Goal: Task Accomplishment & Management: Use online tool/utility

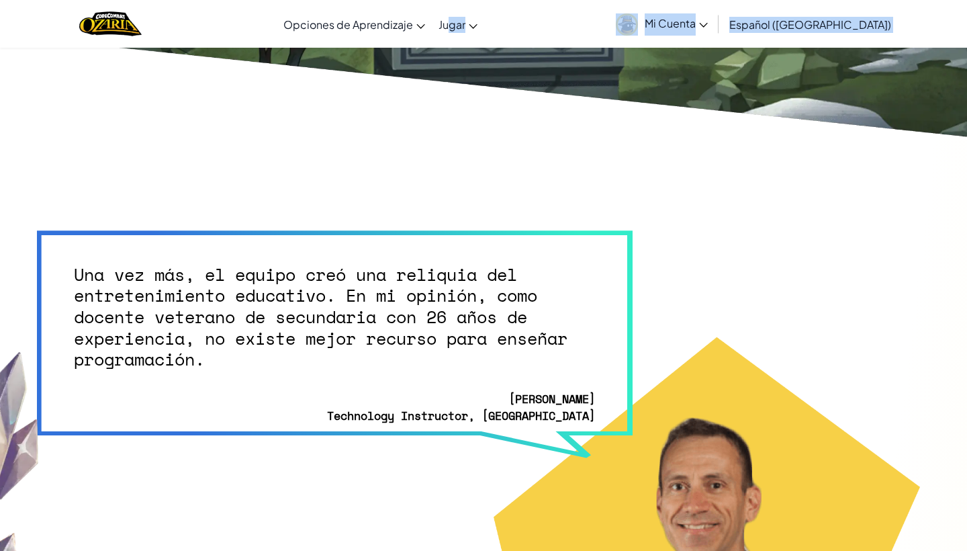
scroll to position [3364, 0]
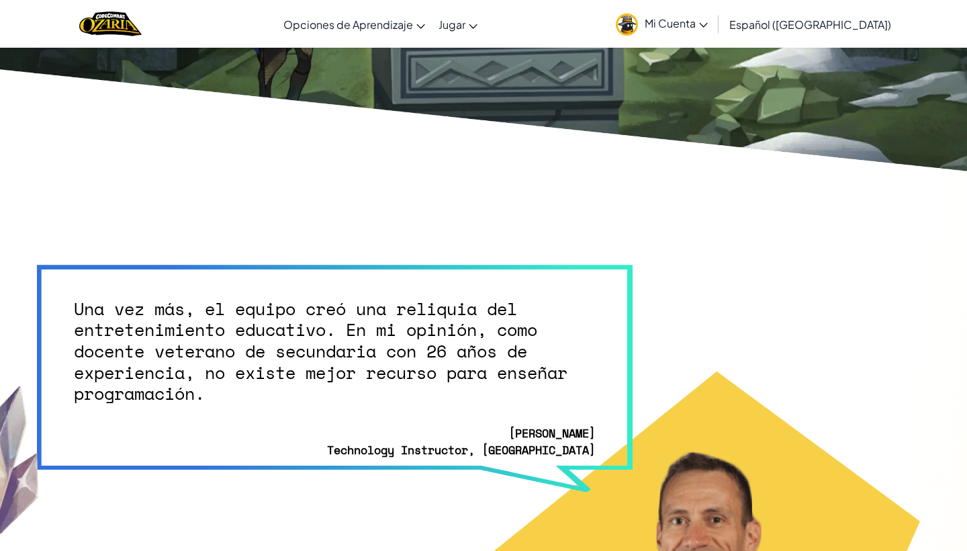
drag, startPoint x: 493, startPoint y: 91, endPoint x: 488, endPoint y: -54, distance: 145.2
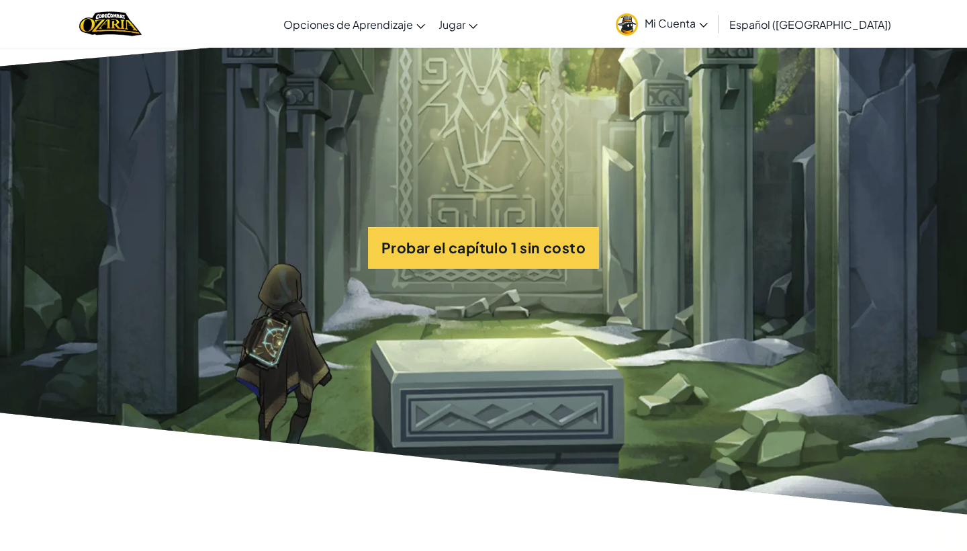
scroll to position [2970, 0]
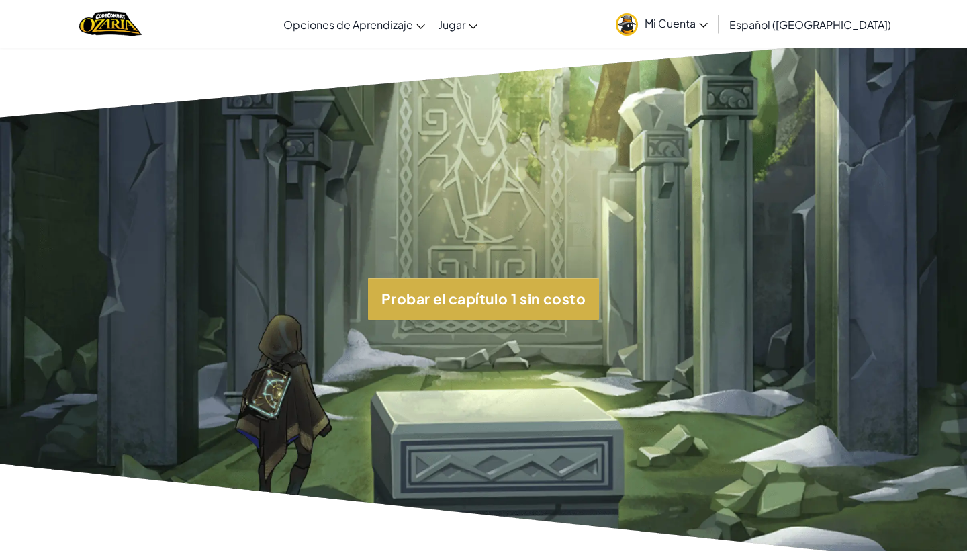
click at [461, 290] on button "Probar el capítulo 1 sin costo" at bounding box center [483, 299] width 231 height 42
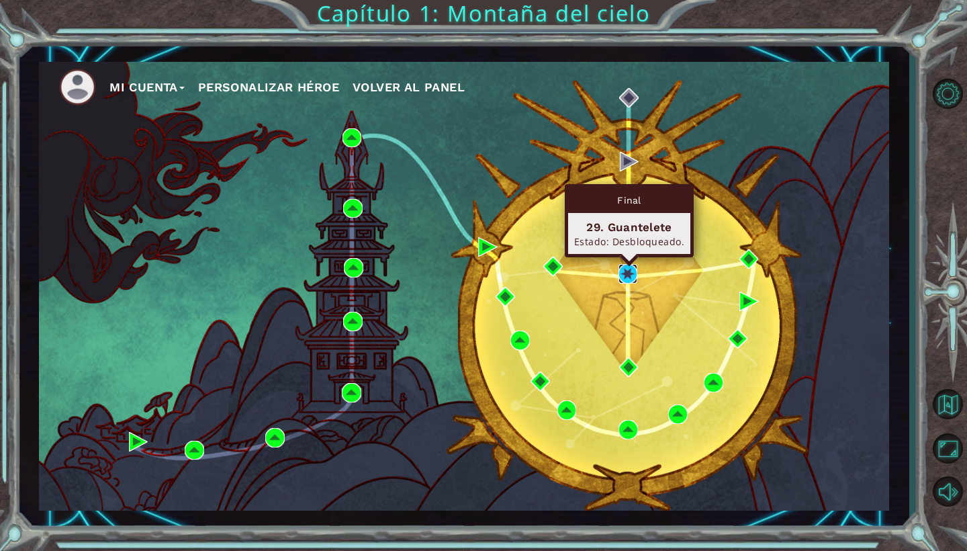
click at [628, 275] on img at bounding box center [628, 273] width 19 height 19
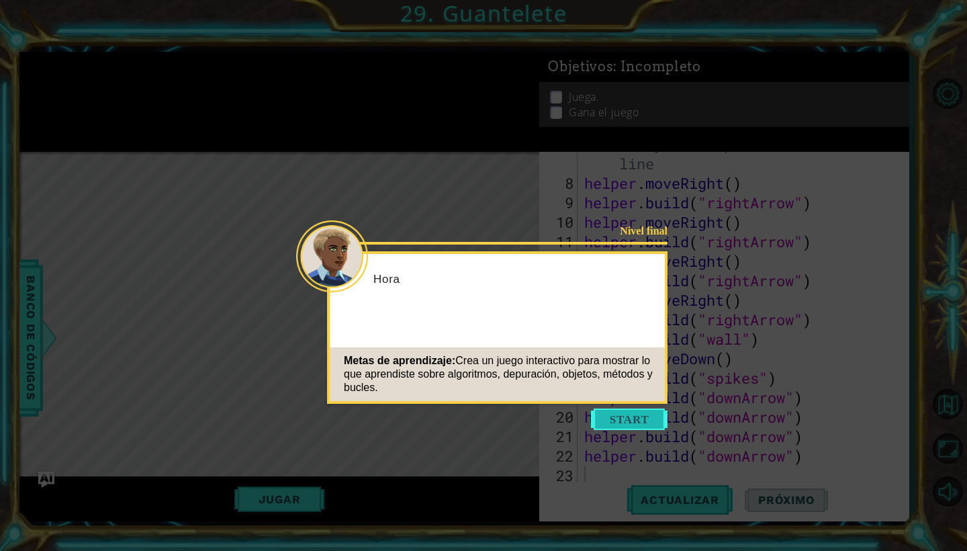
click at [623, 416] on button "Start" at bounding box center [629, 418] width 77 height 21
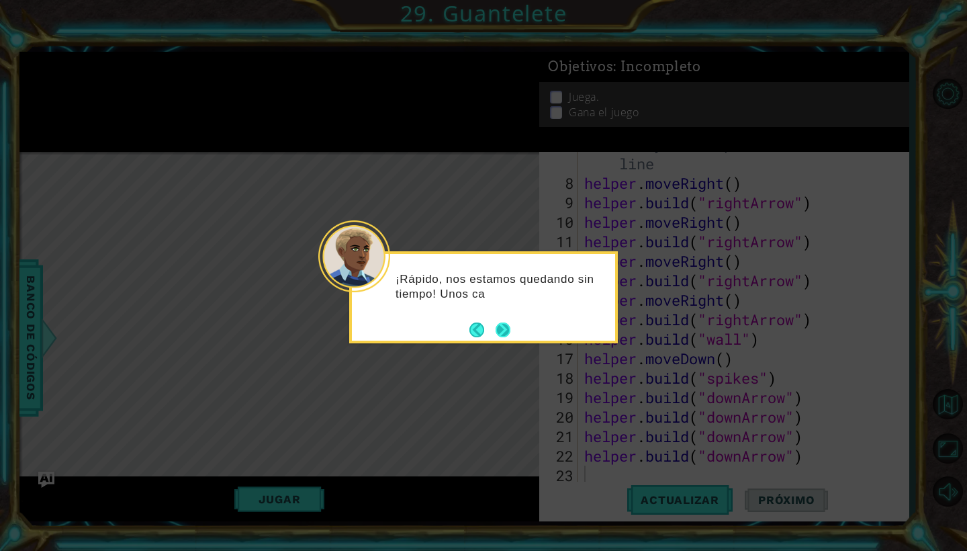
click at [505, 324] on button "Next" at bounding box center [503, 329] width 15 height 15
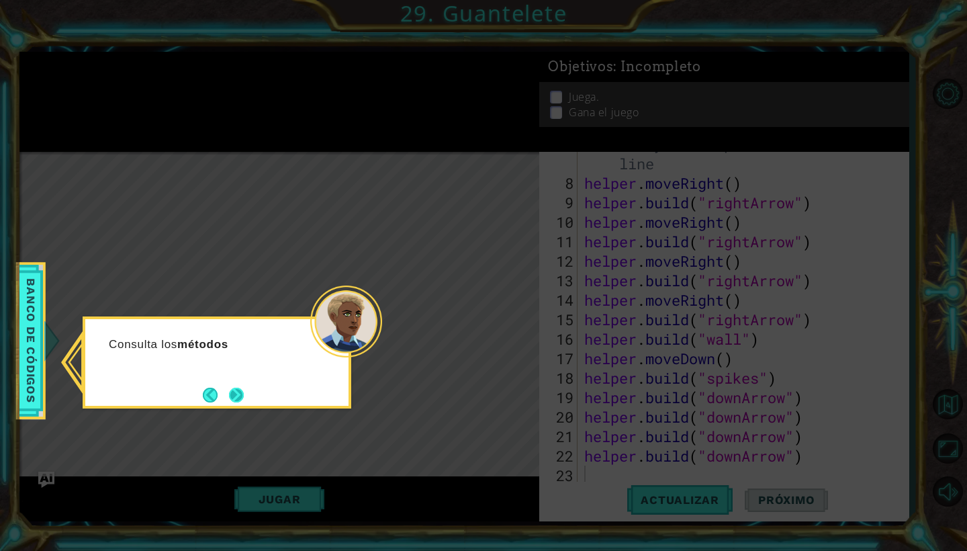
click at [235, 396] on button "Next" at bounding box center [236, 395] width 15 height 15
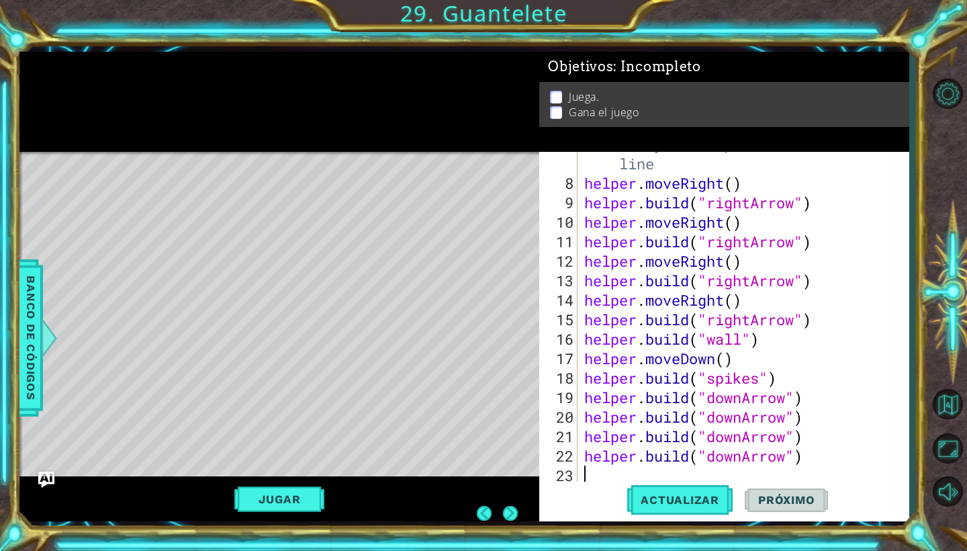
scroll to position [0, 0]
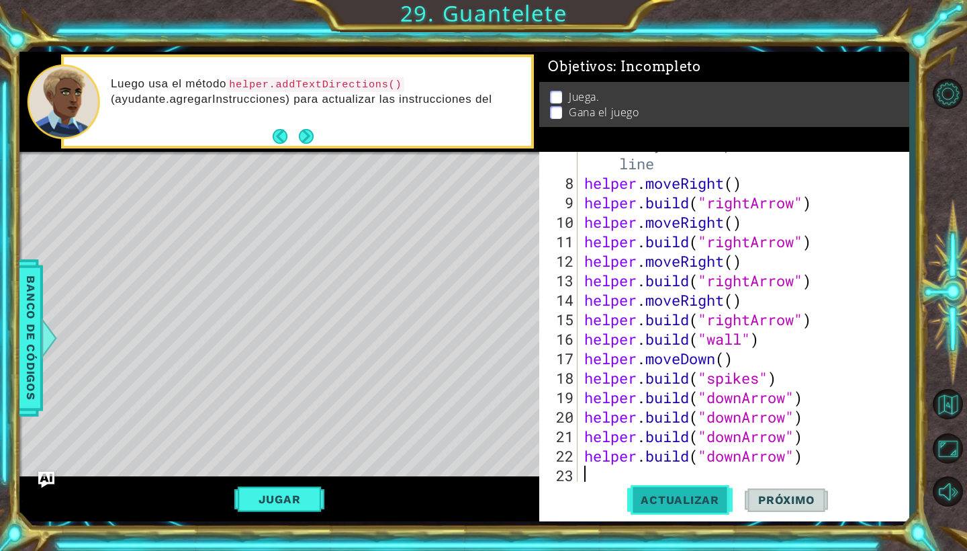
click at [701, 502] on span "Actualizar" at bounding box center [679, 499] width 105 height 13
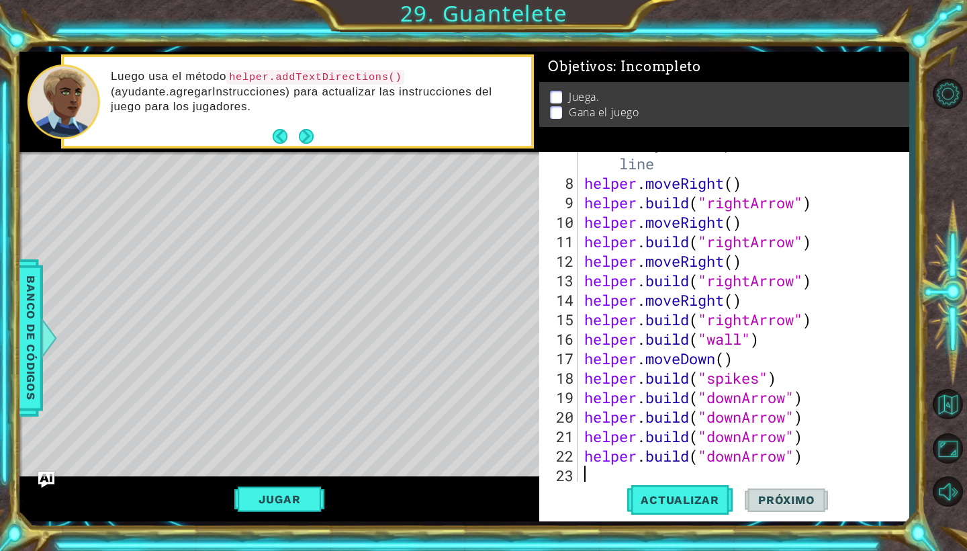
click at [301, 503] on button "Jugar" at bounding box center [279, 499] width 91 height 26
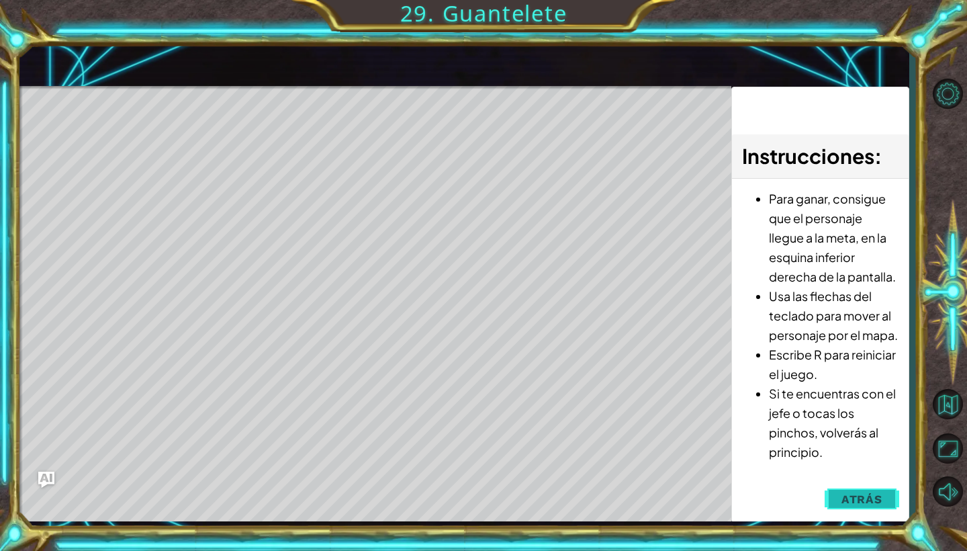
click at [862, 498] on span "Atrás" at bounding box center [862, 498] width 41 height 13
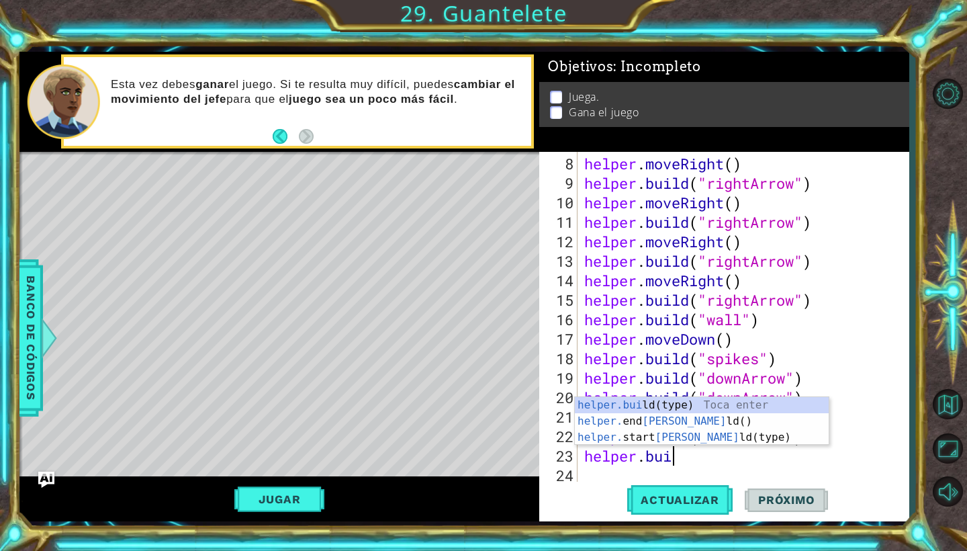
scroll to position [0, 4]
click at [683, 404] on div "helper.build (type) Toca enter helper. end Build () Toca enter helper. start Bu…" at bounding box center [702, 437] width 254 height 81
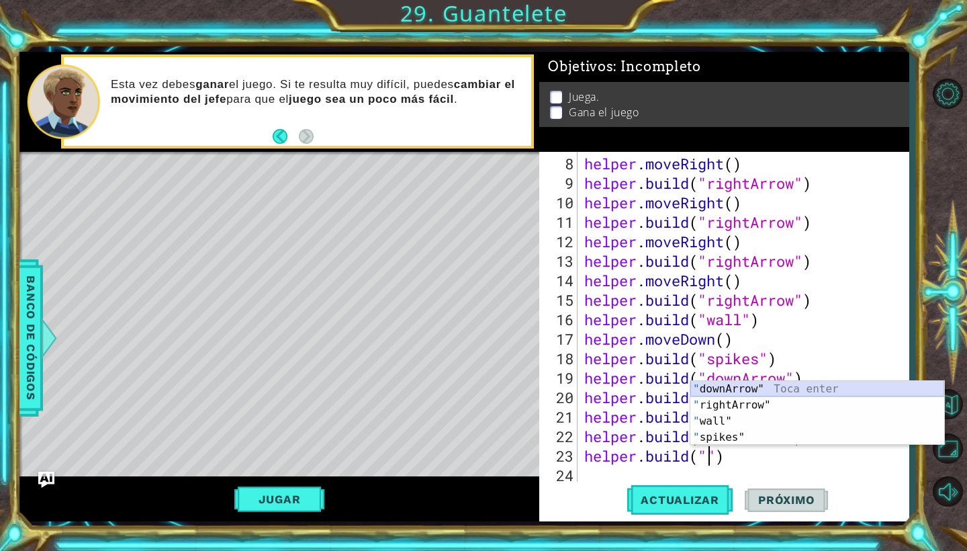
click at [758, 386] on div "" downArrow" Toca enter " rightArrow" Toca enter " wall" Toca enter " spikes" T…" at bounding box center [817, 429] width 254 height 97
type textarea "helper.build("downArrow")"
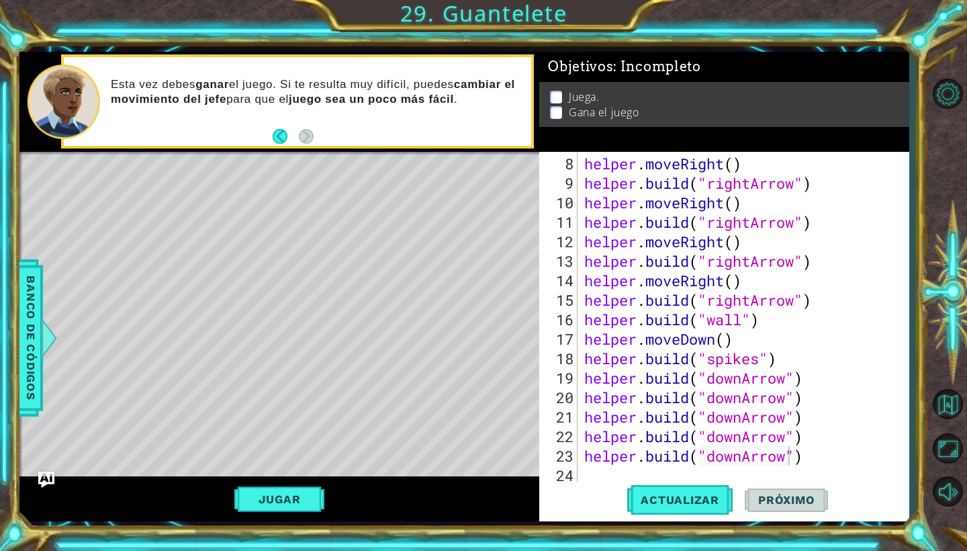
click at [611, 483] on div "Actualizar Próximo" at bounding box center [727, 500] width 369 height 37
click at [816, 465] on div "helper . moveRight ( ) helper . build ( "rightArrow" ) helper . moveRight ( ) h…" at bounding box center [747, 339] width 330 height 370
click at [658, 498] on span "Actualizar" at bounding box center [679, 499] width 105 height 13
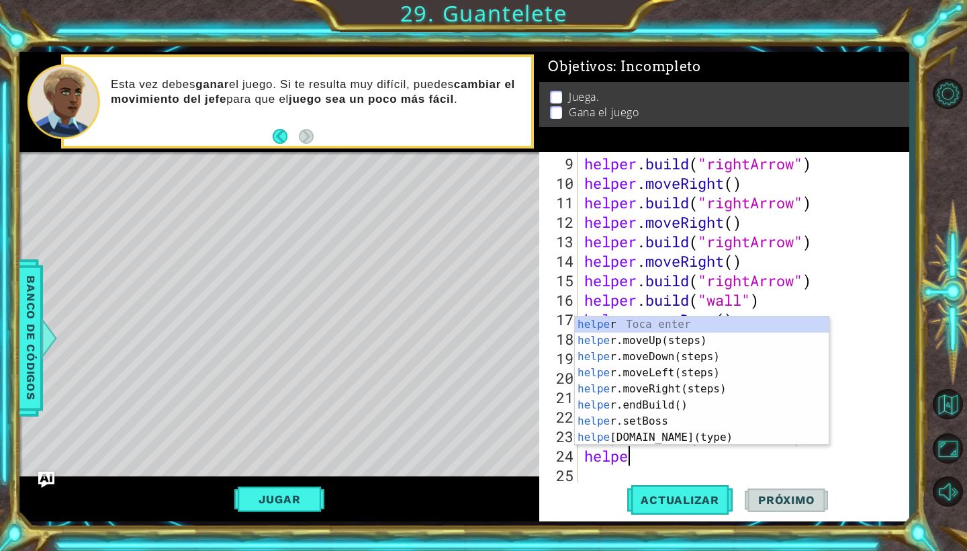
scroll to position [0, 2]
click at [647, 438] on div "helper Toca enter helper .moveUp(steps) Toca enter helper .moveDown(steps) Toca…" at bounding box center [702, 396] width 254 height 161
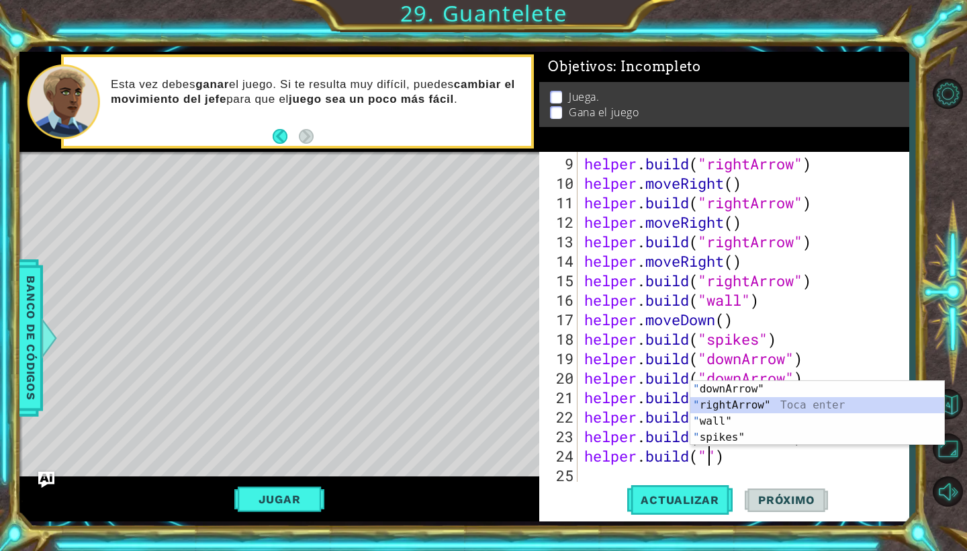
click at [744, 405] on div "" downArrow" Toca enter " rightArrow" Toca enter " wall" Toca enter " spikes" T…" at bounding box center [817, 429] width 254 height 97
type textarea "helper.build("rightArrow")"
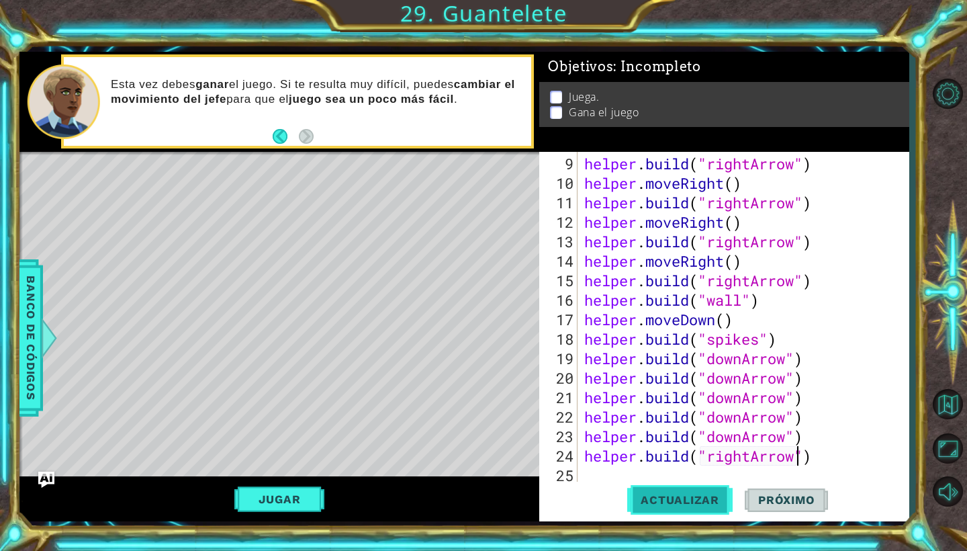
click at [672, 508] on button "Actualizar" at bounding box center [679, 500] width 105 height 37
click at [680, 504] on span "Actualizar" at bounding box center [679, 499] width 105 height 13
click at [680, 503] on span "Actualizar" at bounding box center [679, 499] width 105 height 13
click at [588, 476] on div "helper . build ( "rightArrow" ) helper . moveRight ( ) helper . build ( "rightA…" at bounding box center [747, 339] width 330 height 370
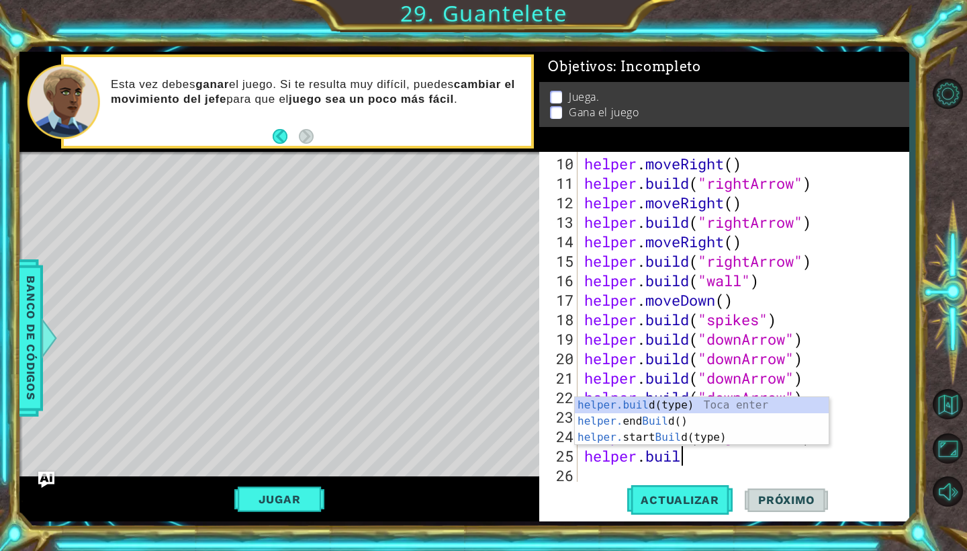
scroll to position [0, 4]
click at [695, 437] on div "helper.build (type) Toca enter helper. end Build () Toca enter helper. start Bu…" at bounding box center [702, 437] width 254 height 81
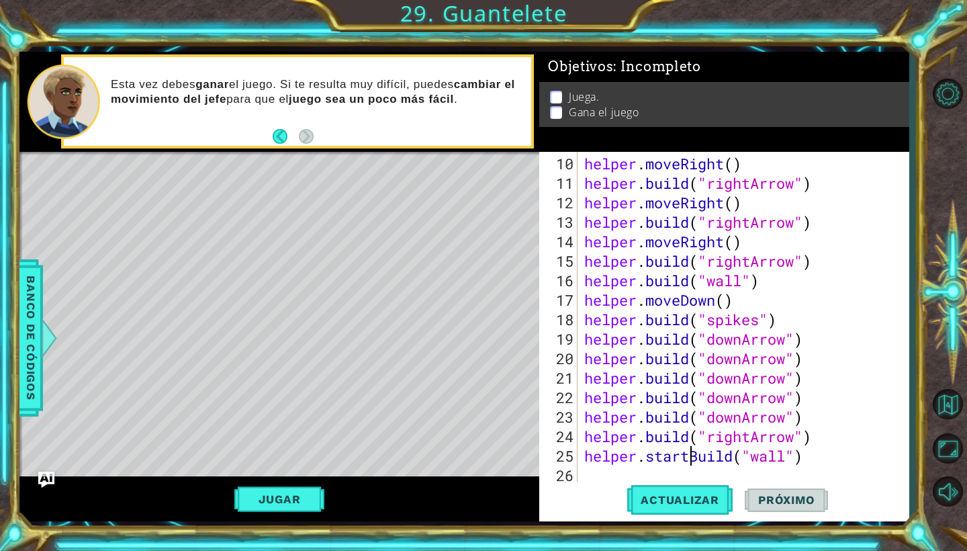
click at [692, 457] on div "helper . moveRight ( ) helper . build ( "rightArrow" ) helper . moveRight ( ) h…" at bounding box center [747, 339] width 330 height 370
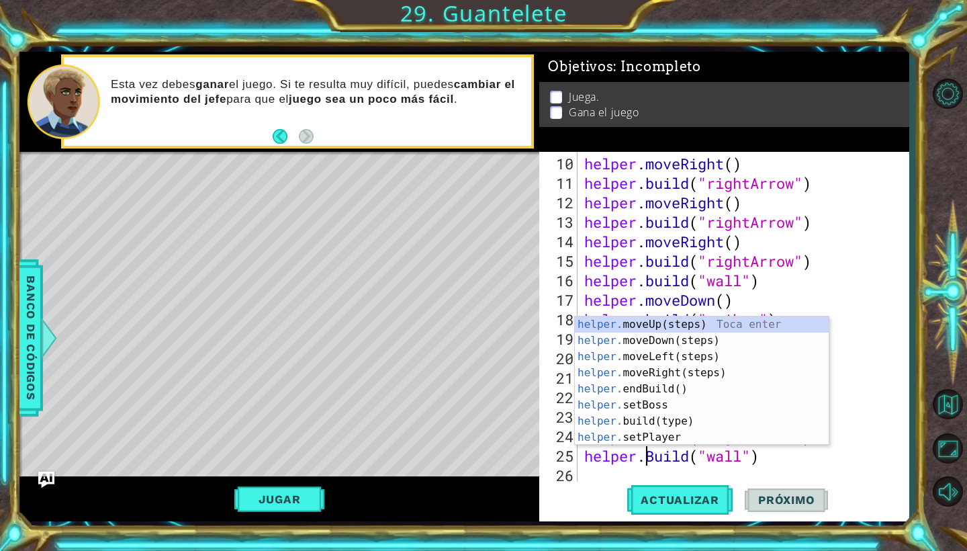
click at [656, 459] on div "helper . moveRight ( ) helper . build ( "rightArrow" ) helper . moveRight ( ) h…" at bounding box center [747, 339] width 330 height 370
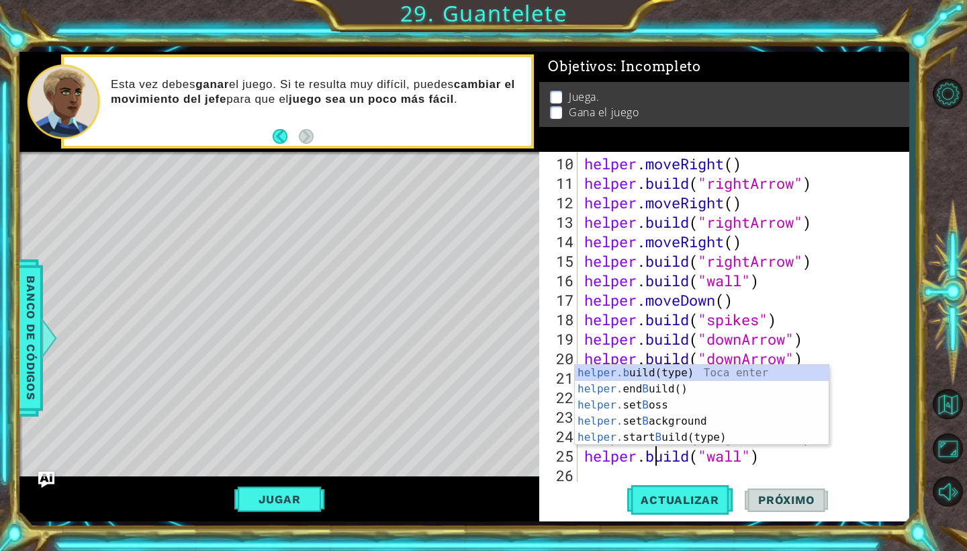
click at [744, 457] on div "helper . moveRight ( ) helper . build ( "rightArrow" ) helper . moveRight ( ) h…" at bounding box center [747, 339] width 330 height 370
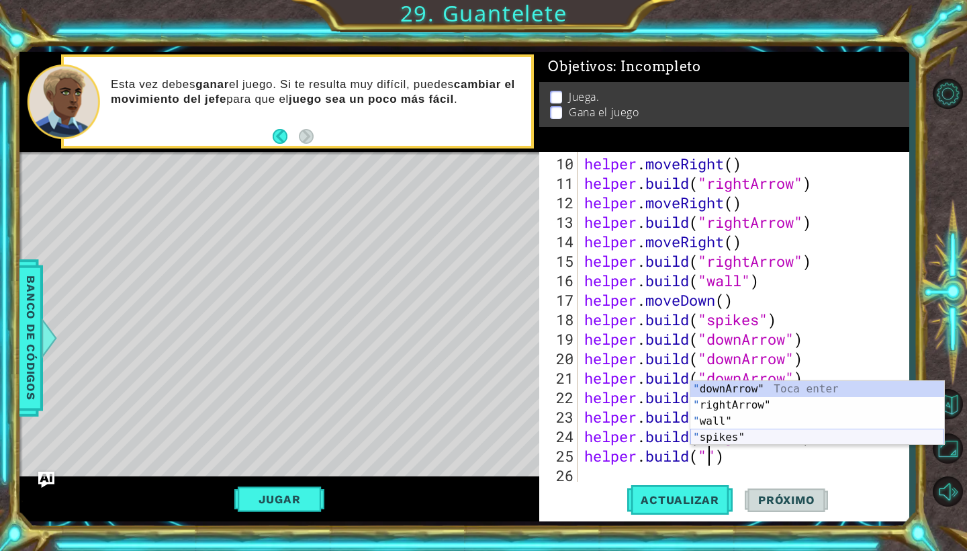
click at [737, 441] on div "" downArrow" Toca enter " rightArrow" Toca enter " wall" Toca enter " spikes" T…" at bounding box center [817, 429] width 254 height 97
type textarea "helper.build("spikes")"
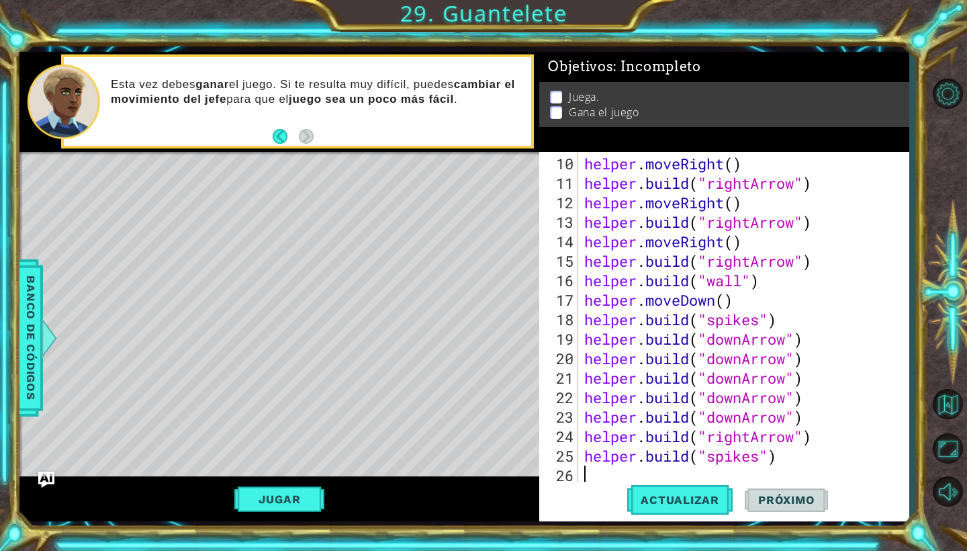
click at [620, 474] on div "helper . moveRight ( ) helper . build ( "rightArrow" ) helper . moveRight ( ) h…" at bounding box center [747, 339] width 330 height 370
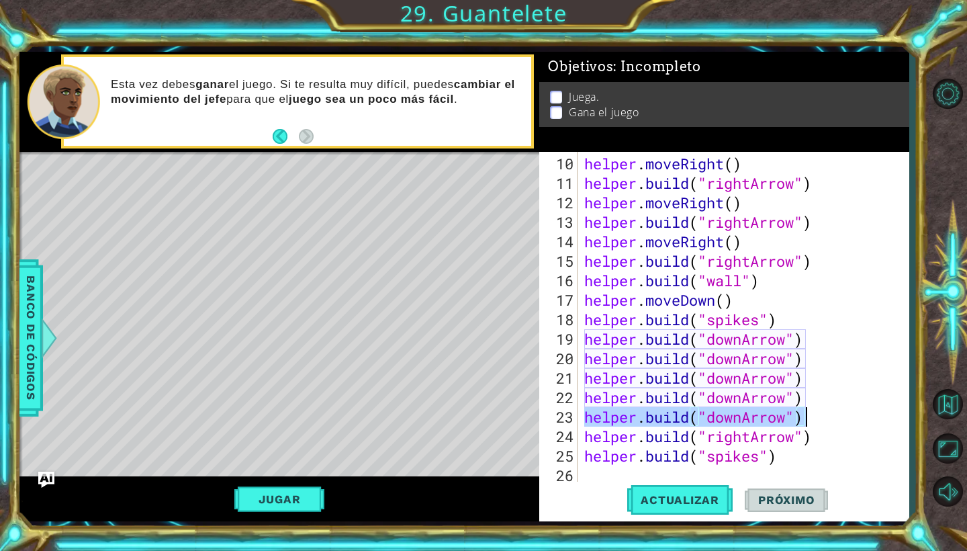
drag, startPoint x: 584, startPoint y: 416, endPoint x: 823, endPoint y: 408, distance: 238.6
click at [823, 408] on div "helper . moveRight ( ) helper . build ( "rightArrow" ) helper . moveRight ( ) h…" at bounding box center [747, 339] width 330 height 370
paste textarea "ttps://www-britannica-com.translate.goog/sports/baseball"
type textarea "https://www-britannica-com.translate.goog/sports/baseball"
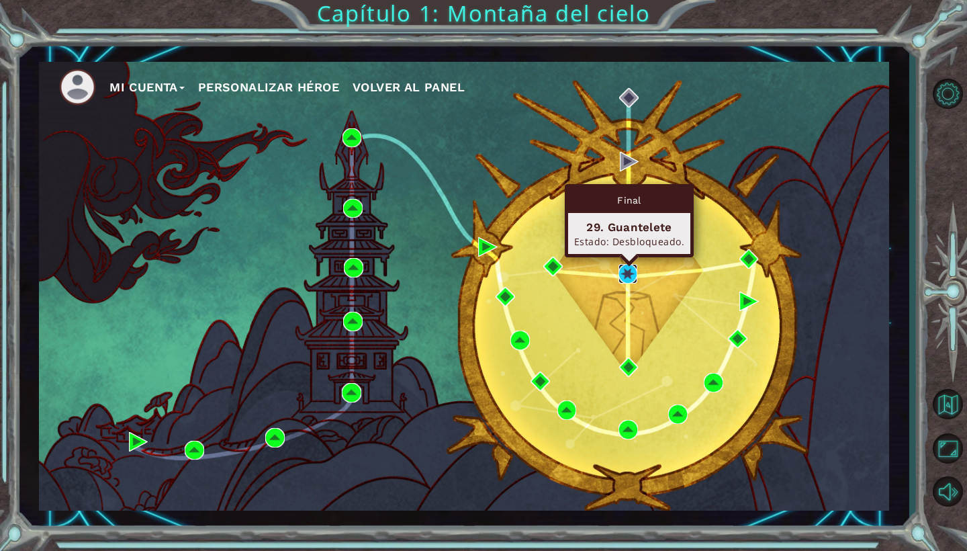
click at [628, 271] on img at bounding box center [628, 273] width 19 height 19
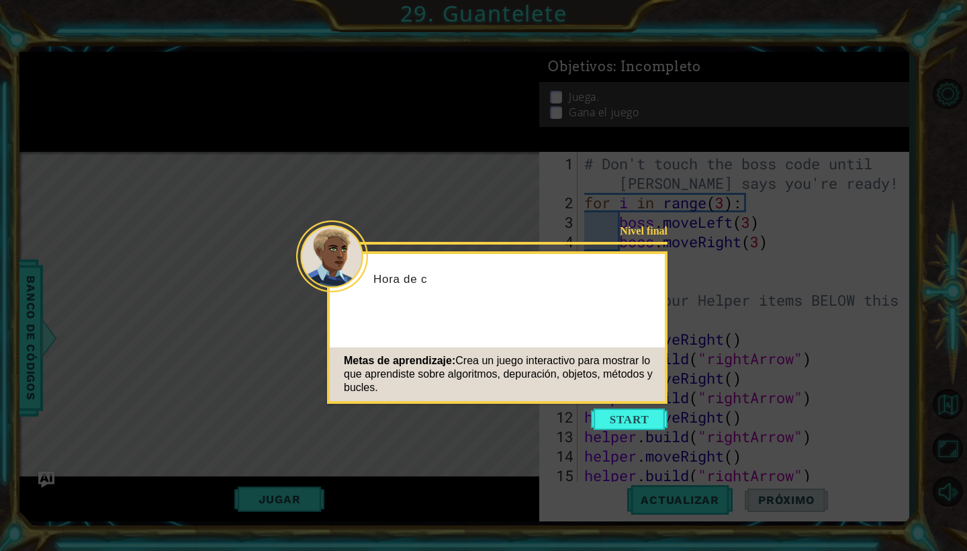
scroll to position [214, 0]
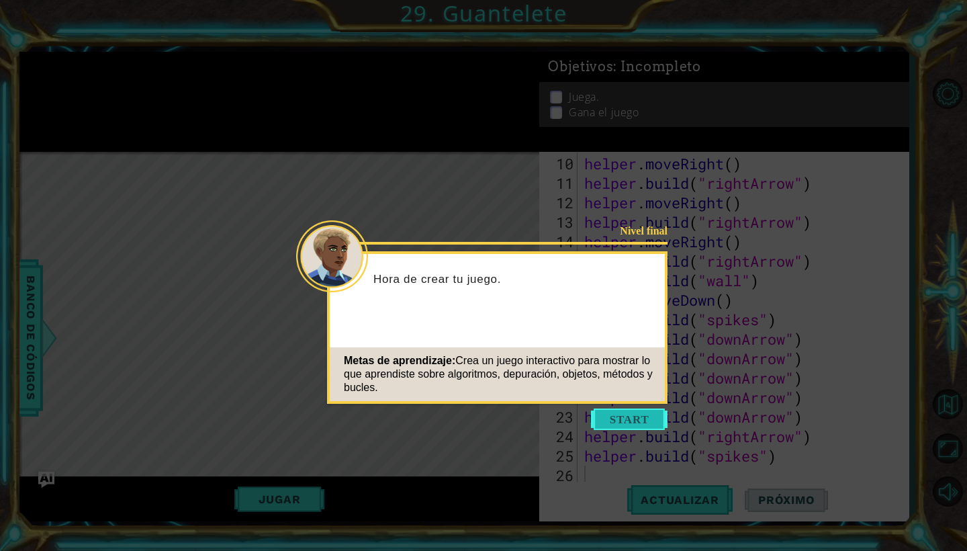
click at [631, 419] on button "Start" at bounding box center [629, 418] width 77 height 21
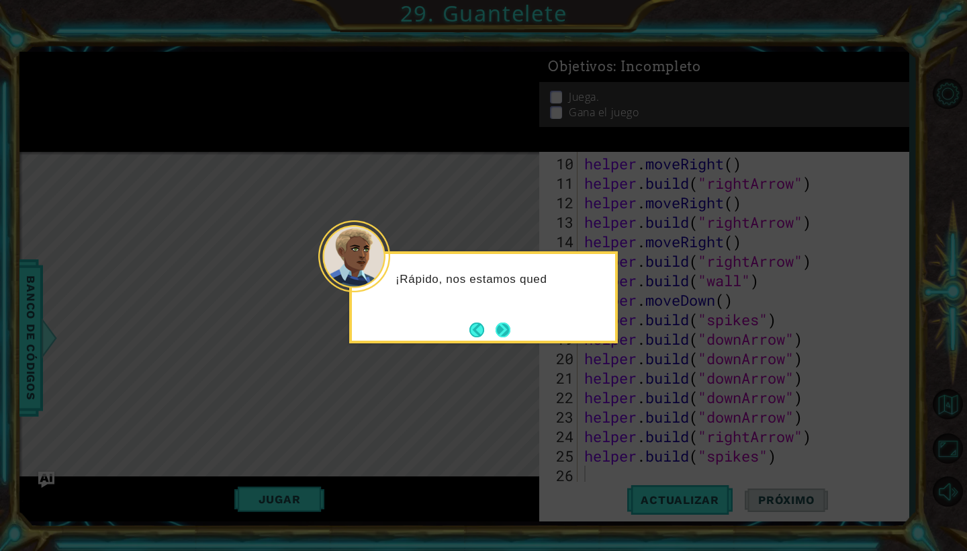
click at [506, 326] on button "Next" at bounding box center [503, 329] width 15 height 15
click at [506, 327] on button "Next" at bounding box center [503, 329] width 15 height 15
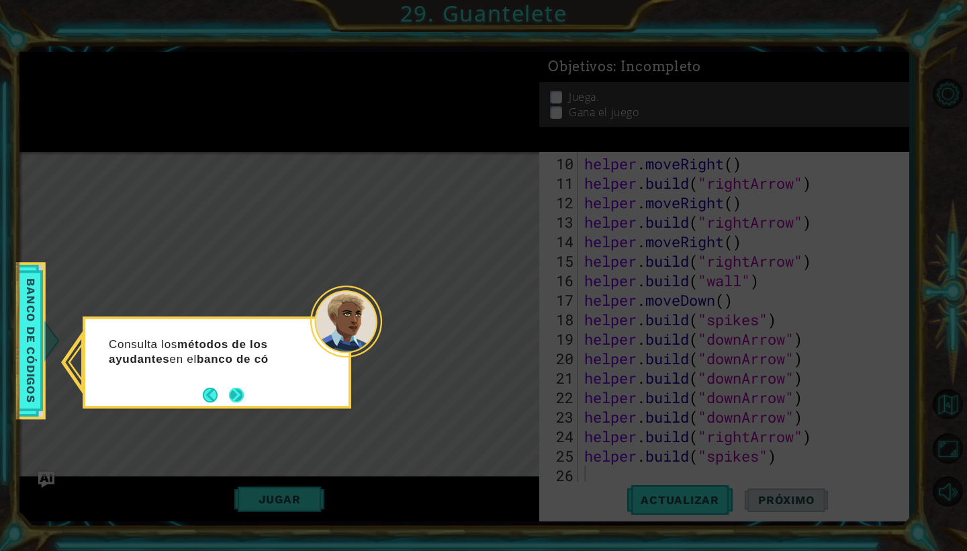
click at [243, 392] on button "Next" at bounding box center [236, 395] width 15 height 15
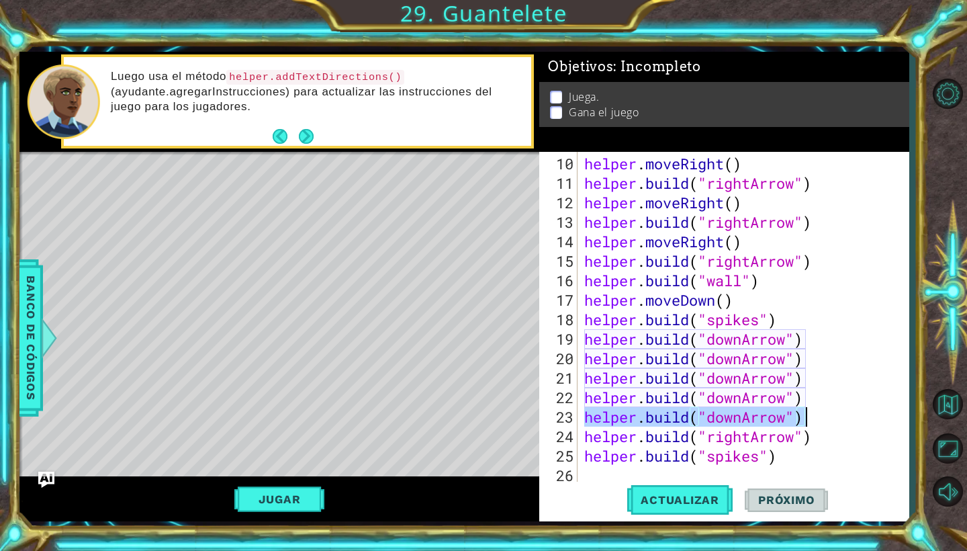
drag, startPoint x: 582, startPoint y: 414, endPoint x: 807, endPoint y: 420, distance: 225.1
click at [807, 420] on div "helper . moveRight ( ) helper . build ( "rightArrow" ) helper . moveRight ( ) h…" at bounding box center [744, 317] width 324 height 331
type textarea "helper.build("downArrow")"
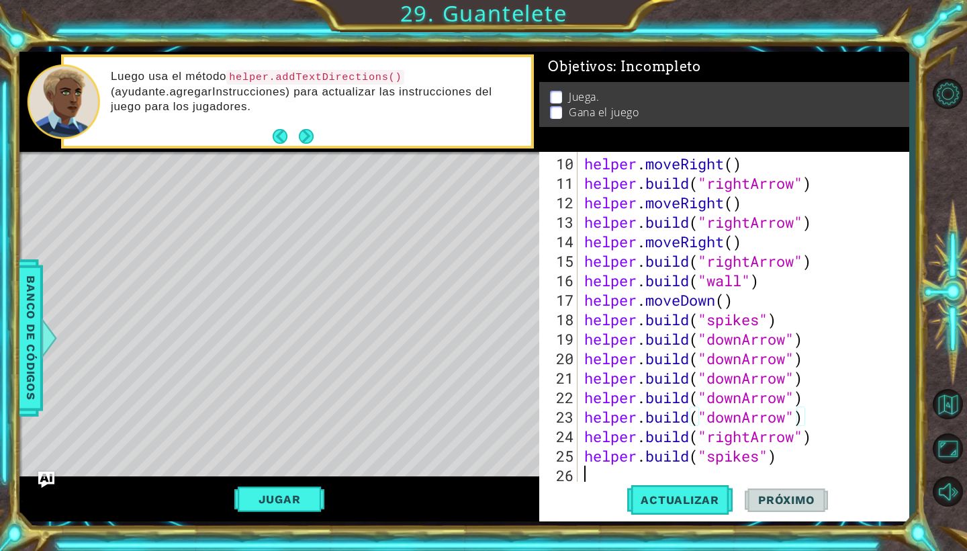
click at [587, 474] on div "helper . moveRight ( ) helper . build ( "rightArrow" ) helper . moveRight ( ) h…" at bounding box center [747, 339] width 330 height 370
paste textarea "helper.build("downArrow")"
type textarea "helper.build("downArrow")"
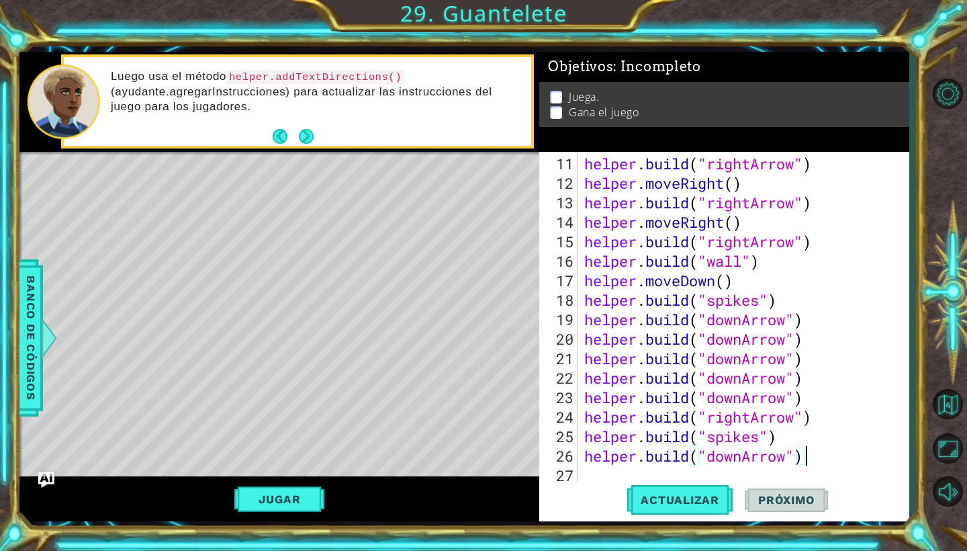
scroll to position [234, 0]
click at [692, 498] on span "Actualizar" at bounding box center [679, 499] width 105 height 13
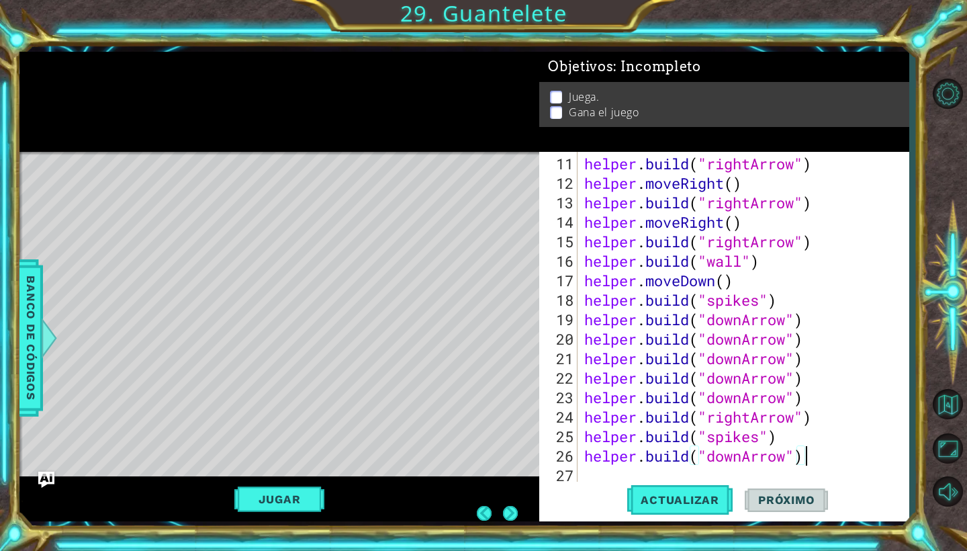
scroll to position [0, 0]
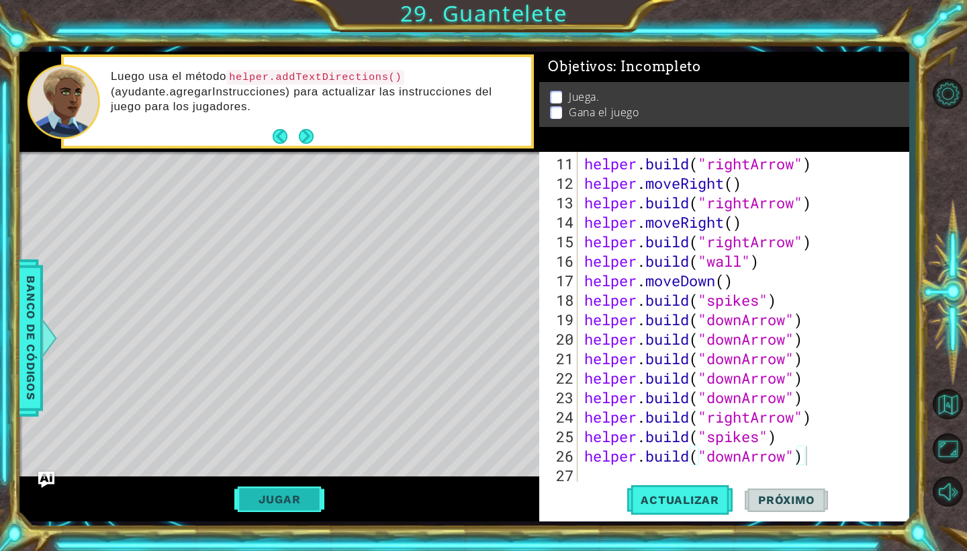
click at [302, 505] on button "Jugar" at bounding box center [279, 499] width 91 height 26
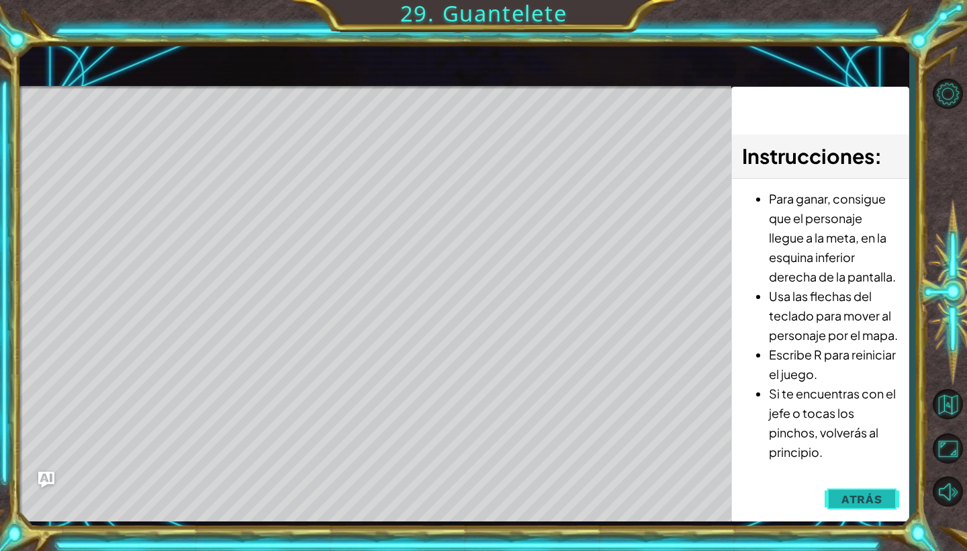
click at [860, 504] on span "Atrás" at bounding box center [862, 498] width 41 height 13
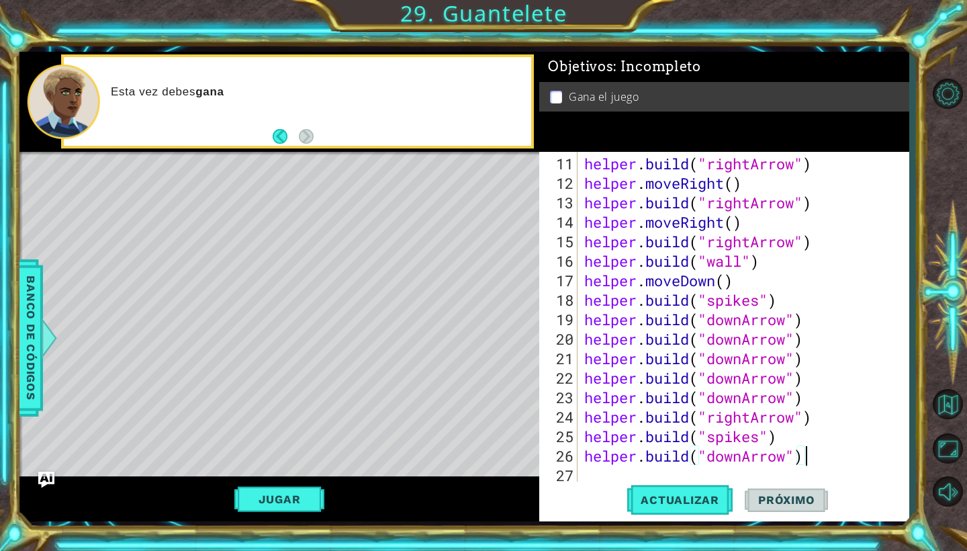
click at [588, 473] on div "helper . build ( "rightArrow" ) helper . moveRight ( ) helper . build ( "rightA…" at bounding box center [747, 339] width 330 height 370
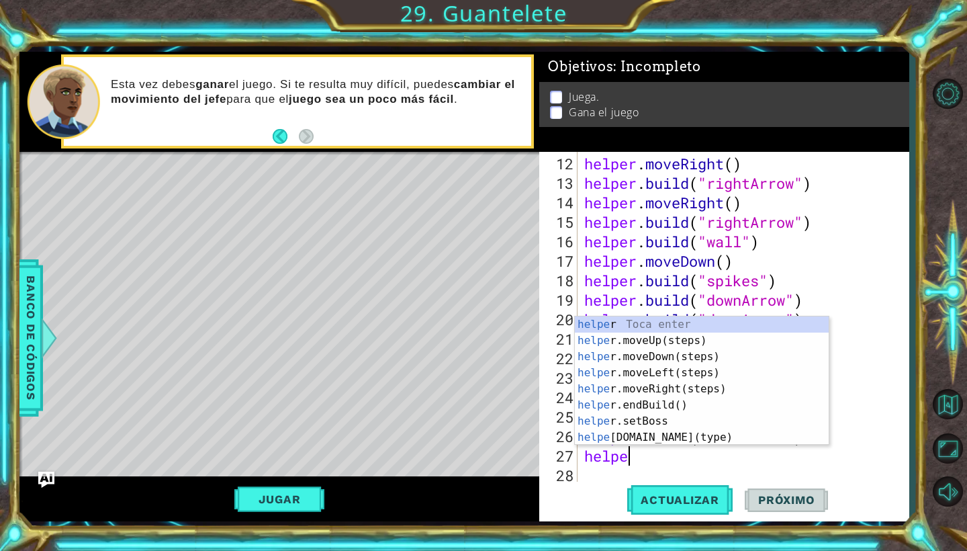
scroll to position [0, 2]
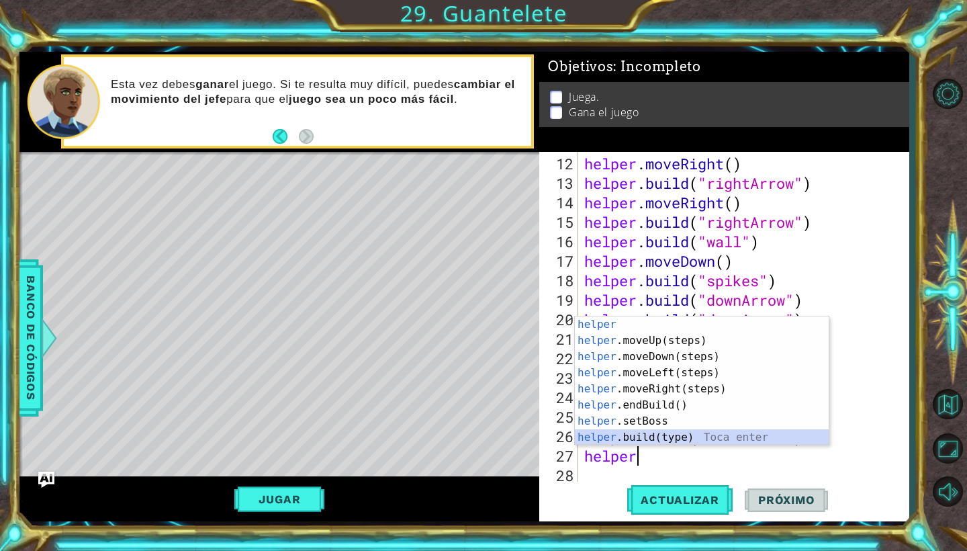
click at [668, 435] on div "helper Toca enter helper .moveUp(steps) Toca enter helper .moveDown(steps) Toca…" at bounding box center [702, 396] width 254 height 161
type textarea "helper.build("wall")"
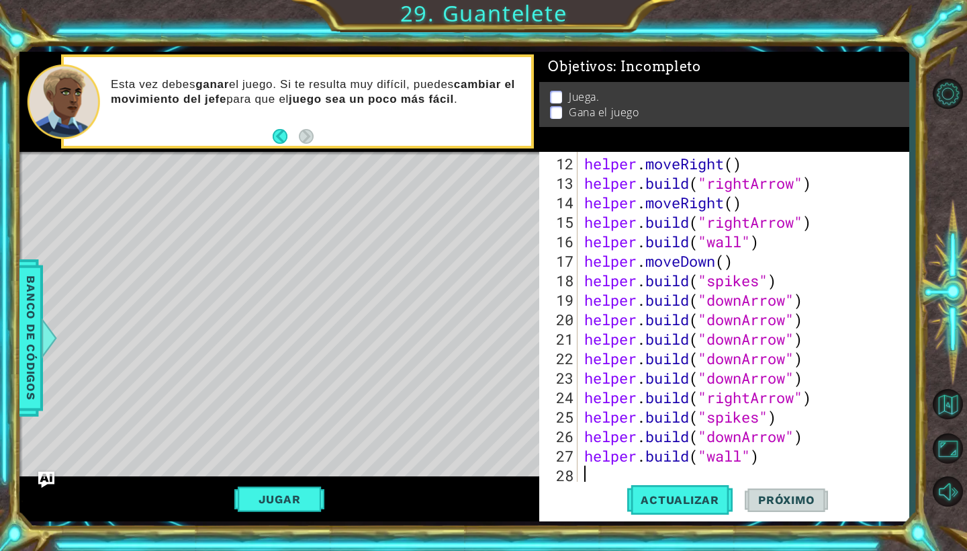
click at [633, 472] on div "helper . moveRight ( ) helper . build ( "rightArrow" ) helper . moveRight ( ) h…" at bounding box center [747, 339] width 330 height 370
click at [660, 510] on button "Actualizar" at bounding box center [679, 500] width 105 height 37
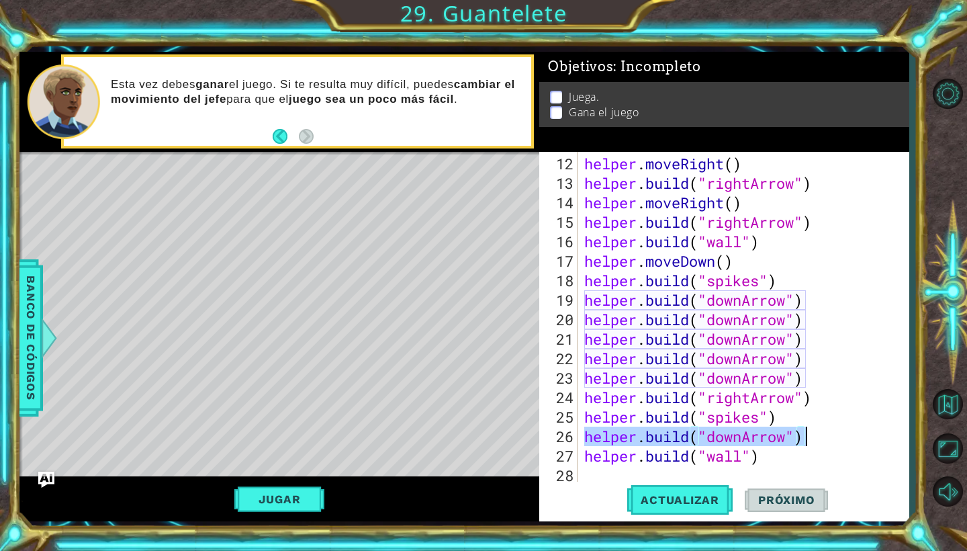
drag, startPoint x: 584, startPoint y: 437, endPoint x: 812, endPoint y: 431, distance: 227.8
click at [812, 431] on div "helper . moveRight ( ) helper . build ( "rightArrow" ) helper . moveRight ( ) h…" at bounding box center [747, 339] width 330 height 370
type textarea "helper.build("downArrow")"
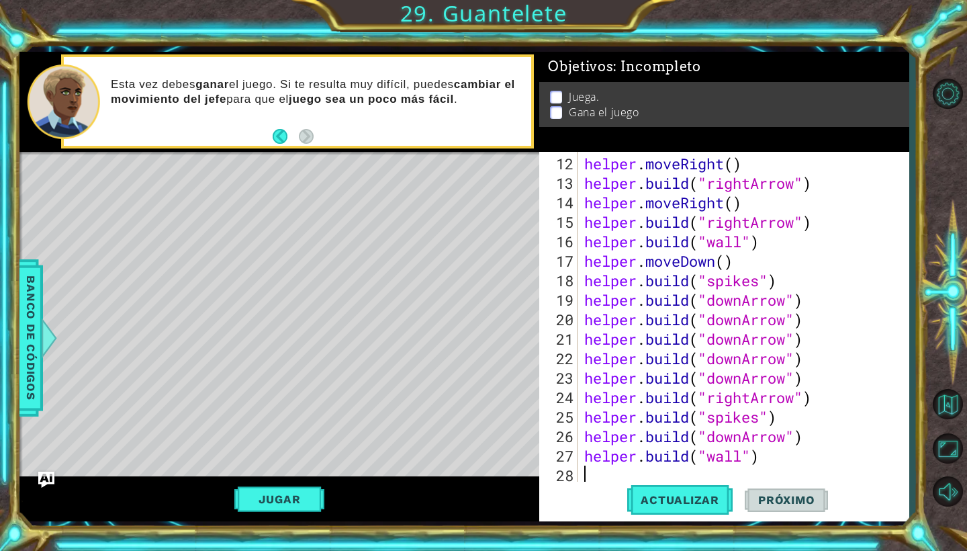
click at [595, 475] on div "helper . moveRight ( ) helper . build ( "rightArrow" ) helper . moveRight ( ) h…" at bounding box center [747, 339] width 330 height 370
paste textarea "helper.build("downArrow")"
type textarea "helper.build("downArrow")"
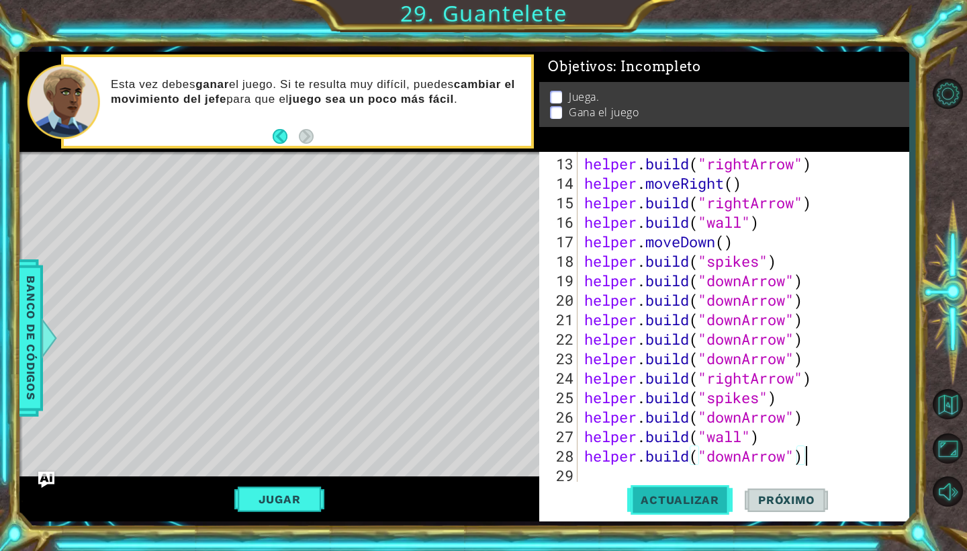
scroll to position [273, 0]
click at [670, 499] on span "Actualizar" at bounding box center [679, 499] width 105 height 13
click at [298, 500] on button "Jugar" at bounding box center [279, 499] width 91 height 26
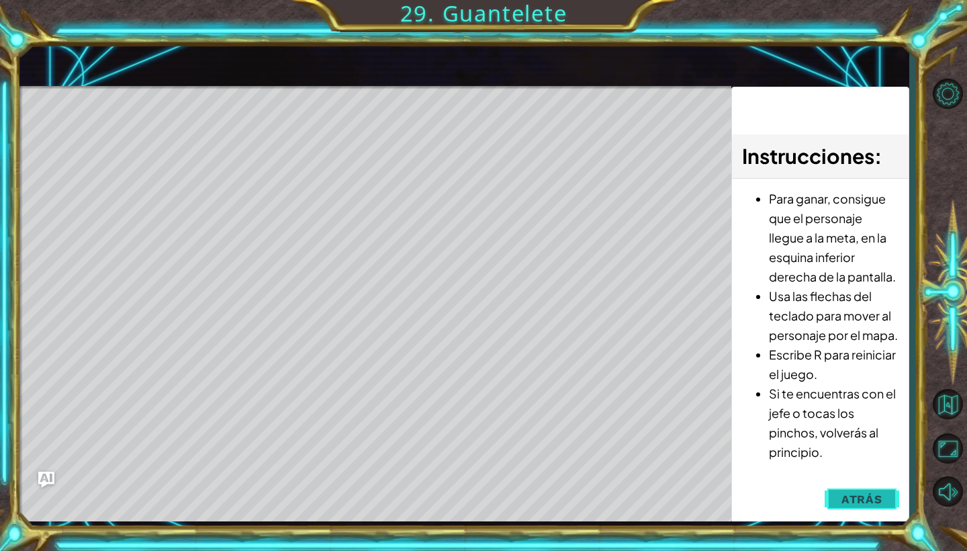
click at [856, 492] on span "Atrás" at bounding box center [862, 498] width 41 height 13
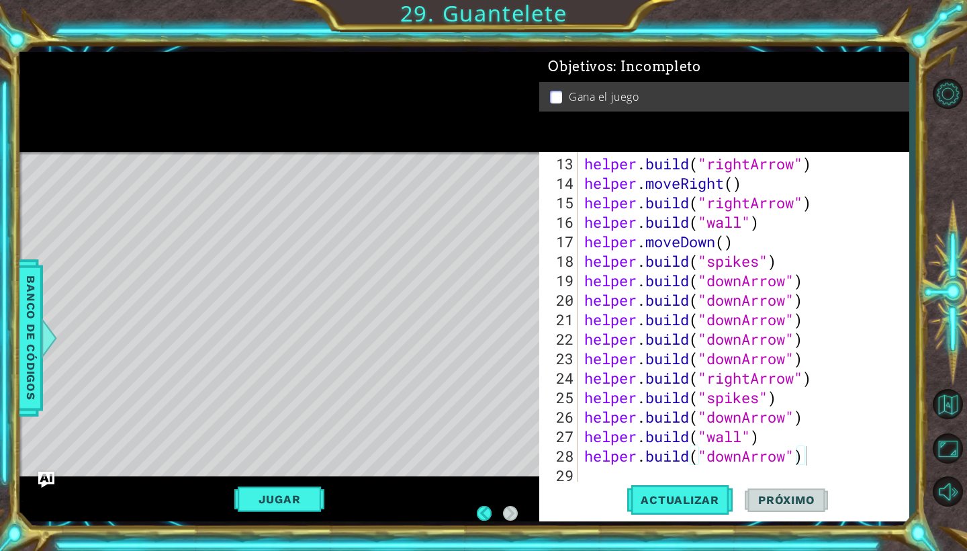
scroll to position [0, 0]
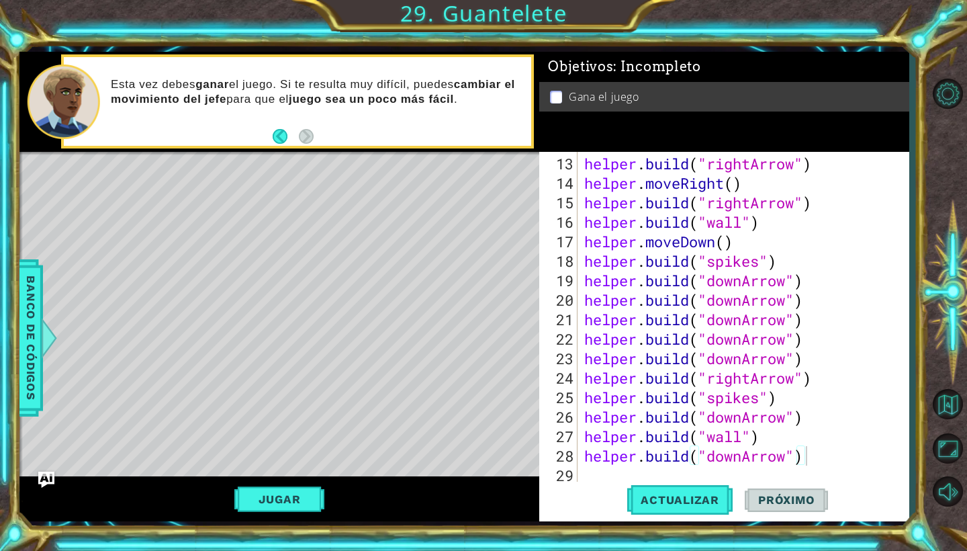
click at [604, 474] on div "helper . build ( "rightArrow" ) helper . moveRight ( ) helper . build ( "rightA…" at bounding box center [747, 339] width 330 height 370
drag, startPoint x: 583, startPoint y: 397, endPoint x: 787, endPoint y: 389, distance: 204.3
click at [787, 389] on div "helper . build ( "rightArrow" ) helper . moveRight ( ) helper . build ( "rightA…" at bounding box center [747, 339] width 330 height 370
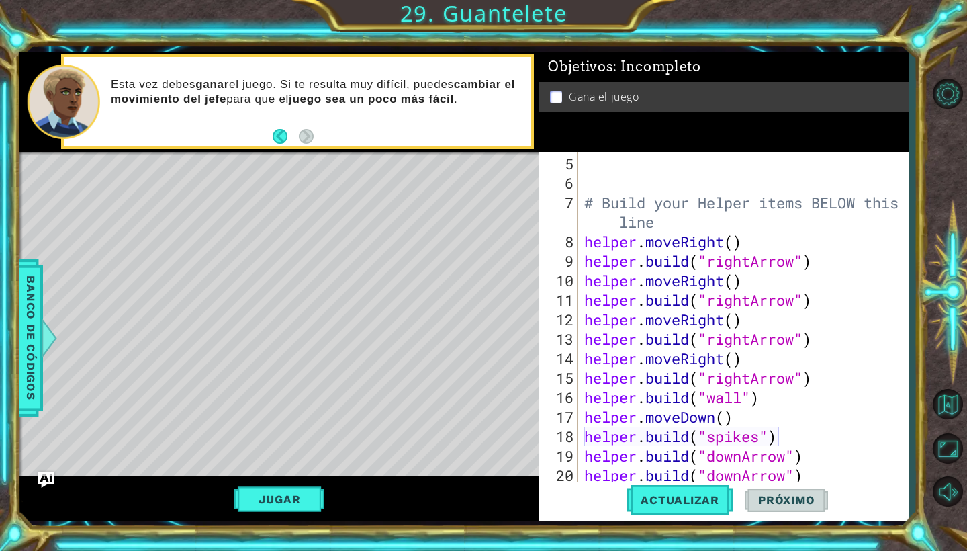
scroll to position [126, 0]
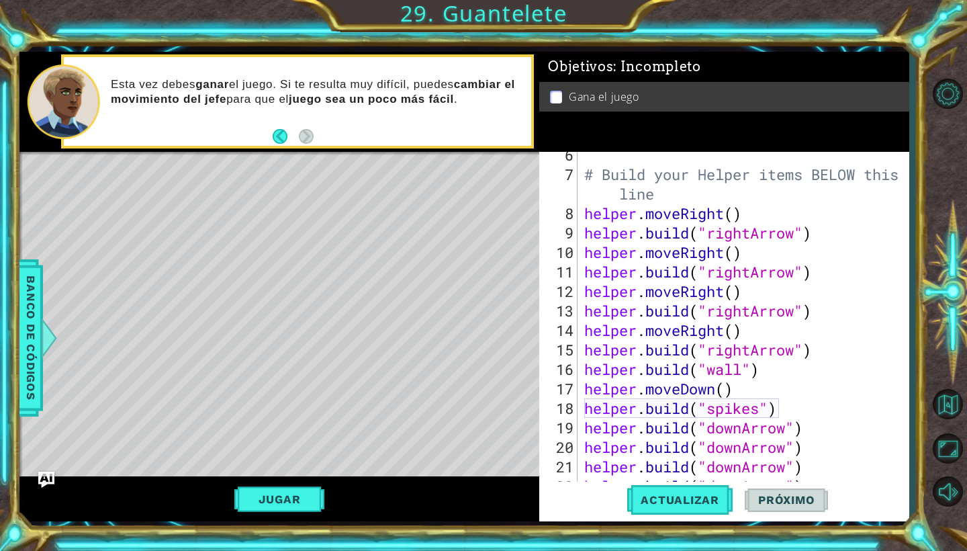
click at [766, 251] on div "# Build your Helper items BELOW this line helper . moveRight ( ) helper . build…" at bounding box center [747, 330] width 330 height 370
drag, startPoint x: 583, startPoint y: 233, endPoint x: 814, endPoint y: 233, distance: 231.1
click at [814, 233] on div "# Build your Helper items BELOW this line helper . moveRight ( ) helper . build…" at bounding box center [747, 330] width 330 height 370
type textarea "helper.build("rightArrow")"
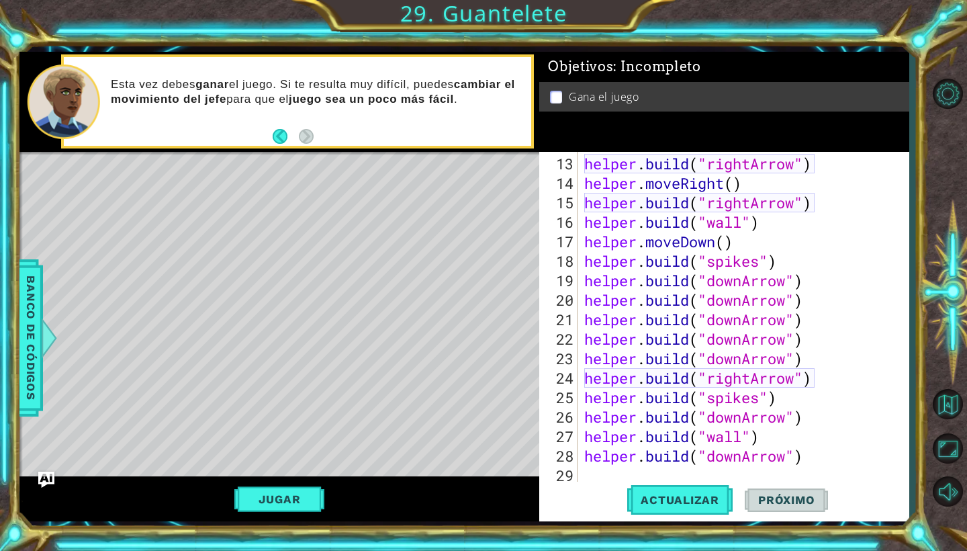
scroll to position [273, 0]
click at [590, 478] on div "helper . build ( "rightArrow" ) helper . moveRight ( ) helper . build ( "rightA…" at bounding box center [747, 339] width 330 height 370
paste textarea "helper.build("rightArrow")"
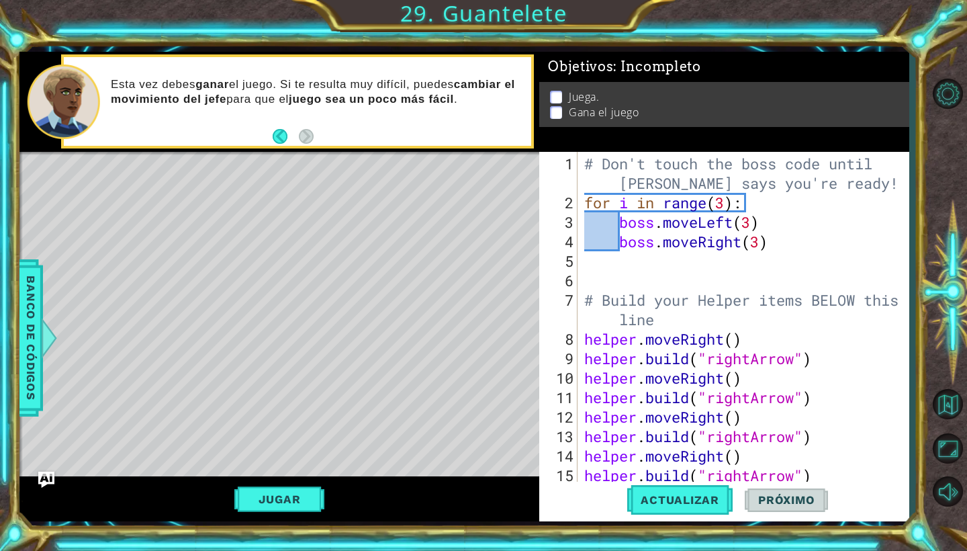
scroll to position [0, 0]
drag, startPoint x: 586, startPoint y: 379, endPoint x: 749, endPoint y: 386, distance: 163.4
click at [749, 386] on div "# Don't touch the boss code until Vega says you're ready! for i in range ( 3 ) …" at bounding box center [747, 349] width 330 height 390
drag, startPoint x: 586, startPoint y: 381, endPoint x: 764, endPoint y: 383, distance: 178.0
click at [764, 383] on div "# Don't touch the boss code until Vega says you're ready! for i in range ( 3 ) …" at bounding box center [747, 349] width 330 height 390
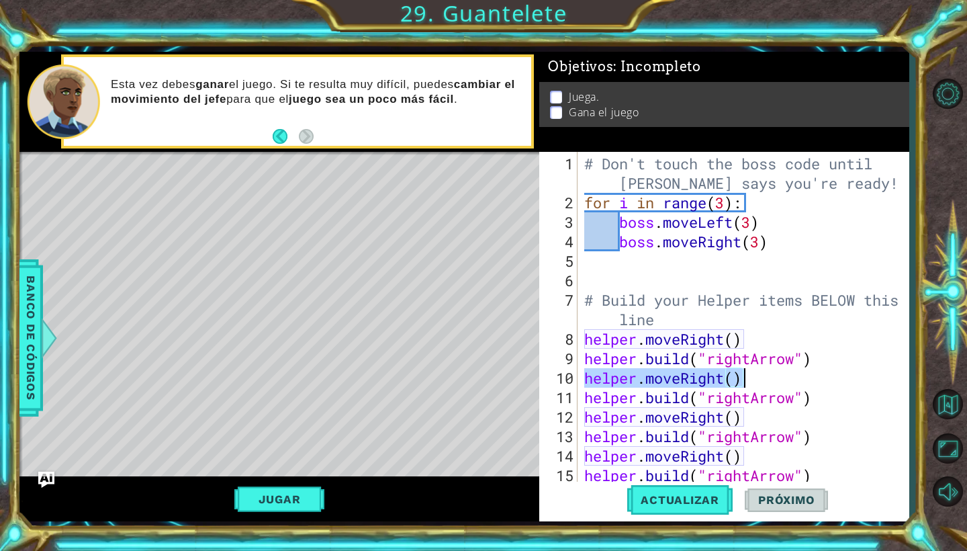
paste textarea "build("rightArrow""
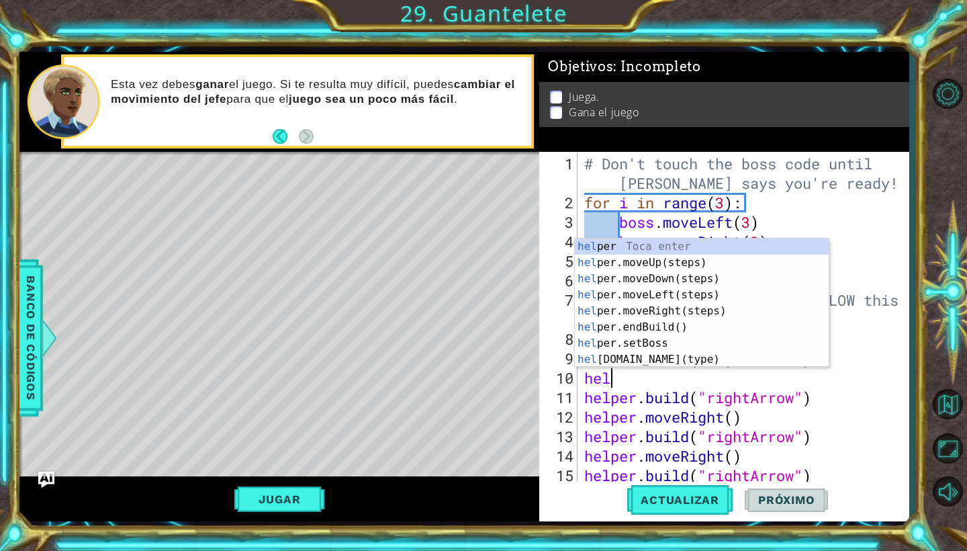
type textarea "h"
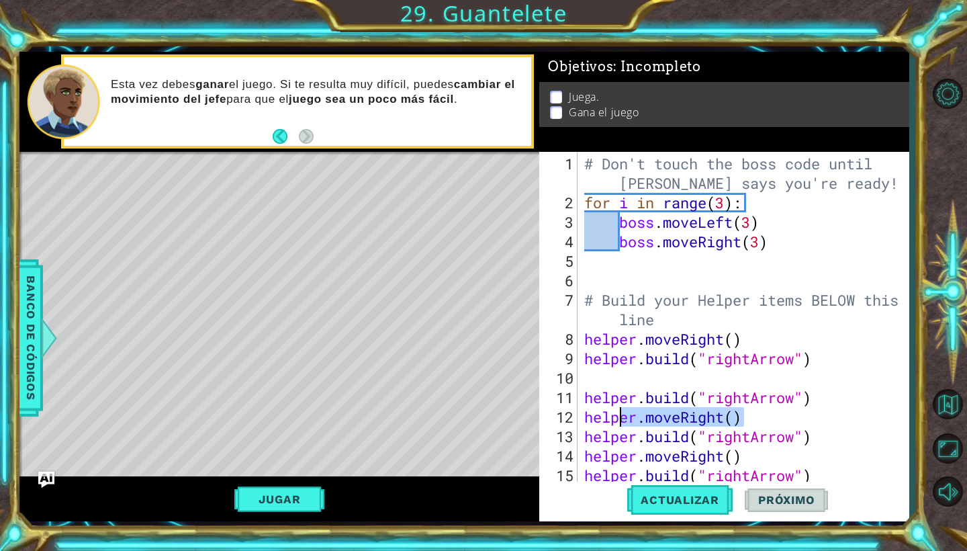
drag, startPoint x: 744, startPoint y: 413, endPoint x: 618, endPoint y: 419, distance: 126.4
click at [619, 420] on div "# Don't touch the boss code until Vega says you're ready! for i in range ( 3 ) …" at bounding box center [747, 349] width 330 height 390
type textarea "helper.moveRight()"
drag, startPoint x: 584, startPoint y: 419, endPoint x: 746, endPoint y: 424, distance: 162.6
click at [746, 424] on div "# Don't touch the boss code until Vega says you're ready! for i in range ( 3 ) …" at bounding box center [747, 349] width 330 height 390
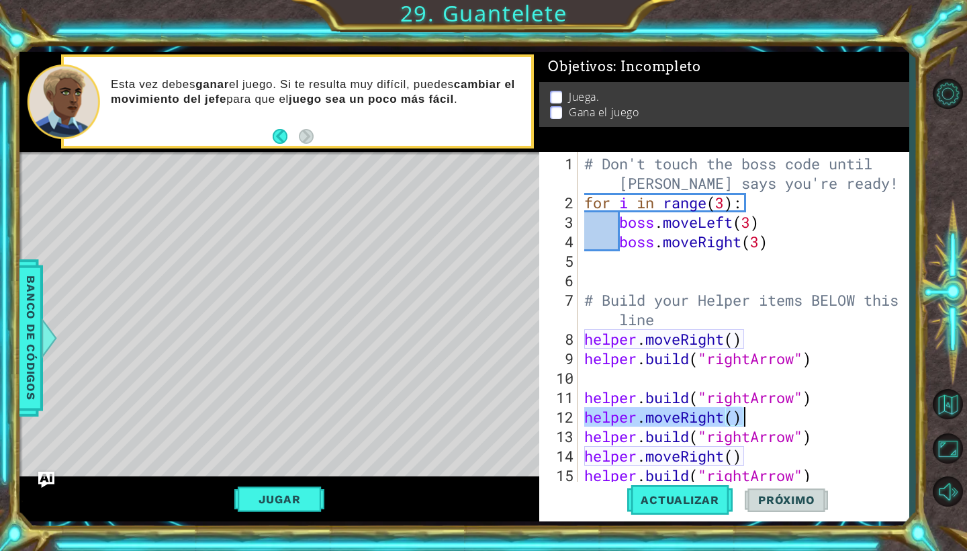
click at [686, 379] on div "# Don't touch the boss code until Vega says you're ready! for i in range ( 3 ) …" at bounding box center [747, 349] width 330 height 390
paste textarea "helper.moveRight()"
type textarea "helper.moveRight()"
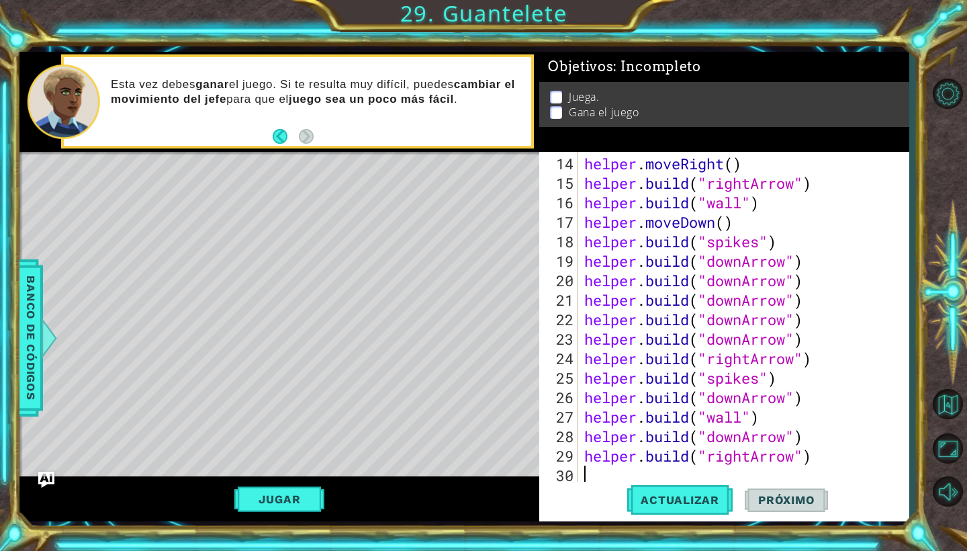
click at [586, 470] on div "helper . moveRight ( ) helper . build ( "rightArrow" ) helper . build ( "wall" …" at bounding box center [747, 339] width 330 height 370
paste textarea "helper.moveRight()"
type textarea "helper.moveRight()"
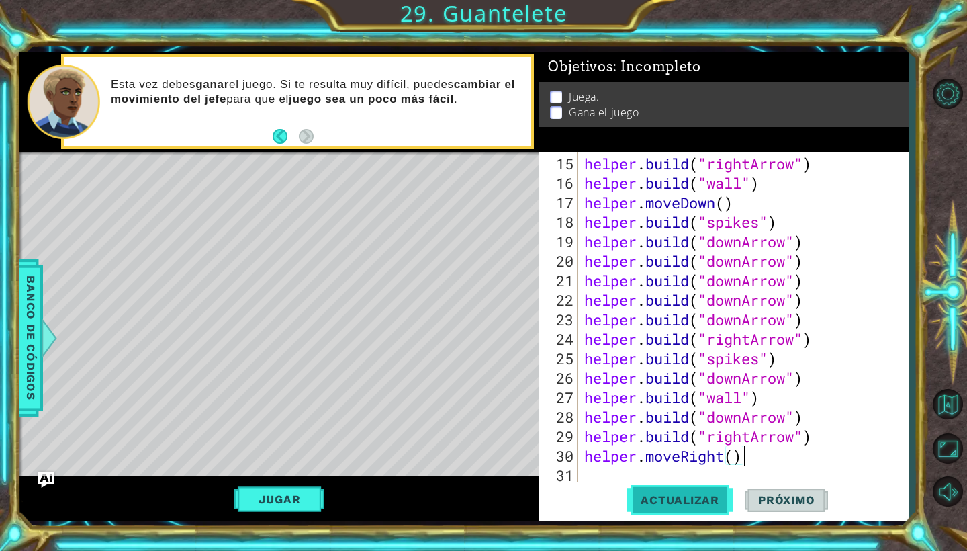
click at [647, 497] on span "Actualizar" at bounding box center [679, 499] width 105 height 13
click at [617, 475] on div "helper . build ( "rightArrow" ) helper . build ( "wall" ) helper . moveDown ( )…" at bounding box center [747, 339] width 330 height 370
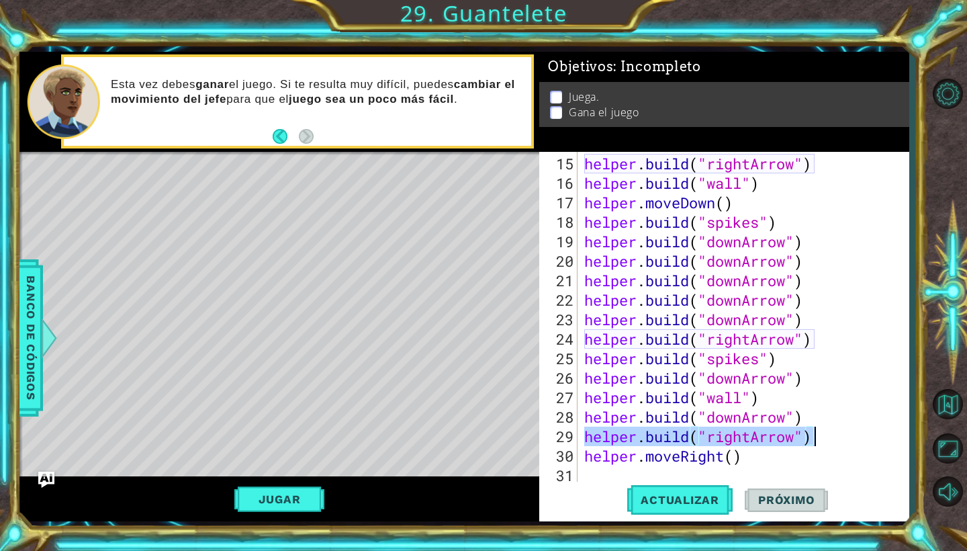
drag, startPoint x: 584, startPoint y: 438, endPoint x: 818, endPoint y: 438, distance: 233.7
click at [820, 438] on div "helper . build ( "rightArrow" ) helper . build ( "wall" ) helper . moveDown ( )…" at bounding box center [747, 339] width 330 height 370
type textarea "helper.build("rightArrow")"
click at [586, 472] on div "helper . build ( "rightArrow" ) helper . build ( "wall" ) helper . moveDown ( )…" at bounding box center [747, 339] width 330 height 370
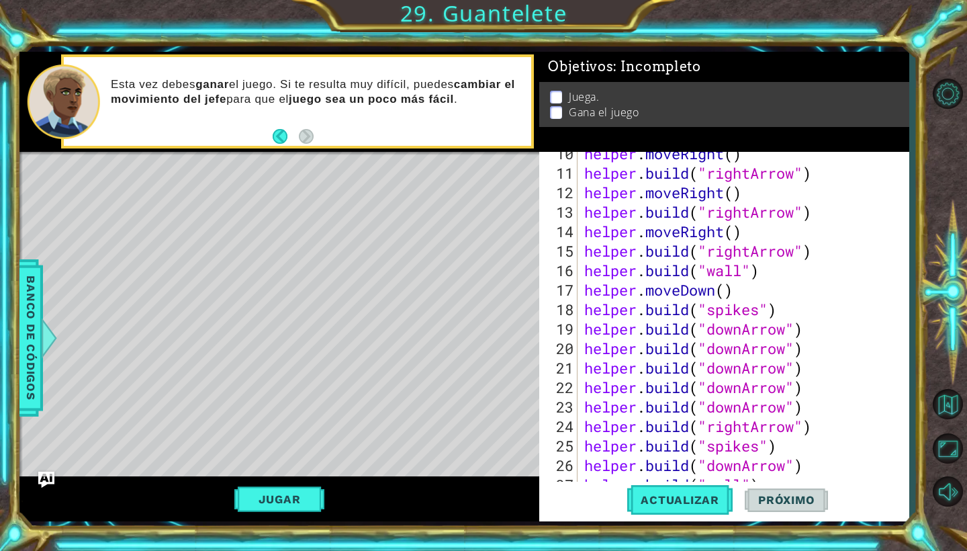
scroll to position [331, 0]
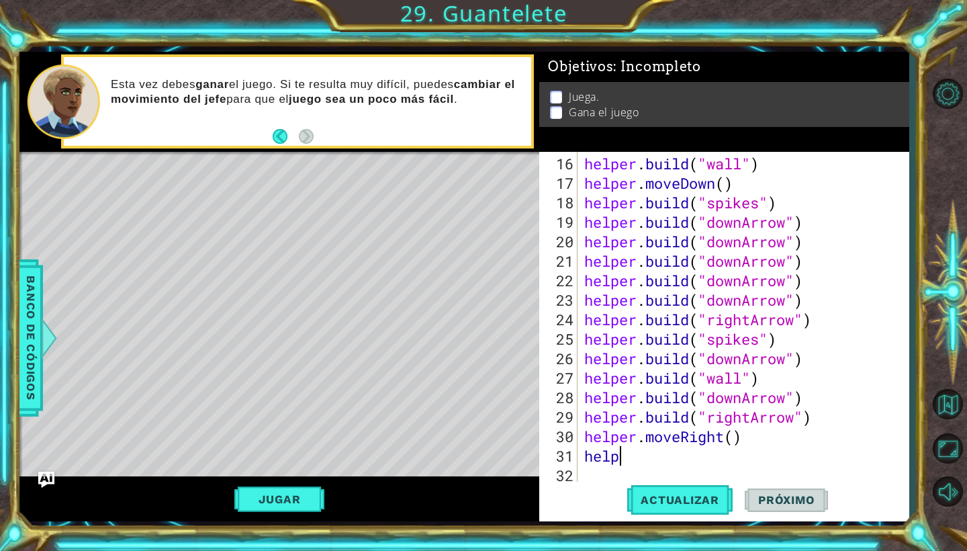
click at [635, 456] on div "helper . build ( "wall" ) helper . moveDown ( ) helper . build ( "spikes" ) hel…" at bounding box center [747, 339] width 330 height 370
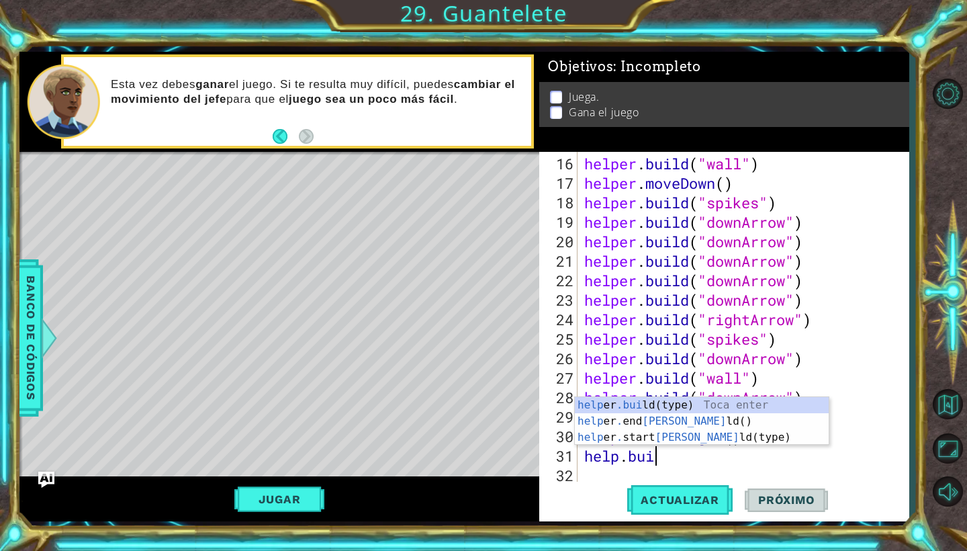
scroll to position [0, 3]
click at [641, 406] on div "help er .buil d(type) Toca enter help er . end Buil d() Toca enter help er . st…" at bounding box center [702, 437] width 254 height 81
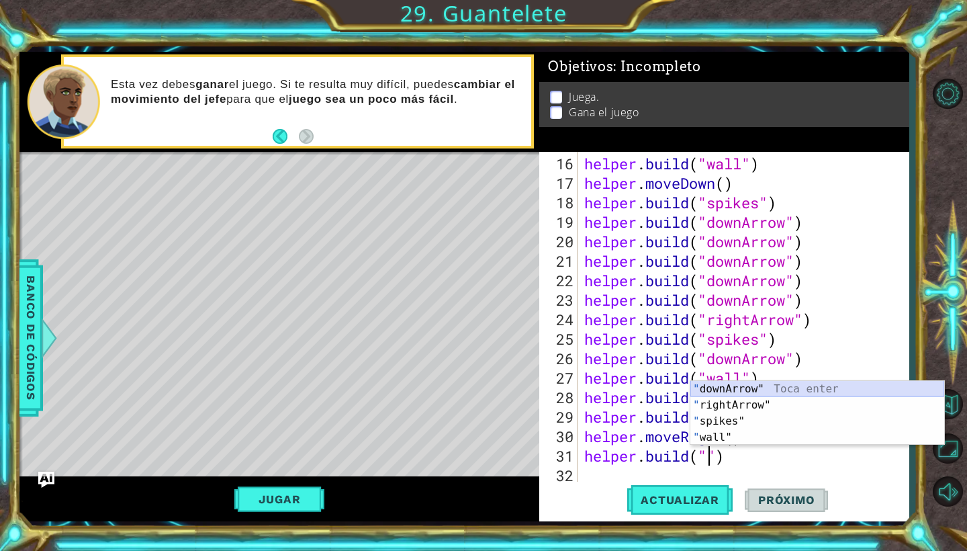
click at [721, 386] on div "" downArrow" Toca enter " rightArrow" Toca enter " spikes" Toca enter " wall" T…" at bounding box center [817, 429] width 254 height 97
type textarea "helper.build("downArrow")"
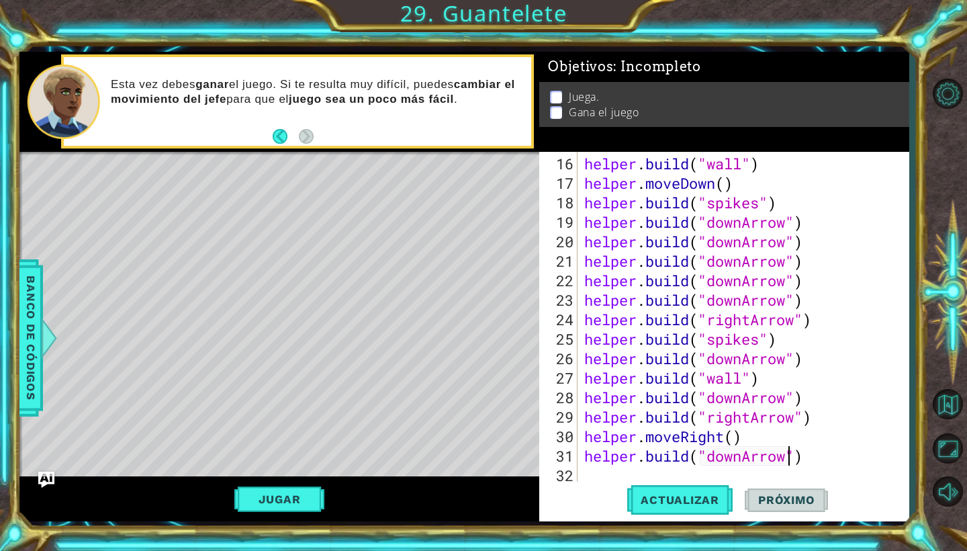
click at [607, 472] on div "helper . build ( "wall" ) helper . moveDown ( ) helper . build ( "spikes" ) hel…" at bounding box center [747, 339] width 330 height 370
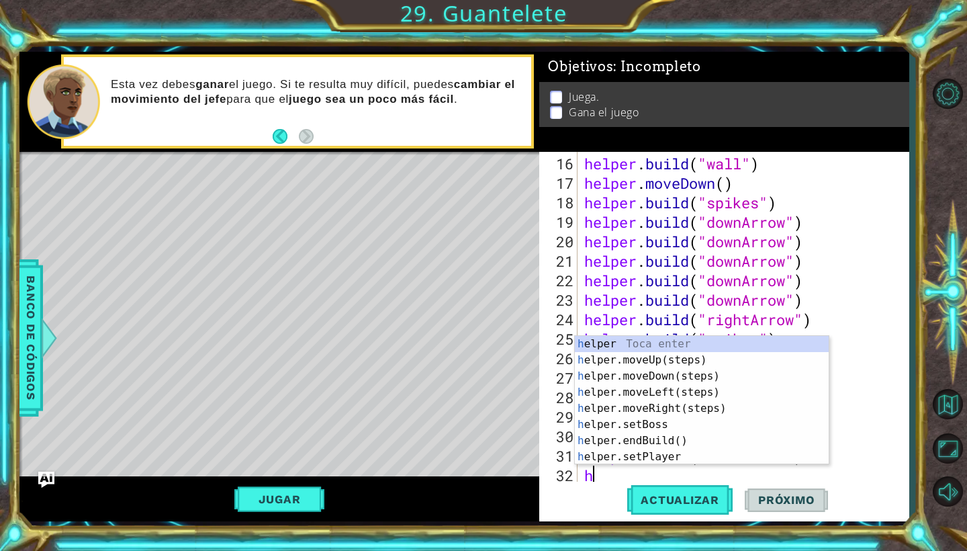
scroll to position [351, 0]
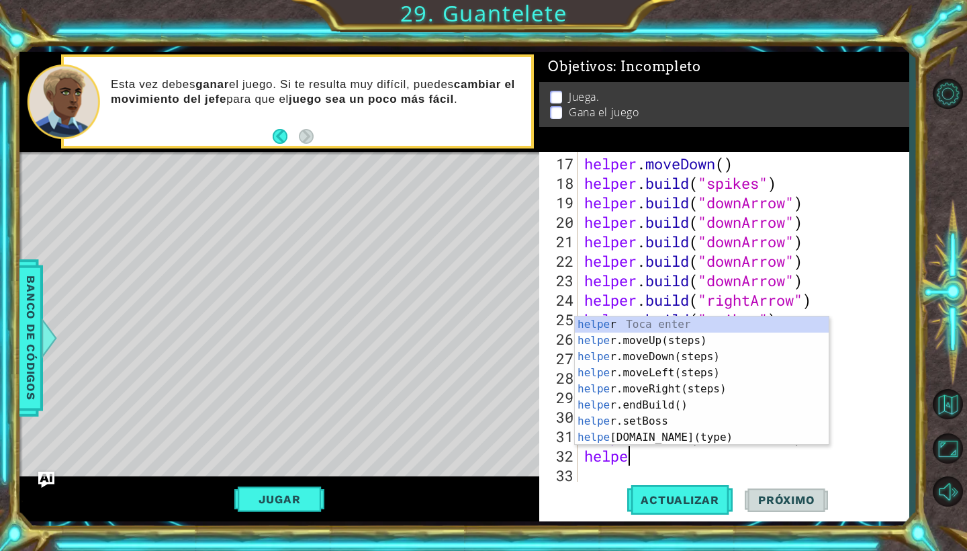
type textarea "helper"
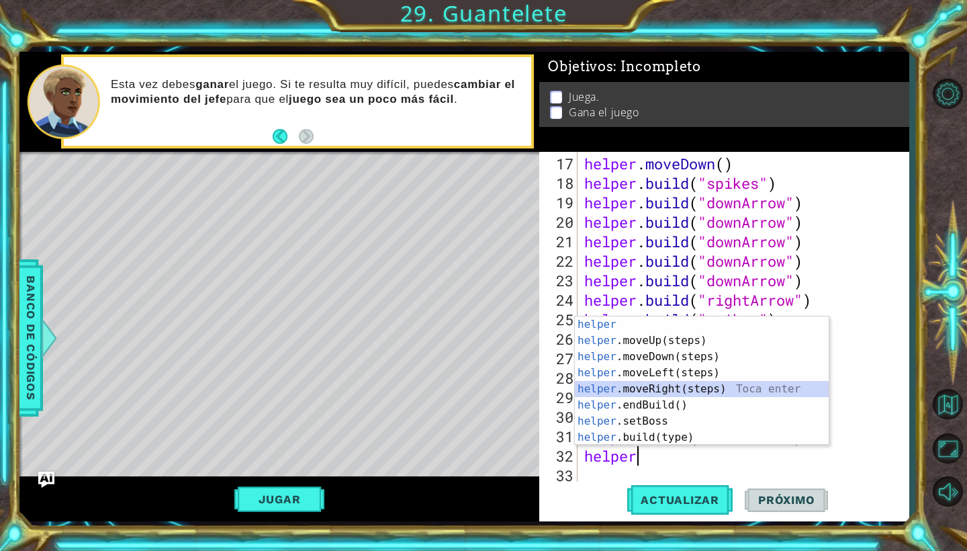
click at [649, 391] on div "helper Toca enter helper .moveUp(steps) Toca enter helper .moveDown(steps) Toca…" at bounding box center [702, 396] width 254 height 161
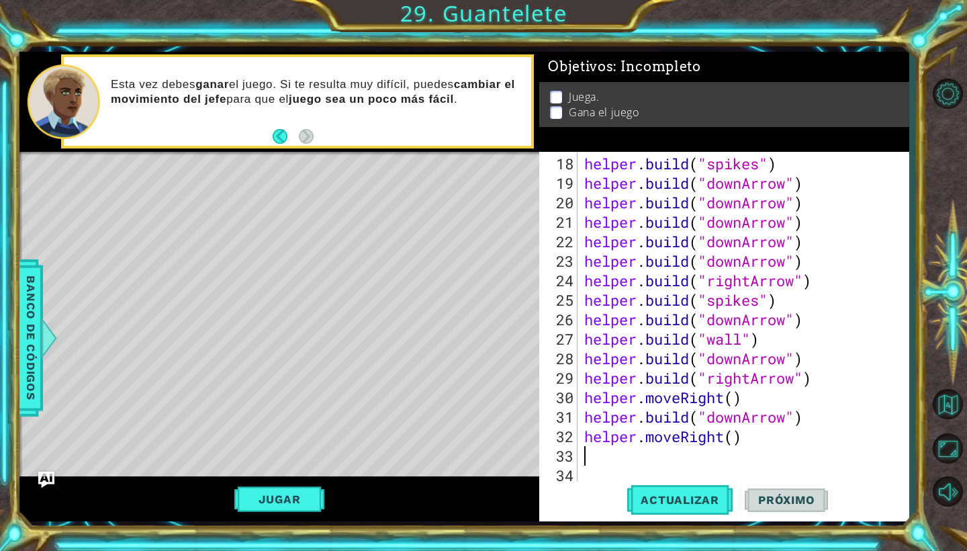
scroll to position [370, 0]
click at [723, 437] on div "helper . build ( "spikes" ) helper . build ( "downArrow" ) helper . build ( "do…" at bounding box center [747, 339] width 330 height 370
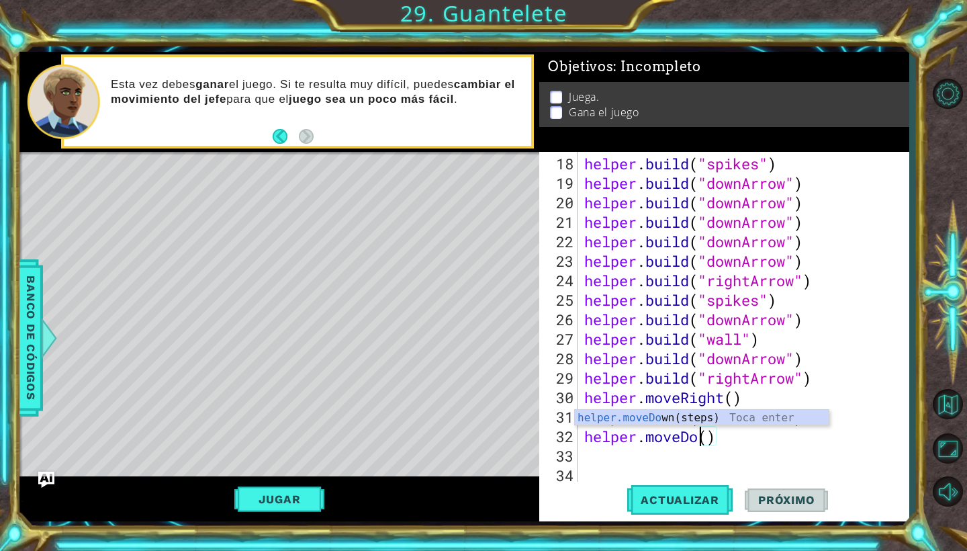
scroll to position [0, 6]
type textarea "helper.moveDown()"
click at [751, 451] on div "helper . build ( "spikes" ) helper . build ( "downArrow" ) helper . build ( "do…" at bounding box center [747, 339] width 330 height 370
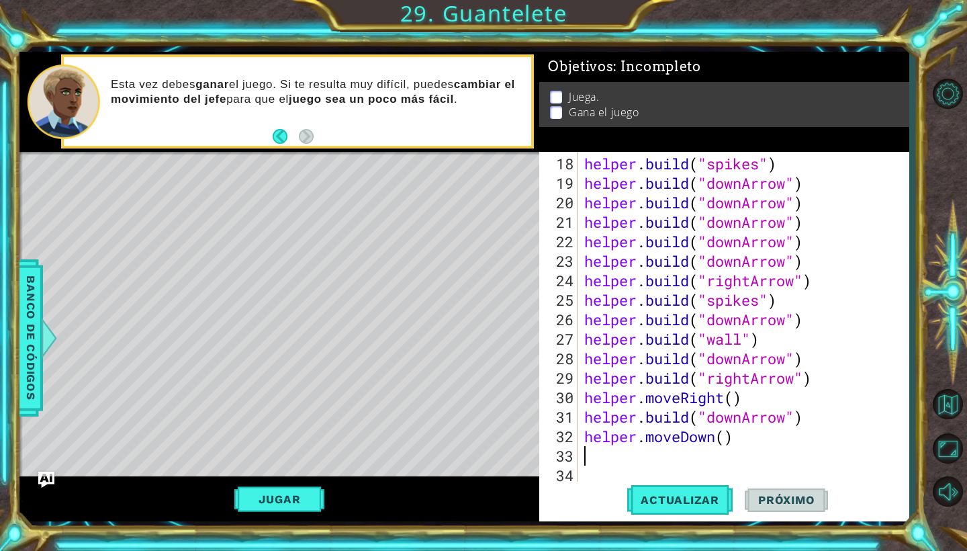
scroll to position [0, 0]
click at [665, 502] on span "Actualizar" at bounding box center [679, 499] width 105 height 13
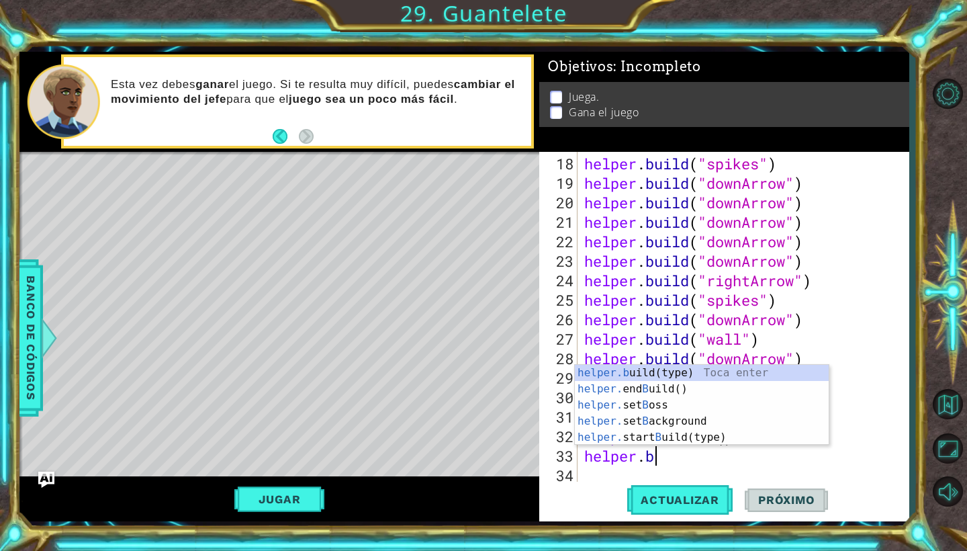
scroll to position [0, 3]
click at [656, 376] on div "helper.b uild(type) Toca enter helper. end B uild() Toca enter helper. set B os…" at bounding box center [702, 421] width 254 height 113
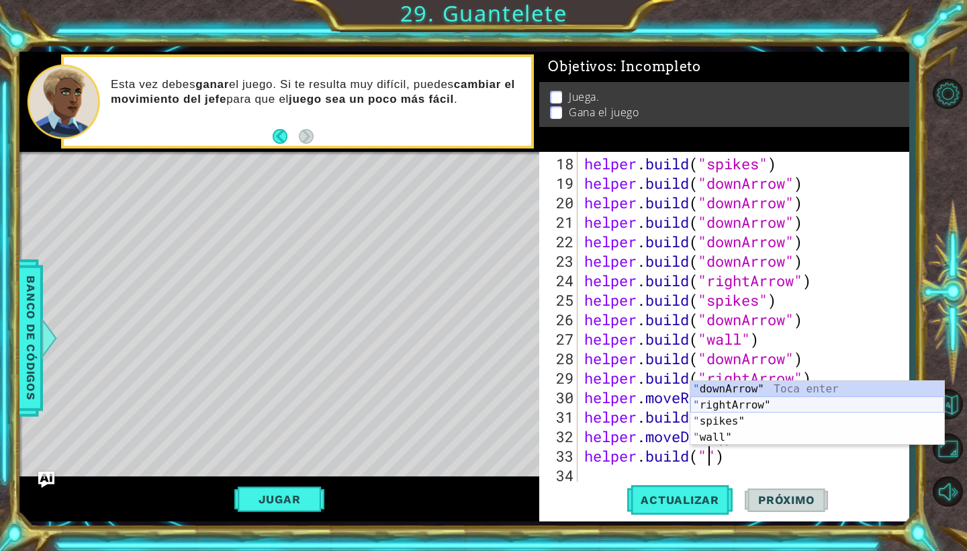
click at [769, 404] on div "" downArrow" Toca enter " rightArrow" Toca enter " spikes" Toca enter " wall" T…" at bounding box center [817, 429] width 254 height 97
type textarea "helper.build("rightArrow")"
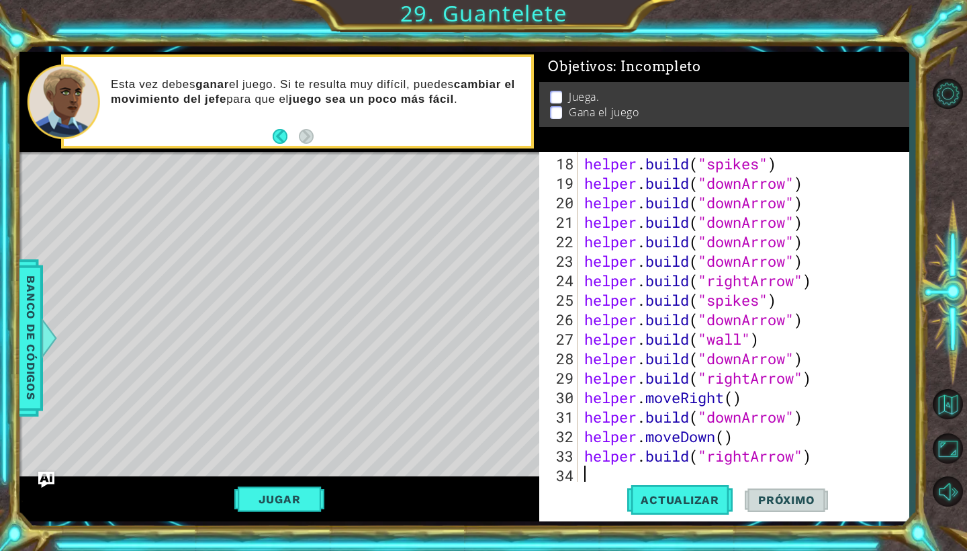
click at [606, 469] on div "helper . build ( "spikes" ) helper . build ( "downArrow" ) helper . build ( "do…" at bounding box center [747, 339] width 330 height 370
paste textarea "helper.moveRight()"
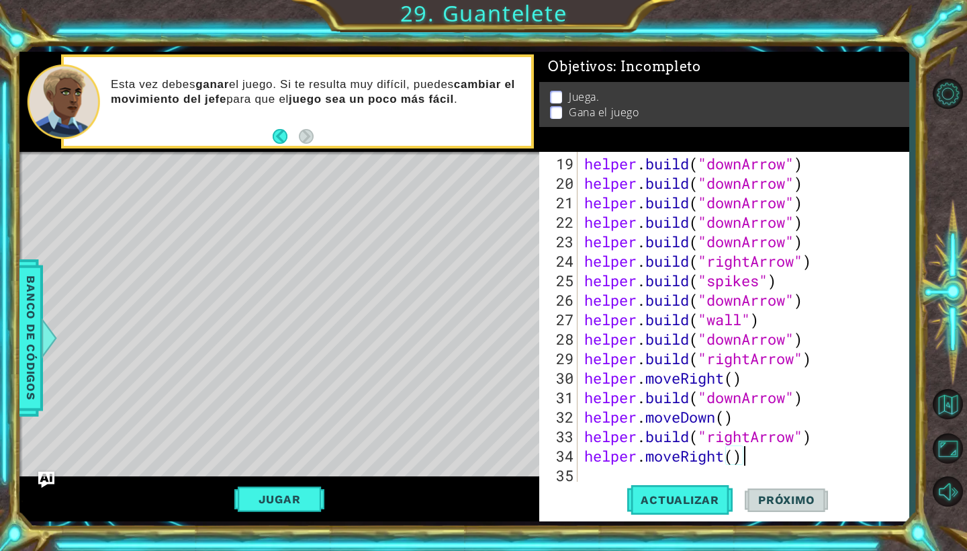
scroll to position [390, 0]
click at [724, 455] on div "helper . build ( "downArrow" ) helper . build ( "downArrow" ) helper . build ( …" at bounding box center [747, 339] width 330 height 370
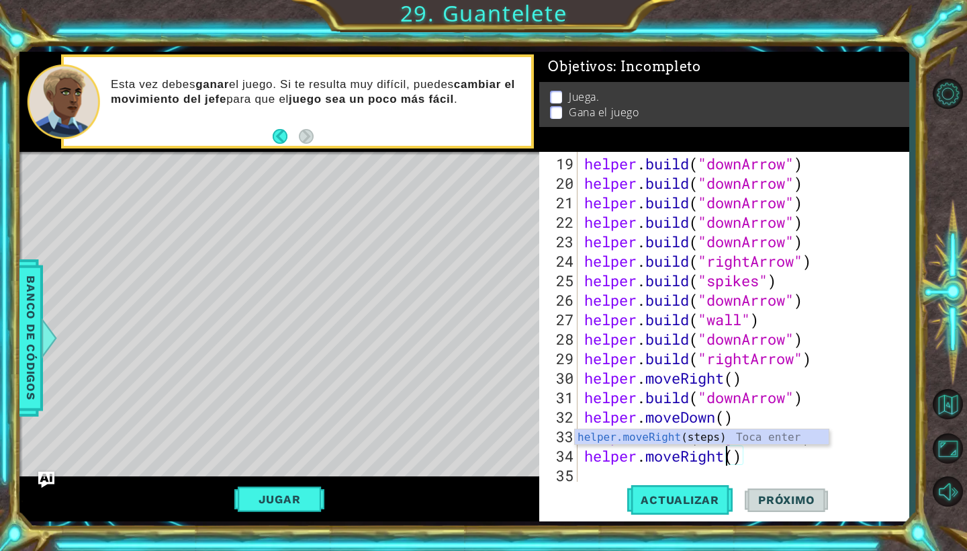
scroll to position [0, 6]
type textarea "helper.moveRight()"
click at [766, 476] on div "helper . build ( "downArrow" ) helper . build ( "downArrow" ) helper . build ( …" at bounding box center [747, 339] width 330 height 370
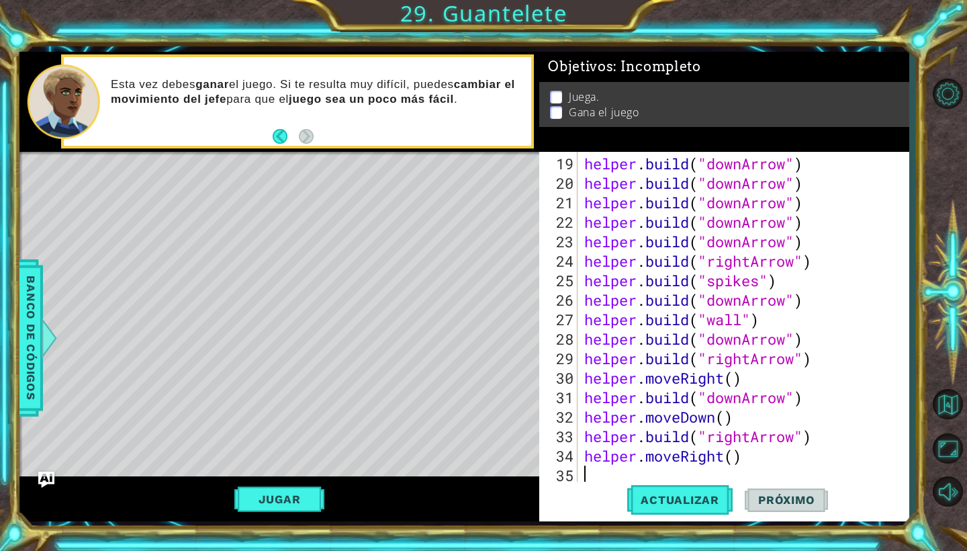
scroll to position [0, 0]
click at [666, 505] on span "Actualizar" at bounding box center [679, 499] width 105 height 13
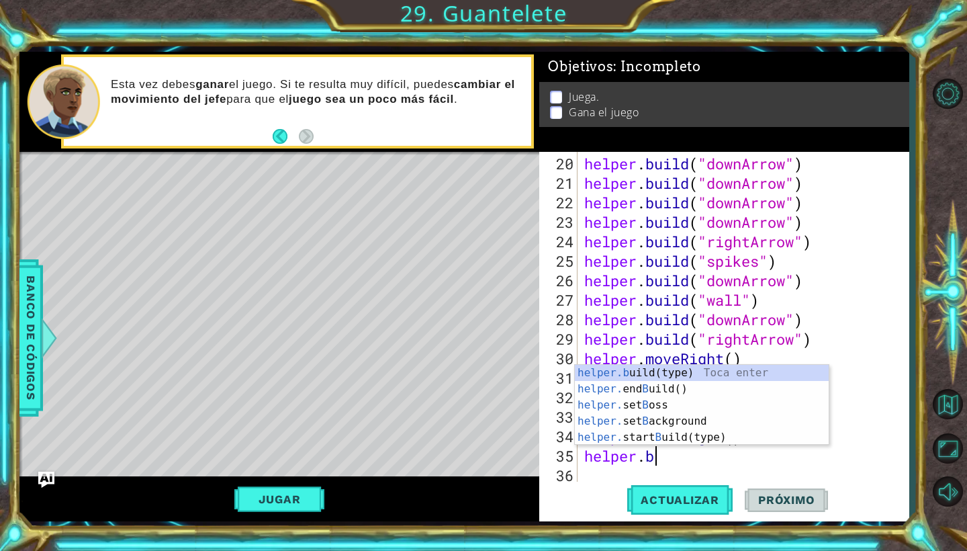
scroll to position [0, 3]
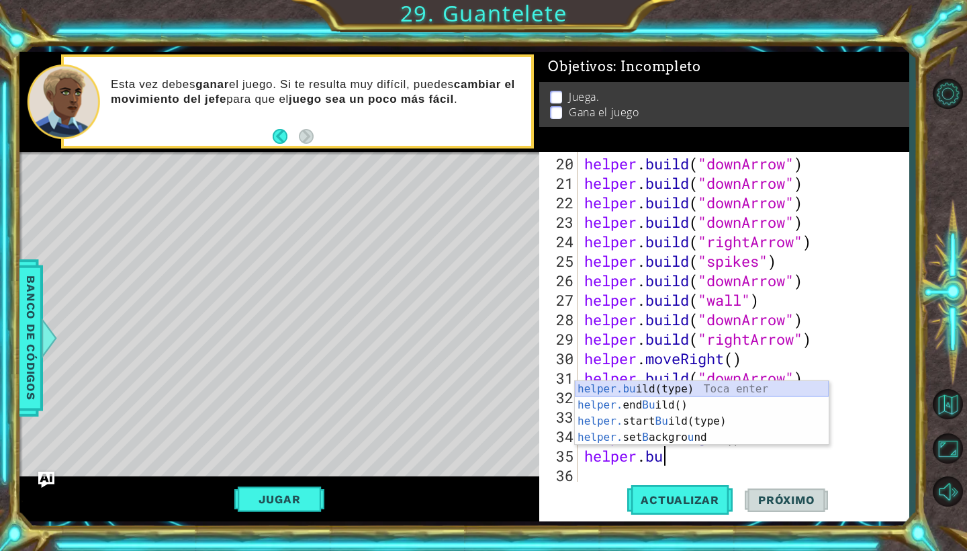
click at [635, 386] on div "helper.bu ild(type) Toca enter helper. end Bu ild() Toca enter helper. start Bu…" at bounding box center [702, 429] width 254 height 97
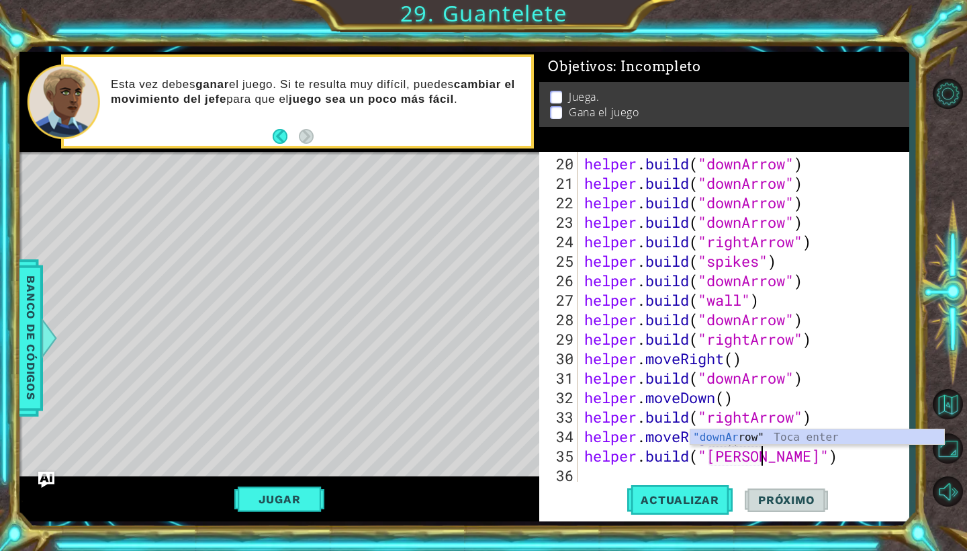
scroll to position [0, 9]
type textarea "helper.build("downArrow")"
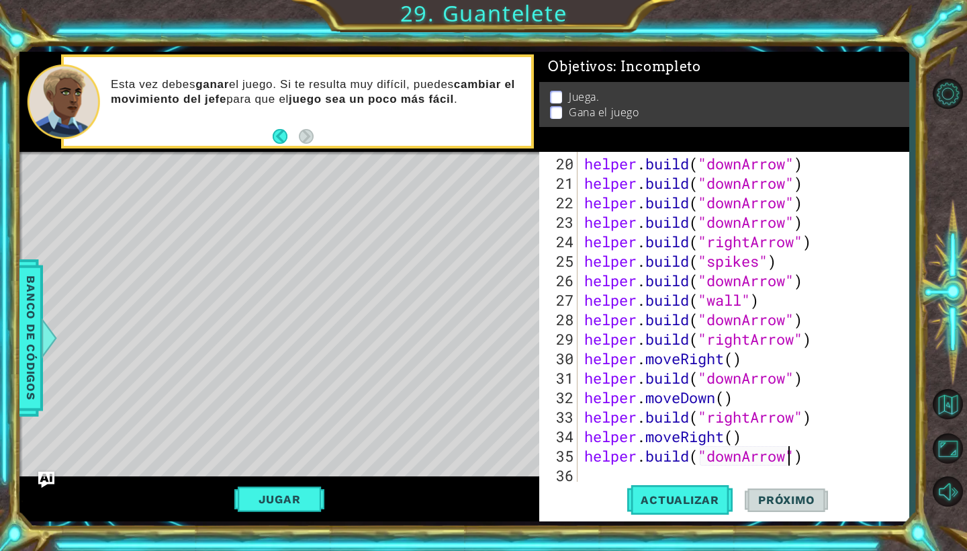
click at [688, 473] on div "helper . build ( "downArrow" ) helper . build ( "downArrow" ) helper . build ( …" at bounding box center [747, 339] width 330 height 370
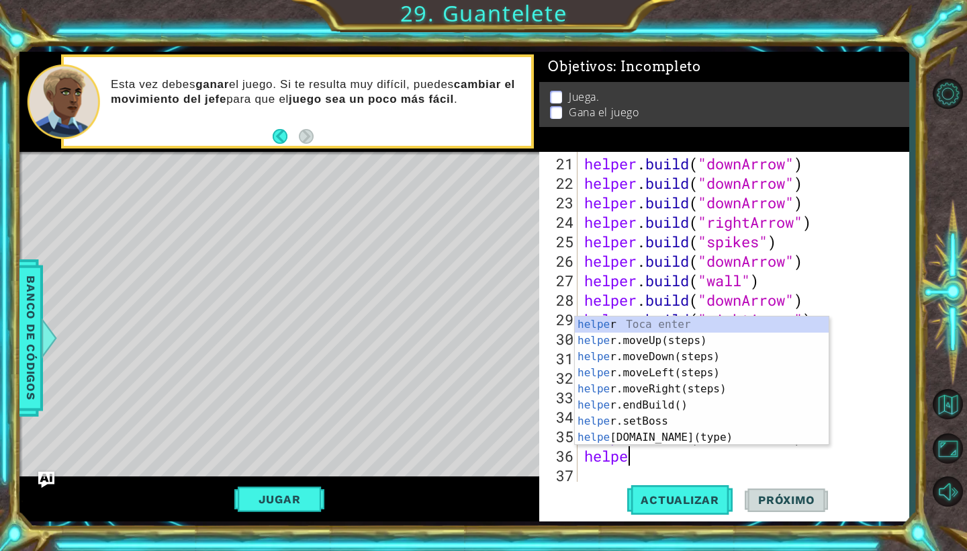
scroll to position [0, 2]
type textarea "helper."
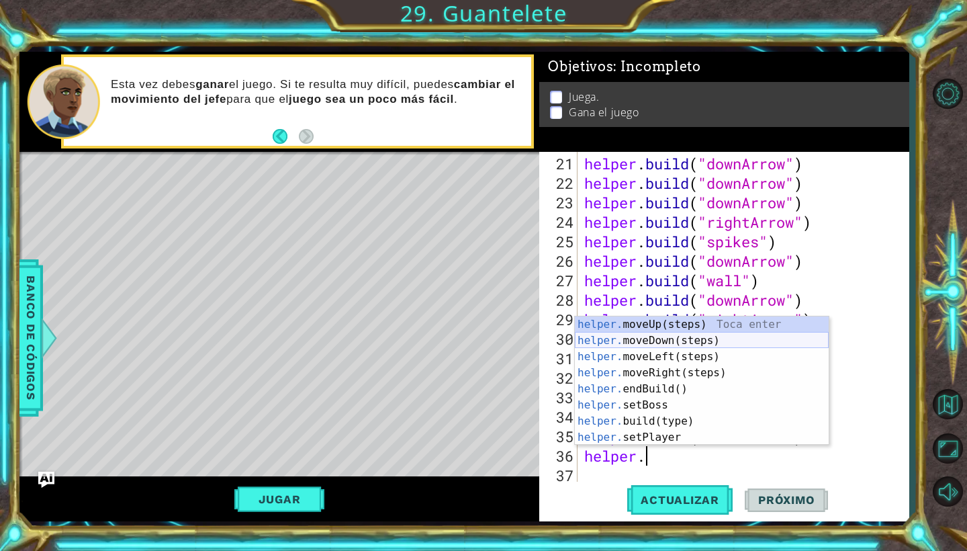
click at [668, 345] on div "helper. moveUp(steps) Toca enter helper. moveDown(steps) Toca enter helper. mov…" at bounding box center [702, 396] width 254 height 161
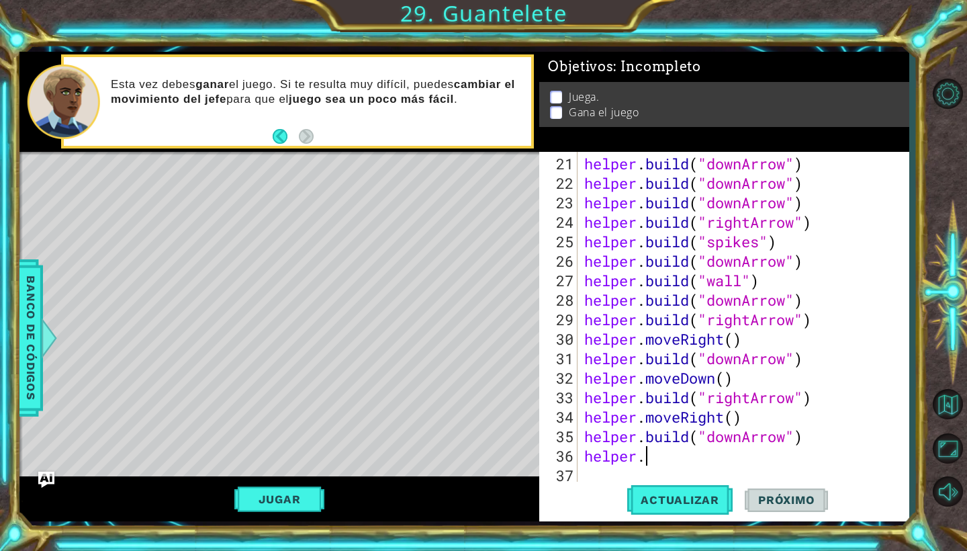
scroll to position [448, 0]
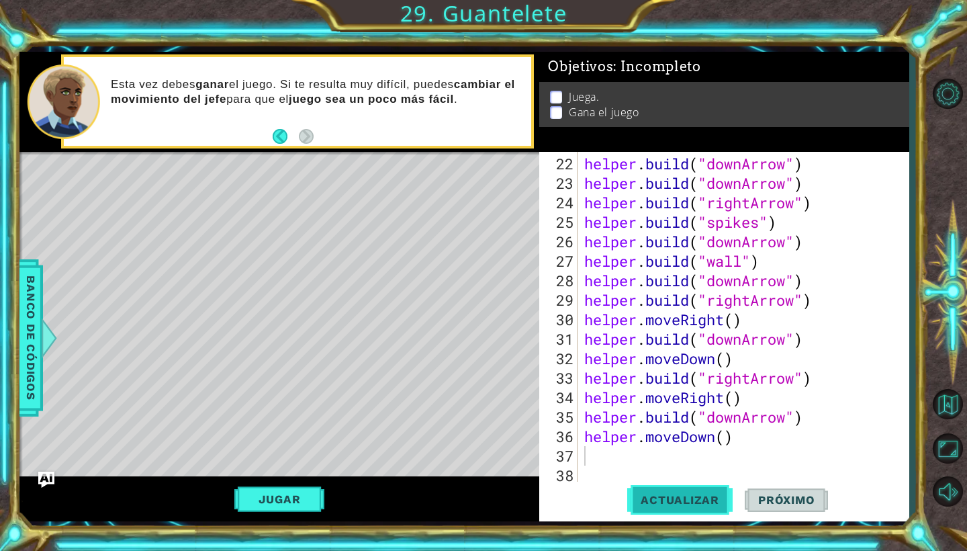
click at [675, 502] on span "Actualizar" at bounding box center [679, 499] width 105 height 13
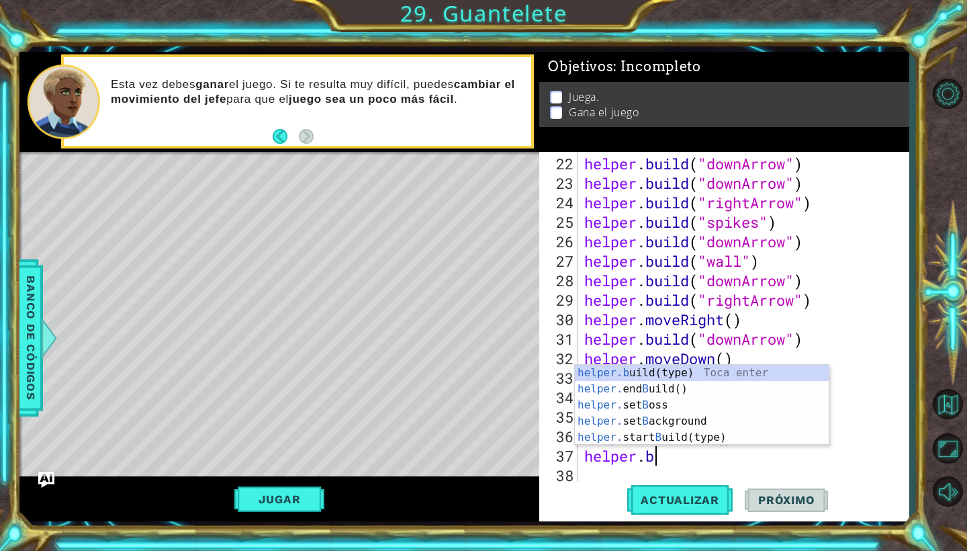
scroll to position [0, 3]
click at [674, 374] on div "helper.b uild(type) Toca enter helper. end B uild() Toca enter helper. set B os…" at bounding box center [702, 421] width 254 height 113
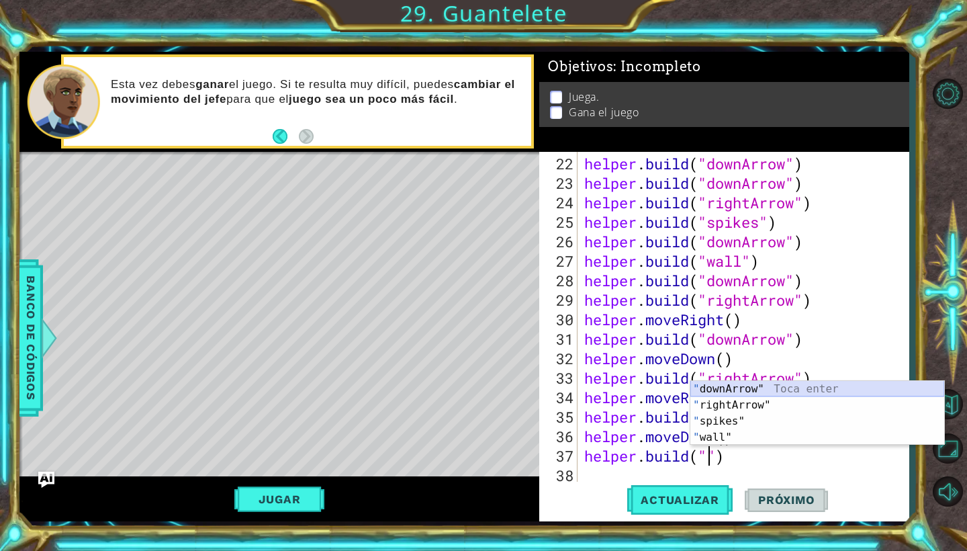
click at [735, 386] on div "" downArrow" Toca enter " rightArrow" Toca enter " spikes" Toca enter " wall" T…" at bounding box center [817, 429] width 254 height 97
type textarea "helper.build("downArrow")"
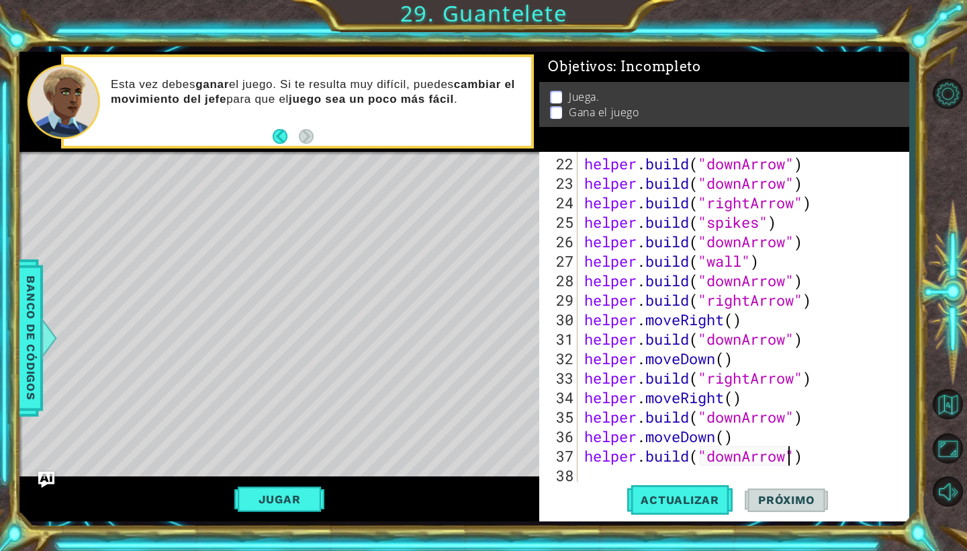
click at [616, 476] on div "helper . build ( "downArrow" ) helper . build ( "downArrow" ) helper . build ( …" at bounding box center [747, 339] width 330 height 370
drag, startPoint x: 729, startPoint y: 438, endPoint x: 582, endPoint y: 435, distance: 147.8
click at [582, 435] on div "helper . build ( "downArrow" ) helper . build ( "downArrow" ) helper . build ( …" at bounding box center [744, 317] width 324 height 331
type textarea "helper.moveDown()"
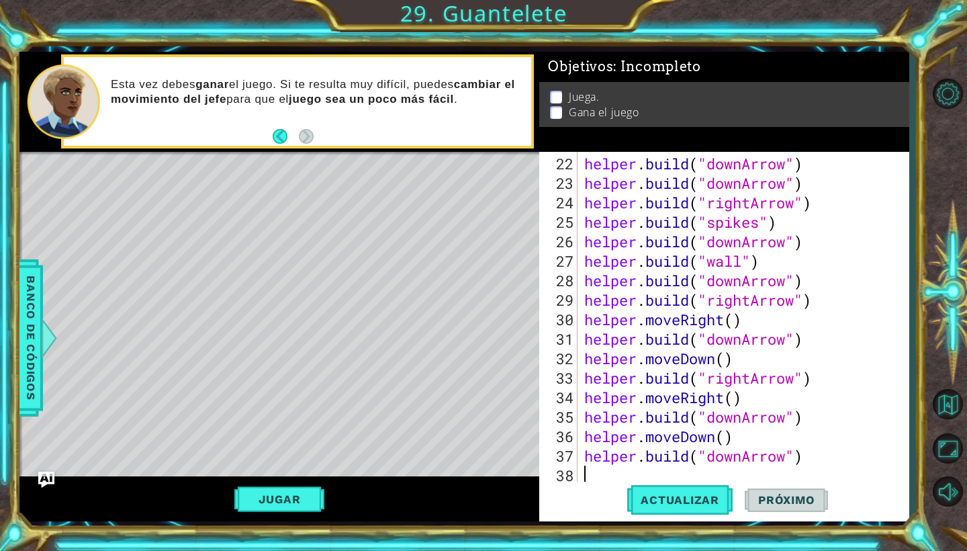
click at [588, 470] on div "helper . build ( "downArrow" ) helper . build ( "downArrow" ) helper . build ( …" at bounding box center [747, 339] width 330 height 370
paste textarea "helper.moveDown("
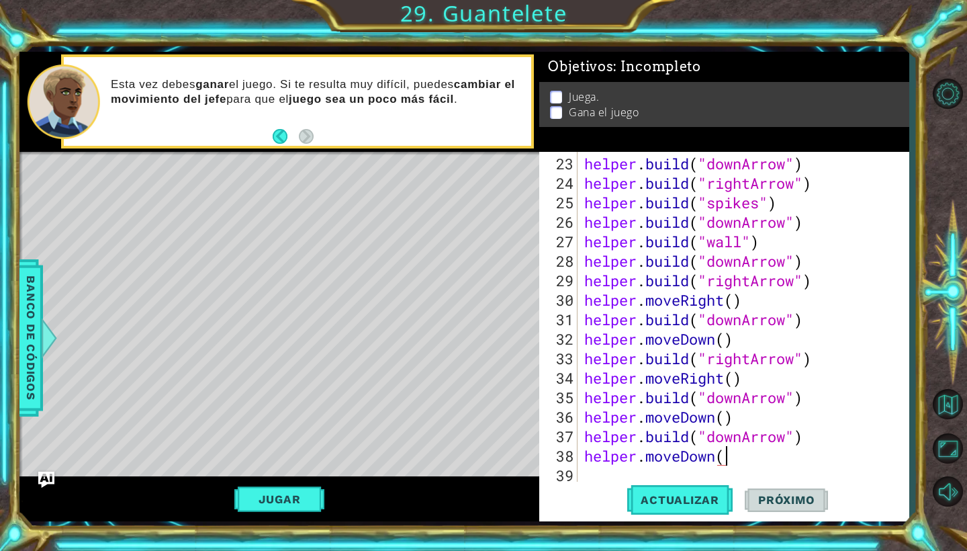
type textarea "helper.moveDown()"
click at [604, 474] on div "helper . build ( "downArrow" ) helper . build ( "rightArrow" ) helper . build (…" at bounding box center [747, 339] width 330 height 370
drag, startPoint x: 808, startPoint y: 437, endPoint x: 635, endPoint y: 432, distance: 172.7
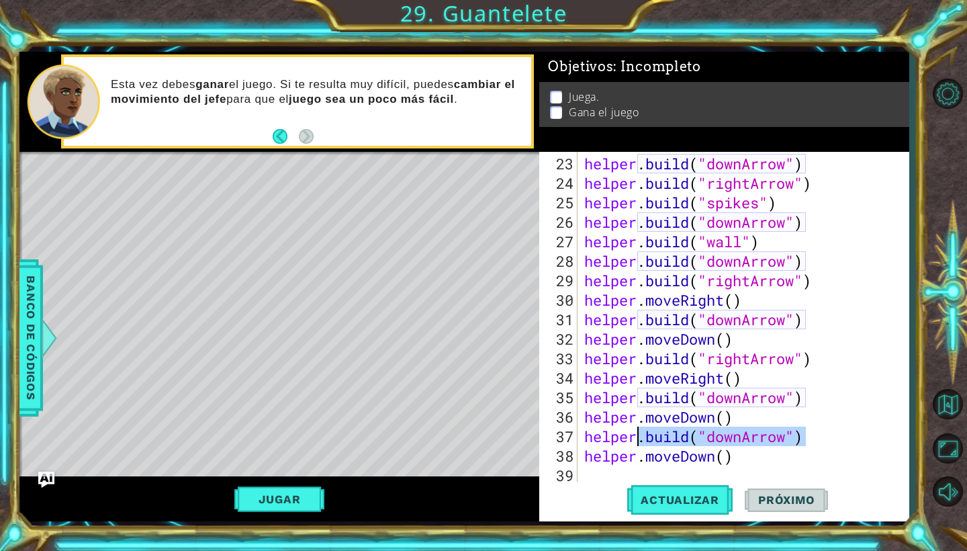
click at [635, 432] on div "helper . build ( "downArrow" ) helper . build ( "rightArrow" ) helper . build (…" at bounding box center [747, 339] width 330 height 370
click at [816, 456] on div "helper . build ( "downArrow" ) helper . build ( "rightArrow" ) helper . build (…" at bounding box center [747, 339] width 330 height 370
drag, startPoint x: 585, startPoint y: 437, endPoint x: 840, endPoint y: 437, distance: 254.6
click at [840, 437] on div "helper . build ( "downArrow" ) helper . build ( "rightArrow" ) helper . build (…" at bounding box center [747, 339] width 330 height 370
type textarea "helper.build("downArrow")"
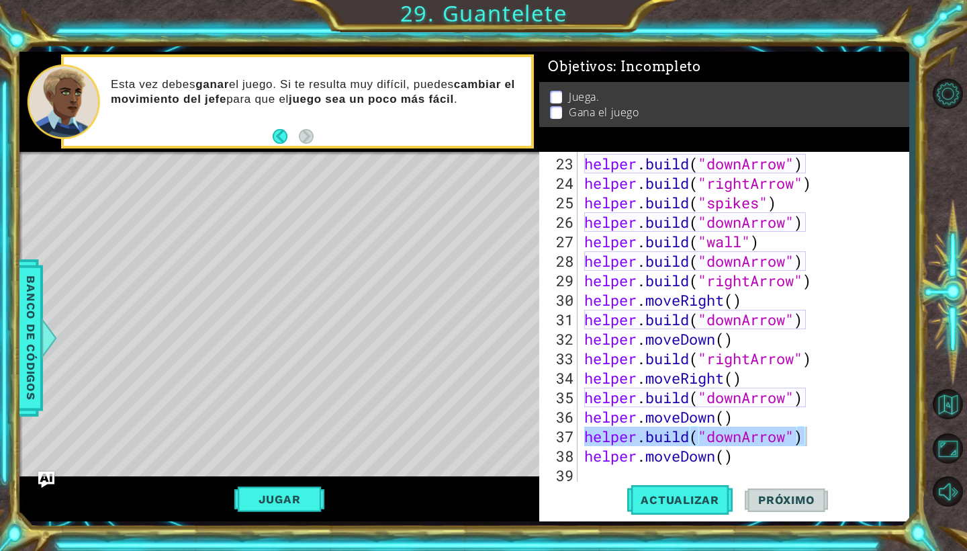
click at [617, 482] on div "Actualizar Próximo" at bounding box center [727, 500] width 369 height 37
click at [605, 477] on div "helper . build ( "downArrow" ) helper . build ( "rightArrow" ) helper . build (…" at bounding box center [747, 339] width 330 height 370
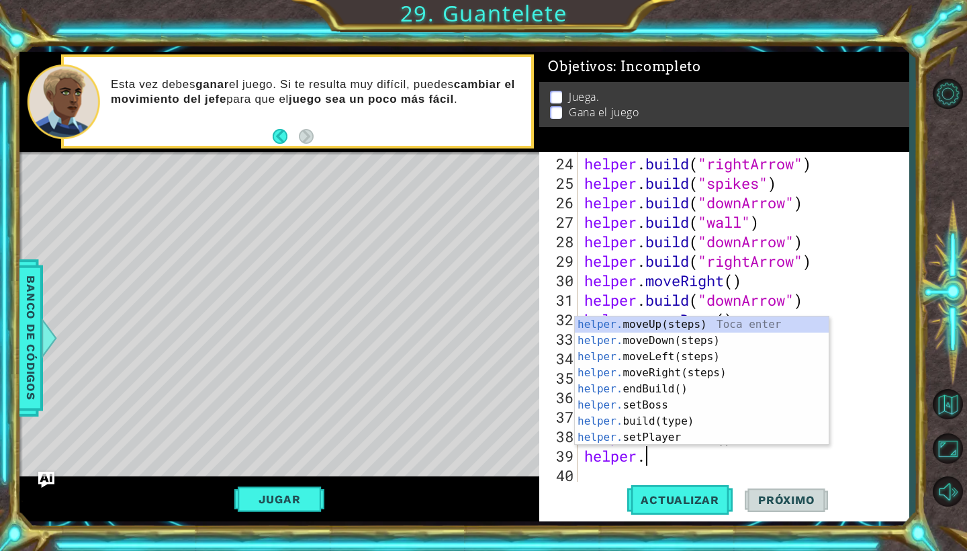
scroll to position [0, 3]
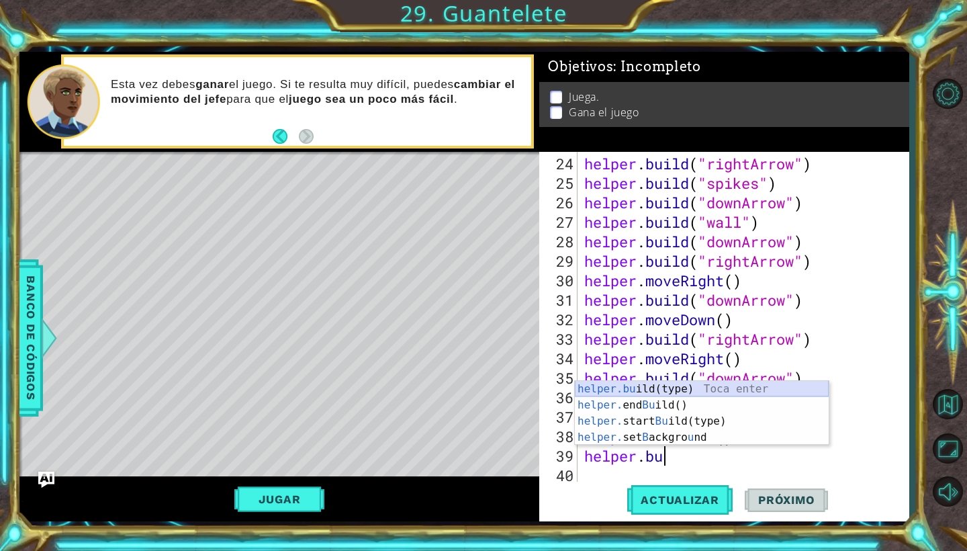
click at [659, 388] on div "helper.bu ild(type) Toca enter helper. end Bu ild() Toca enter helper. start Bu…" at bounding box center [702, 429] width 254 height 97
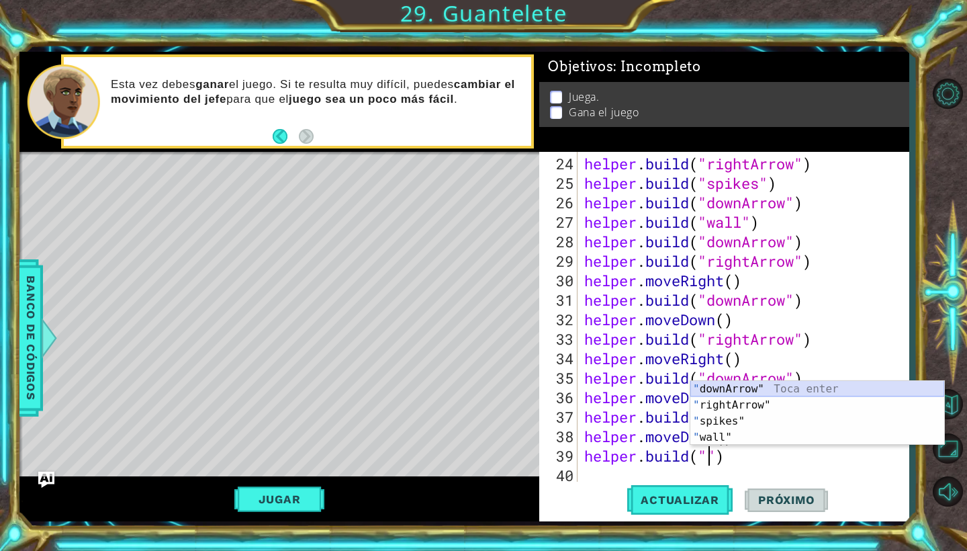
click at [741, 390] on div "" downArrow" Toca enter " rightArrow" Toca enter " spikes" Toca enter " wall" T…" at bounding box center [817, 429] width 254 height 97
type textarea "helper.build("downArrow")"
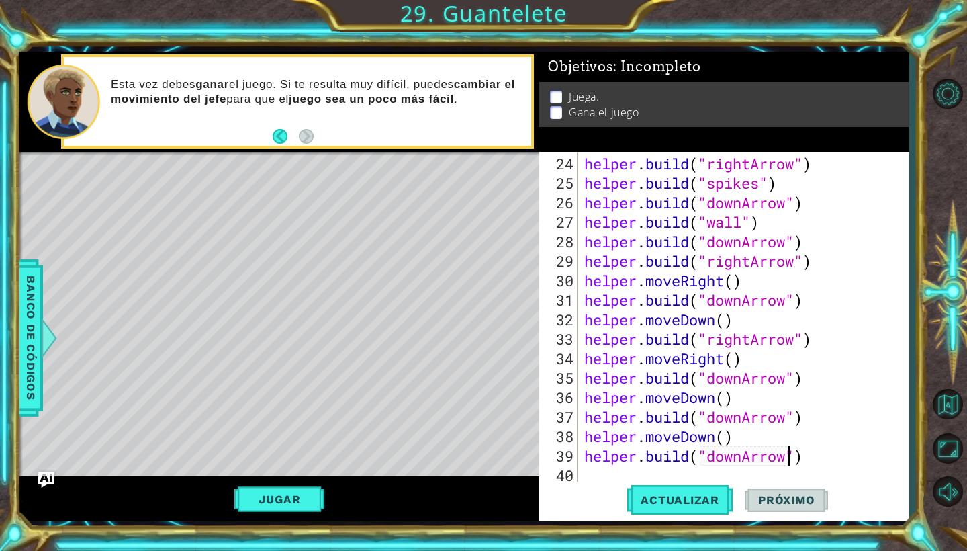
click at [618, 474] on div "helper . build ( "rightArrow" ) helper . build ( "spikes" ) helper . build ( "d…" at bounding box center [747, 339] width 330 height 370
paste textarea "helper.moveDown("
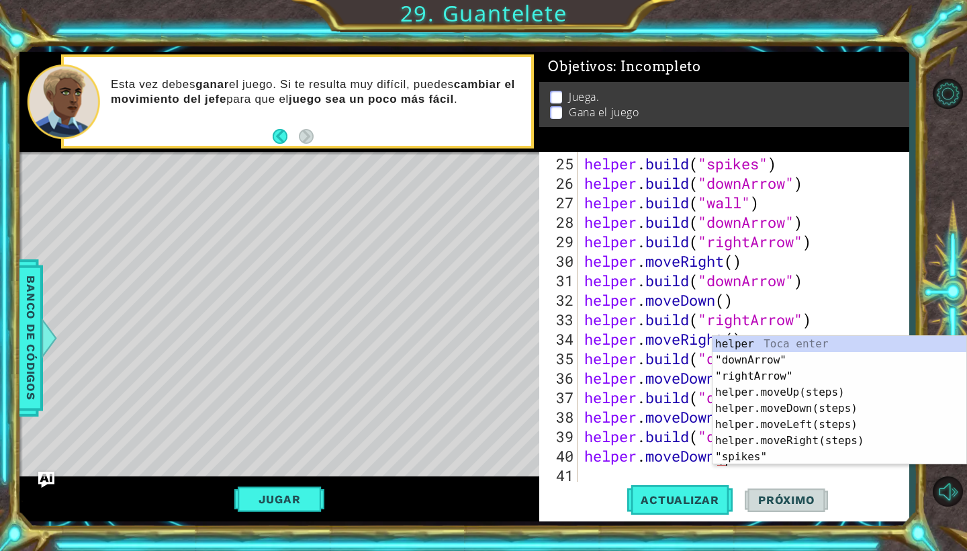
click at [597, 486] on div "Actualizar Próximo" at bounding box center [727, 500] width 369 height 37
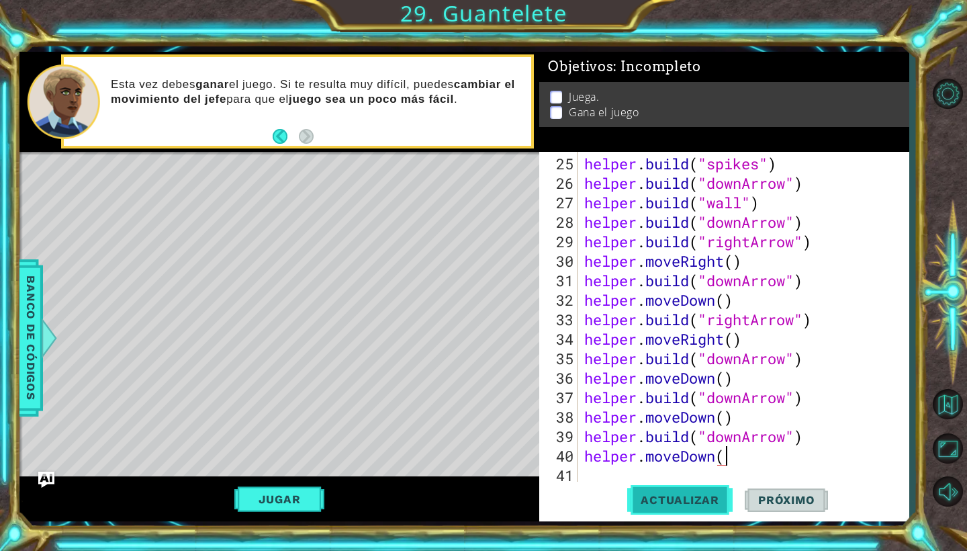
scroll to position [0, 6]
click at [659, 499] on span "Actualizar" at bounding box center [679, 499] width 105 height 13
click at [286, 497] on button "Jugar" at bounding box center [279, 499] width 91 height 26
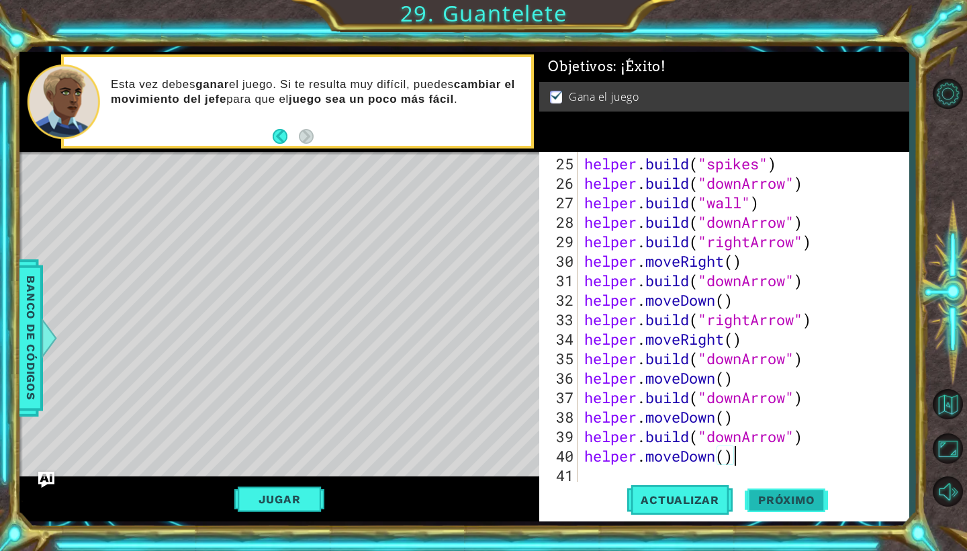
click at [794, 494] on button "Próximo" at bounding box center [786, 500] width 83 height 37
type textarea "helper.moveDown(sssdsdsdsd"
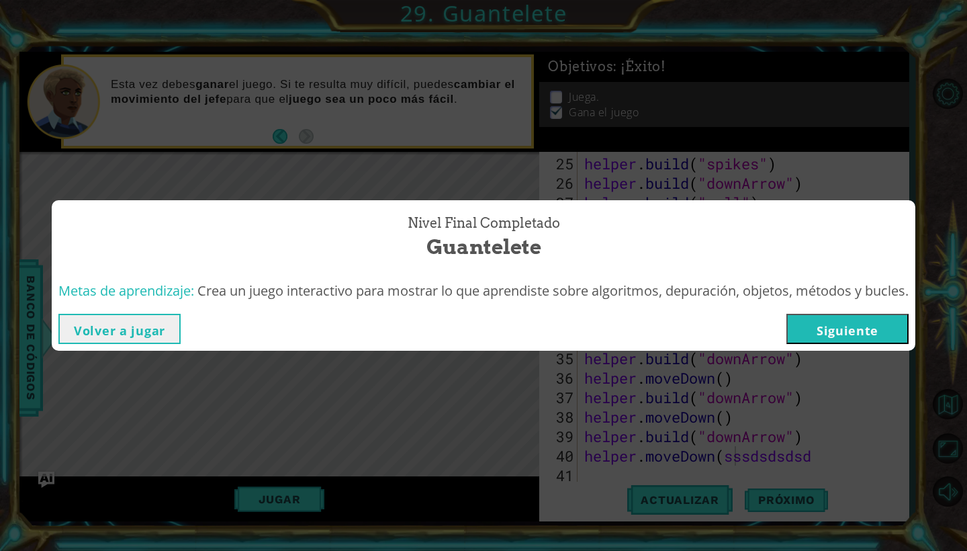
click at [887, 326] on button "Siguiente" at bounding box center [848, 329] width 122 height 30
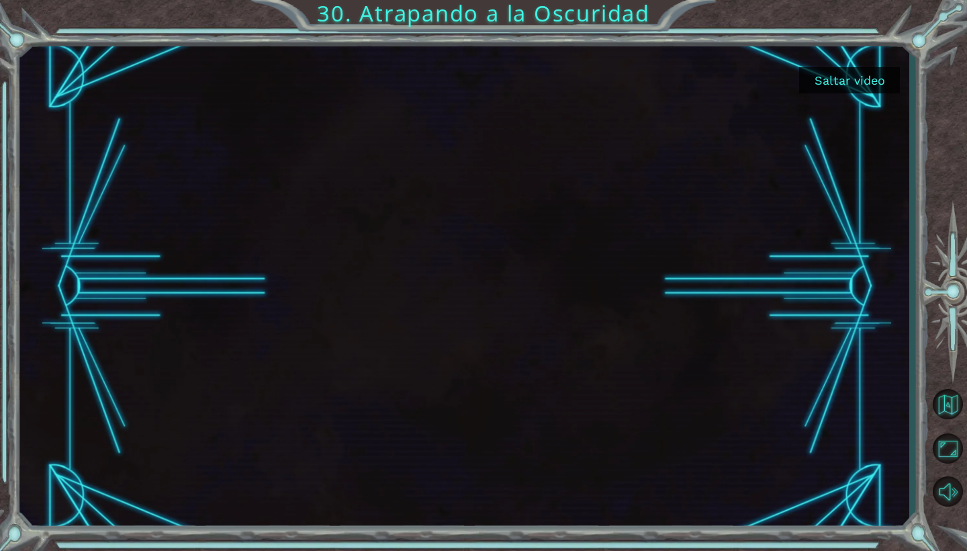
click at [858, 79] on button "Saltar video" at bounding box center [849, 80] width 101 height 26
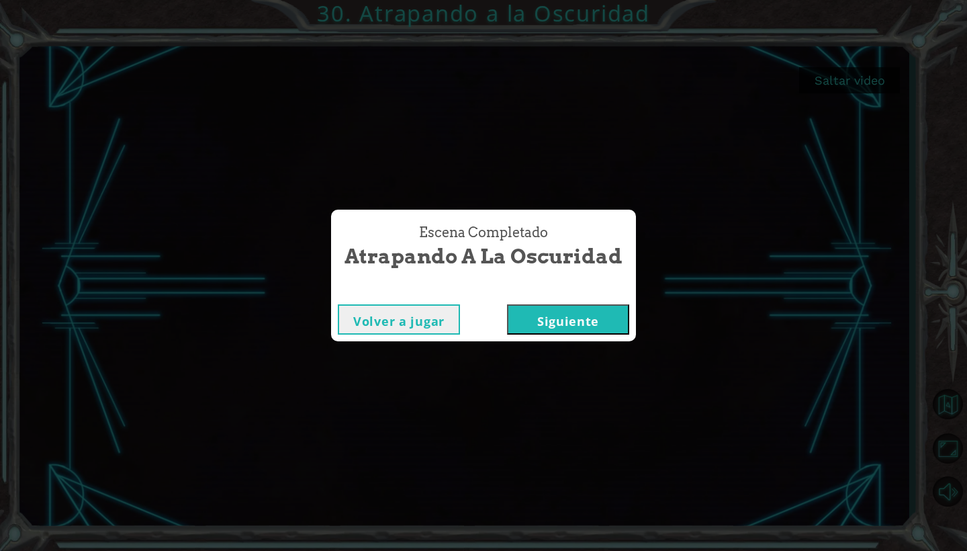
click at [554, 320] on button "Siguiente" at bounding box center [568, 319] width 122 height 30
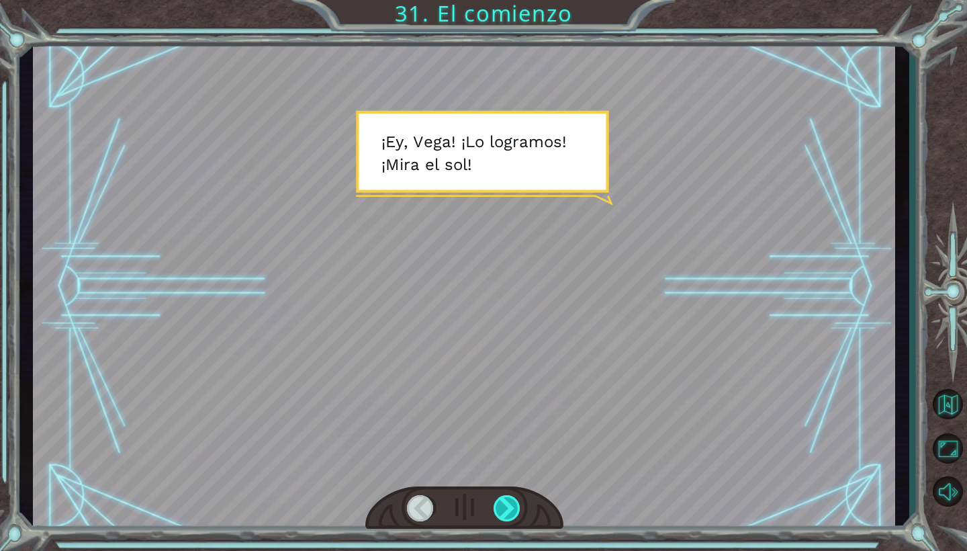
click at [513, 503] on div at bounding box center [508, 508] width 28 height 26
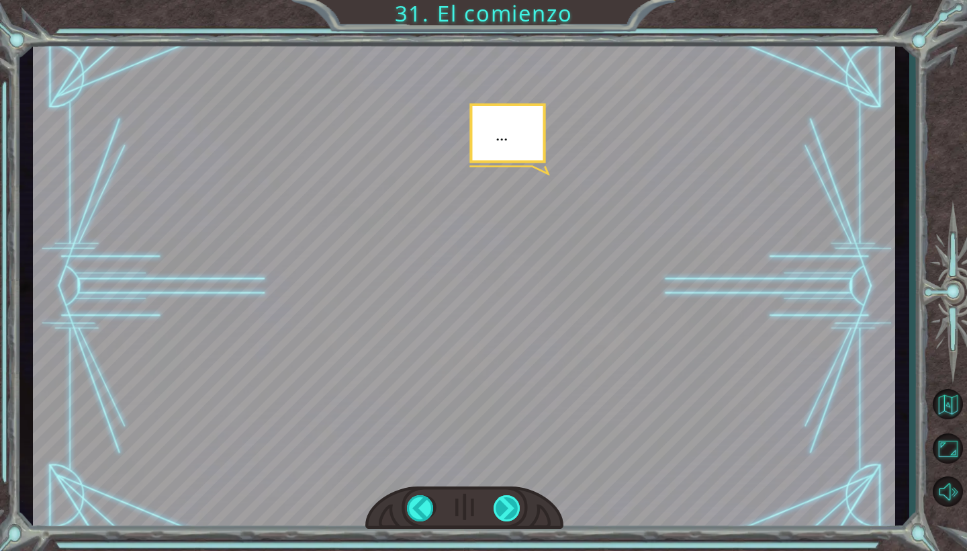
click at [514, 502] on div at bounding box center [508, 508] width 28 height 26
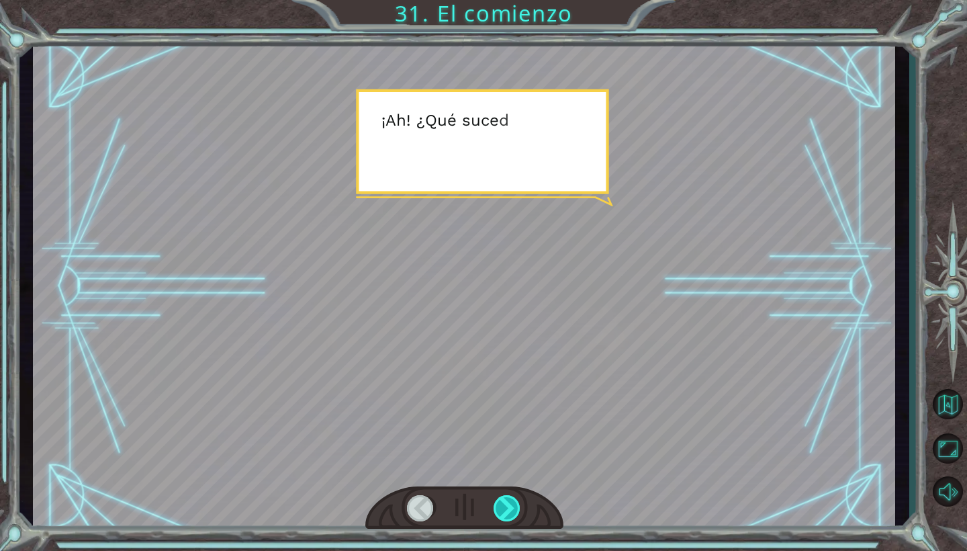
click at [506, 512] on div at bounding box center [508, 508] width 28 height 26
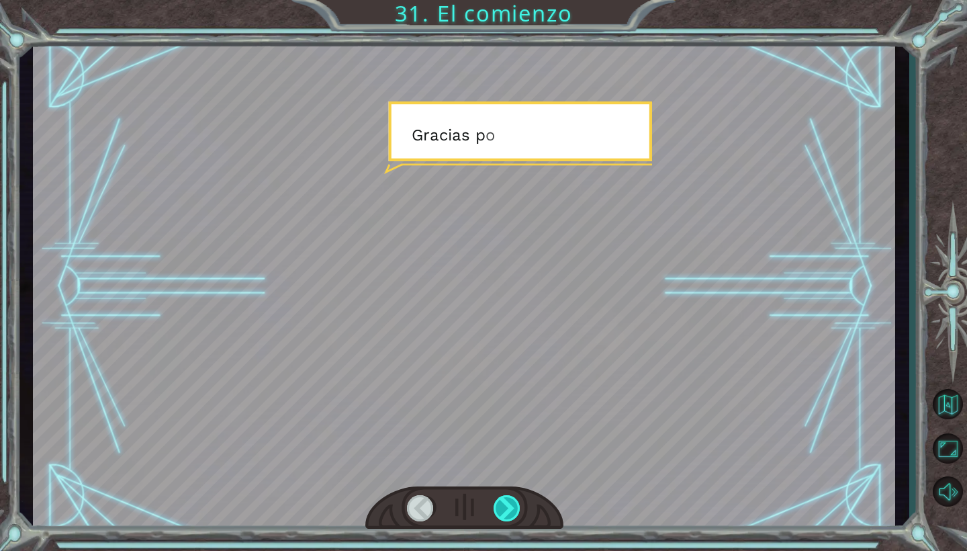
click at [507, 512] on div at bounding box center [508, 508] width 28 height 26
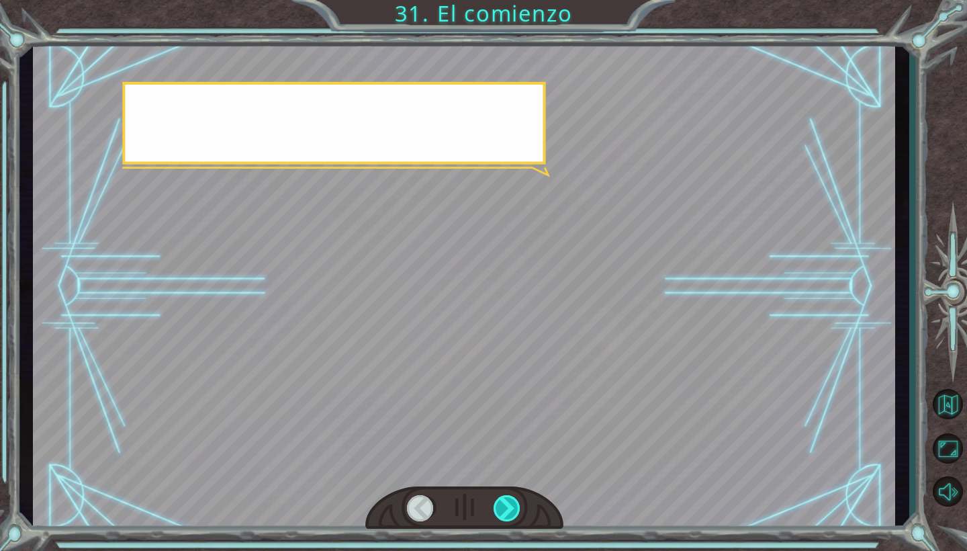
click at [507, 512] on div at bounding box center [508, 508] width 28 height 26
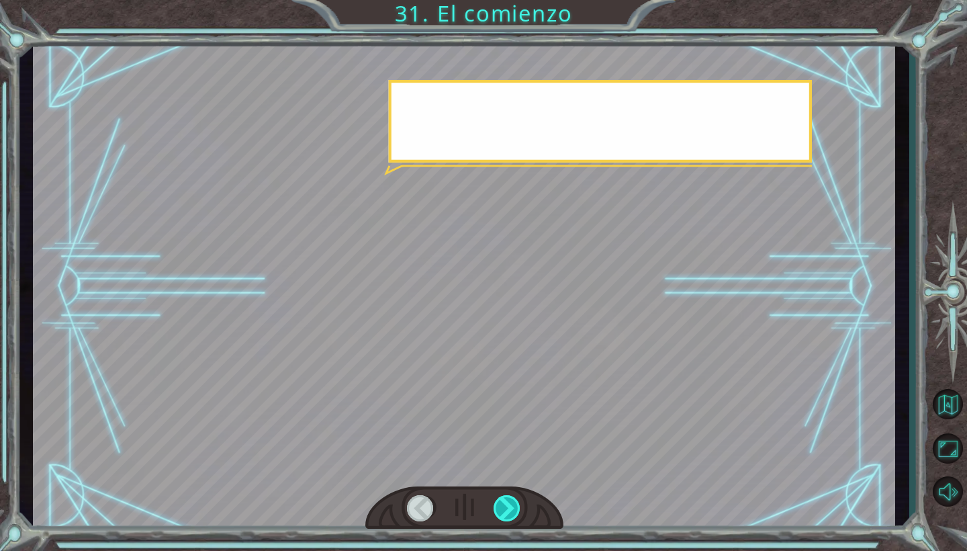
click at [507, 512] on div at bounding box center [508, 508] width 28 height 26
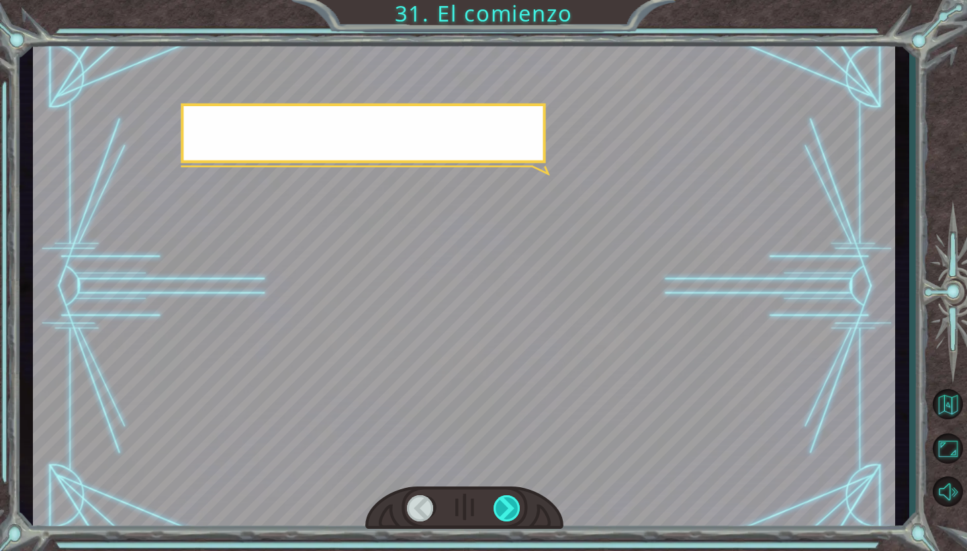
click at [507, 512] on div at bounding box center [508, 508] width 28 height 26
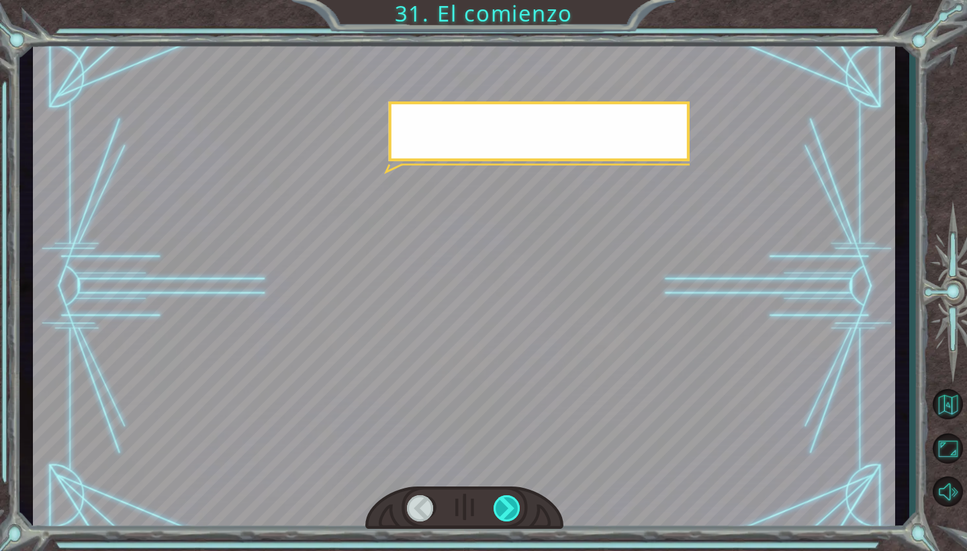
click at [507, 512] on div at bounding box center [508, 508] width 28 height 26
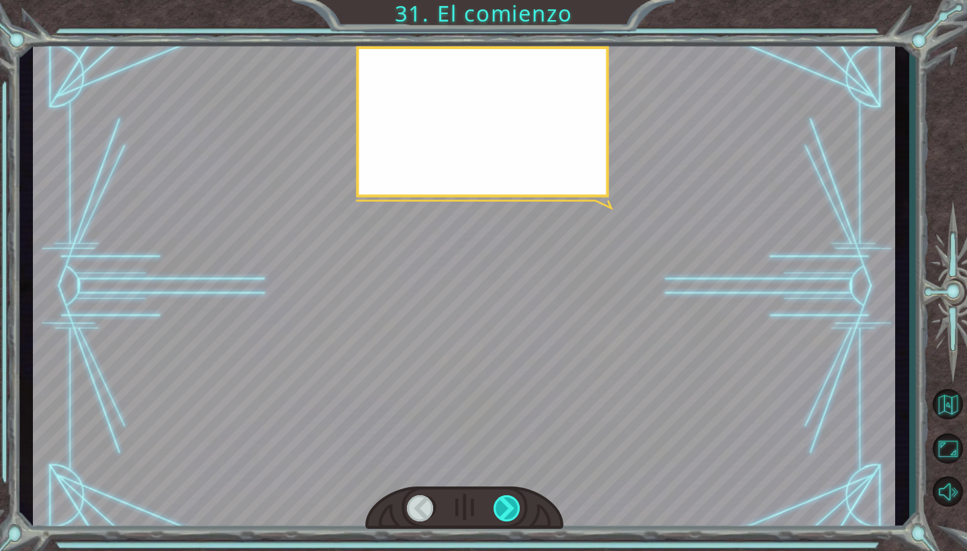
click at [507, 512] on div at bounding box center [508, 508] width 28 height 26
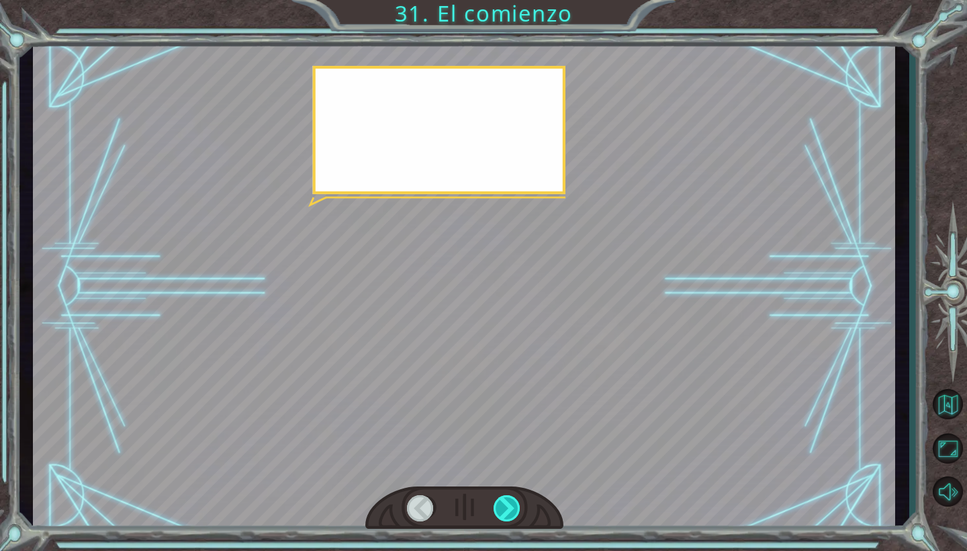
click at [507, 512] on div at bounding box center [508, 508] width 28 height 26
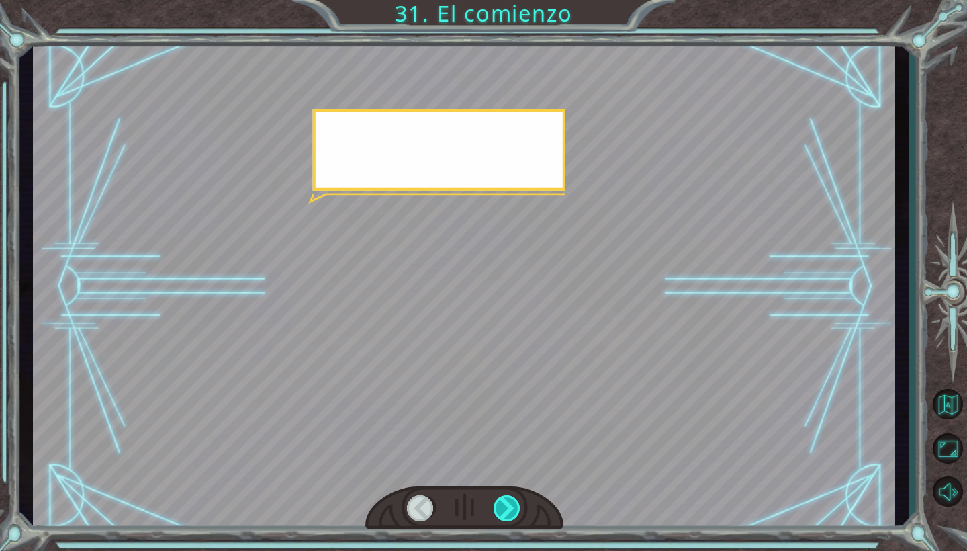
click at [507, 512] on div at bounding box center [508, 508] width 28 height 26
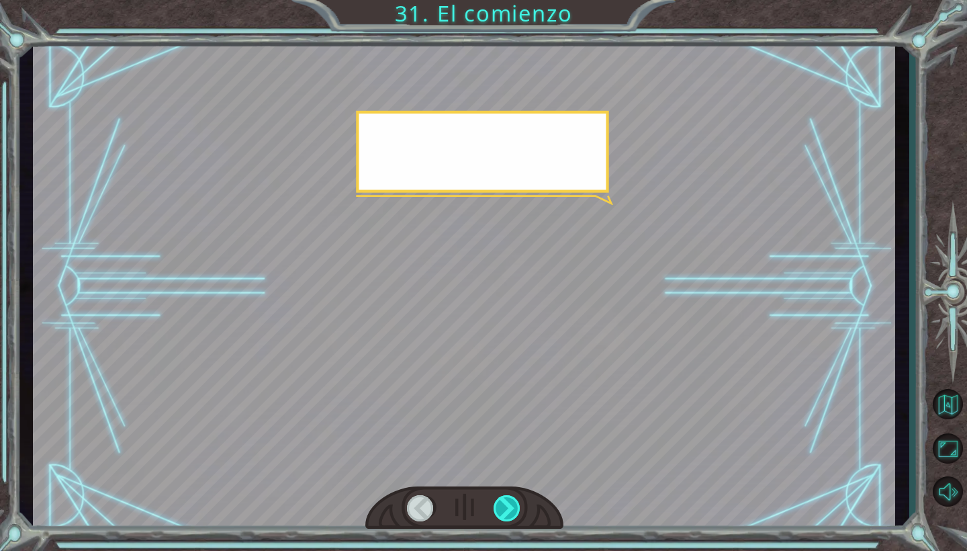
click at [507, 512] on div at bounding box center [508, 508] width 28 height 26
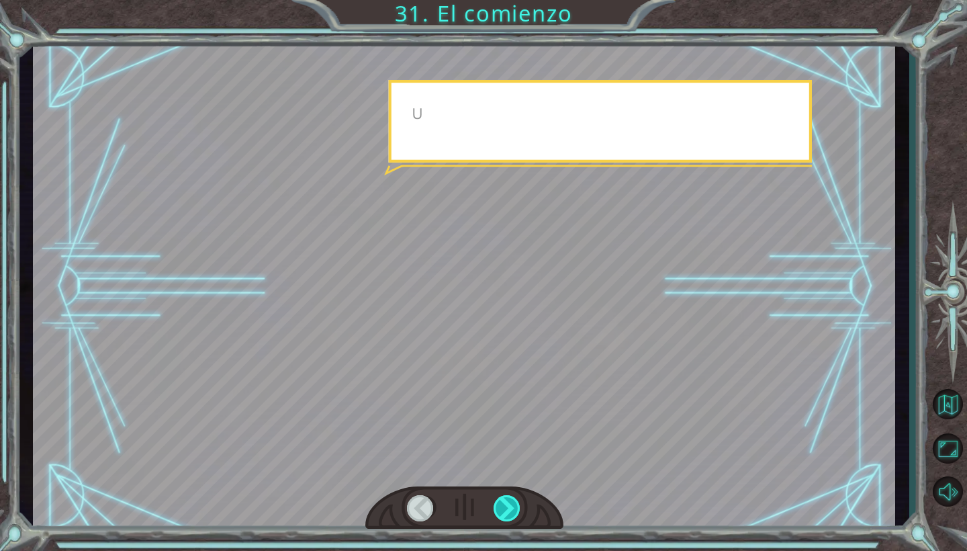
click at [507, 512] on div at bounding box center [508, 508] width 28 height 26
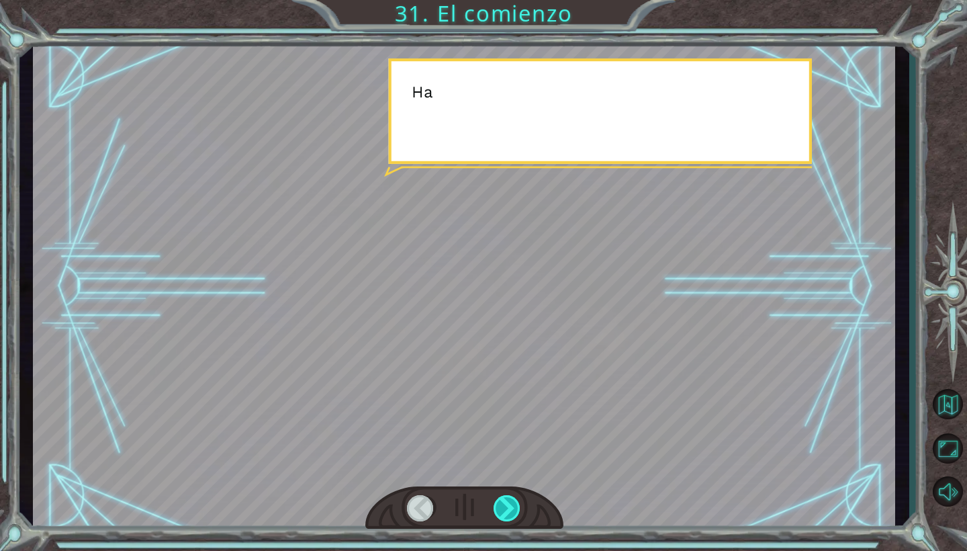
click at [507, 512] on div at bounding box center [508, 508] width 28 height 26
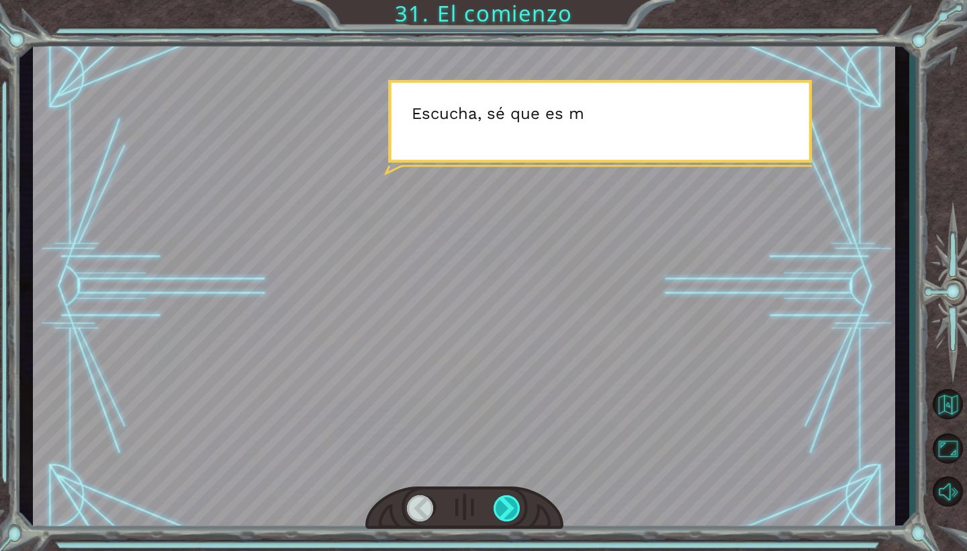
click at [507, 512] on div at bounding box center [508, 508] width 28 height 26
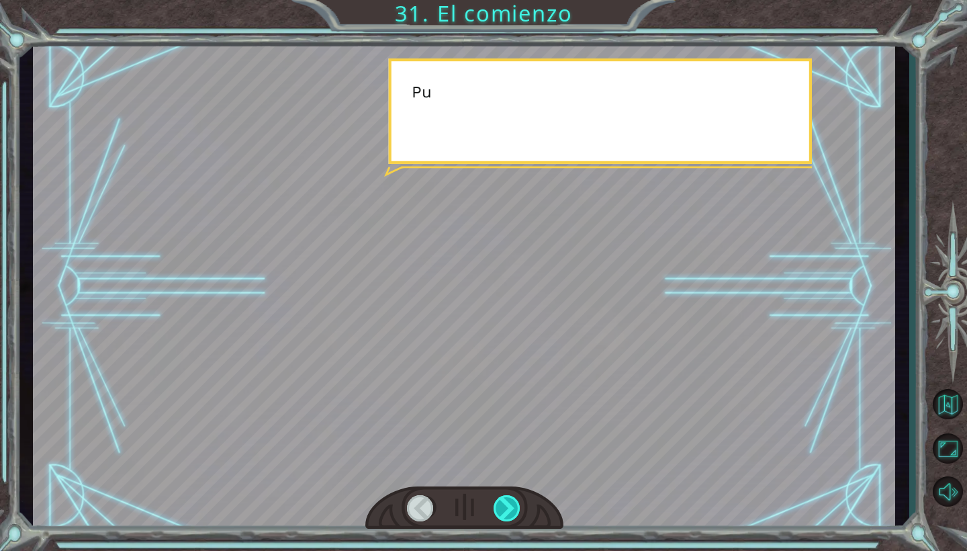
click at [507, 512] on div at bounding box center [508, 508] width 28 height 26
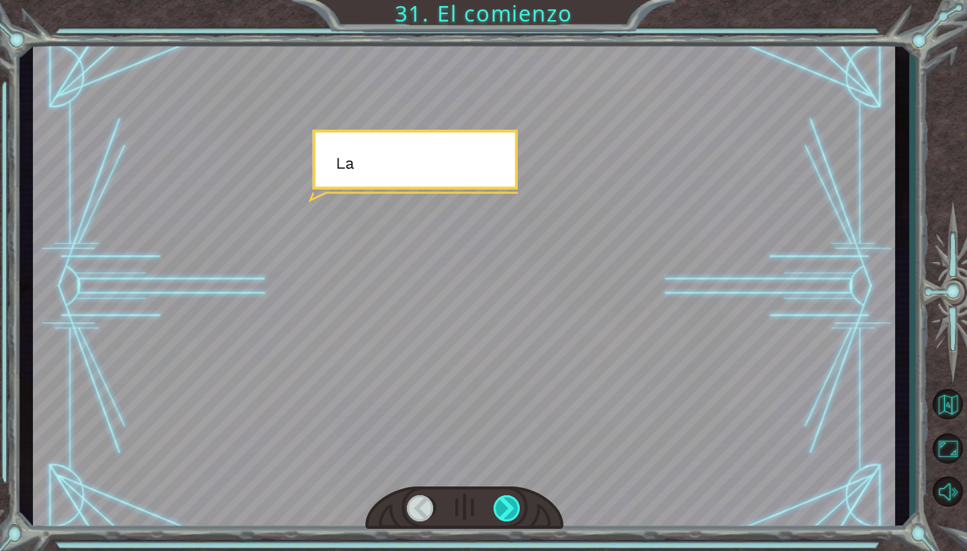
click at [507, 512] on div at bounding box center [508, 508] width 28 height 26
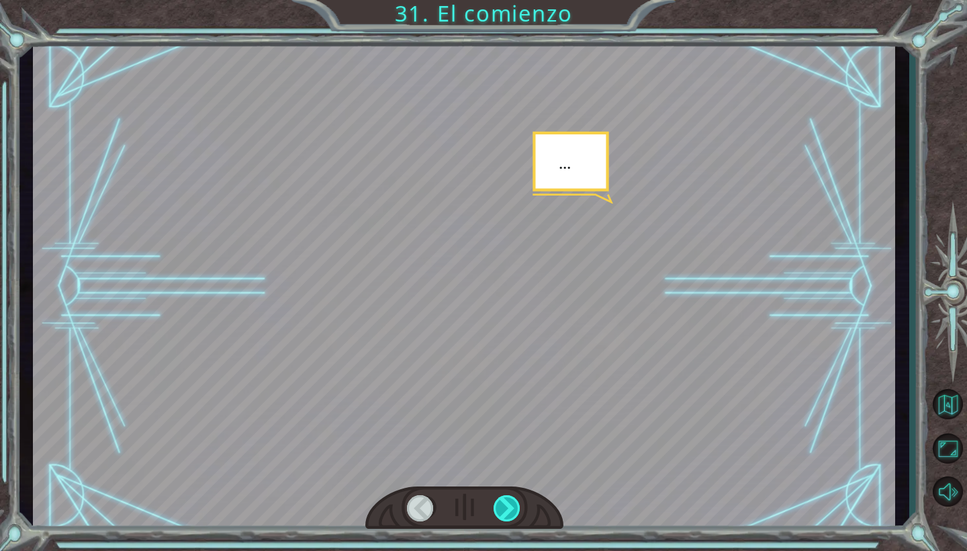
click at [507, 512] on div at bounding box center [508, 508] width 28 height 26
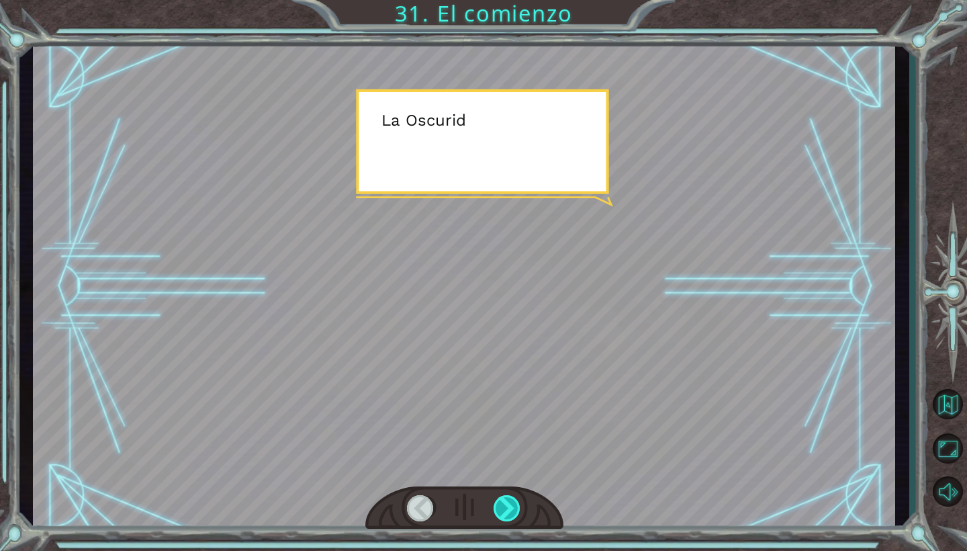
click at [507, 512] on div at bounding box center [508, 508] width 28 height 26
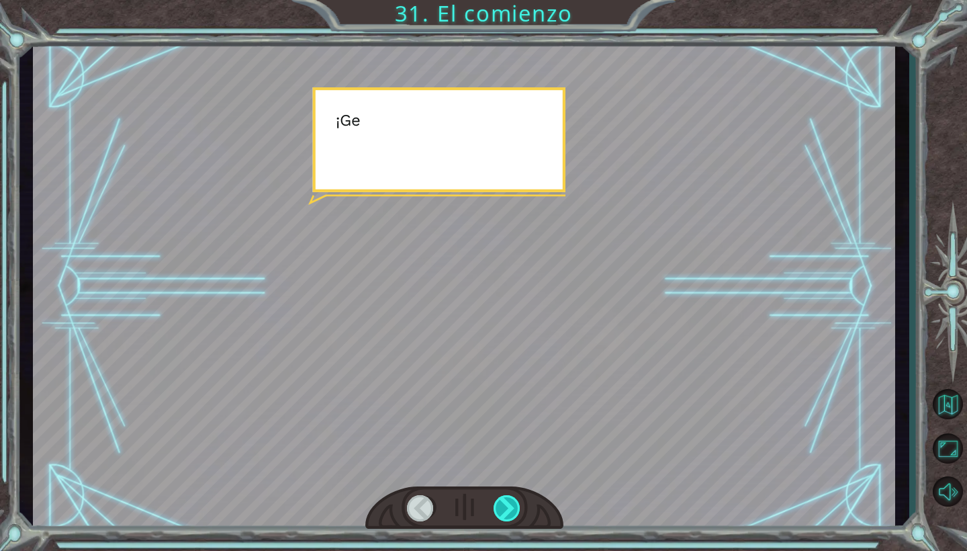
click at [507, 512] on div at bounding box center [508, 508] width 28 height 26
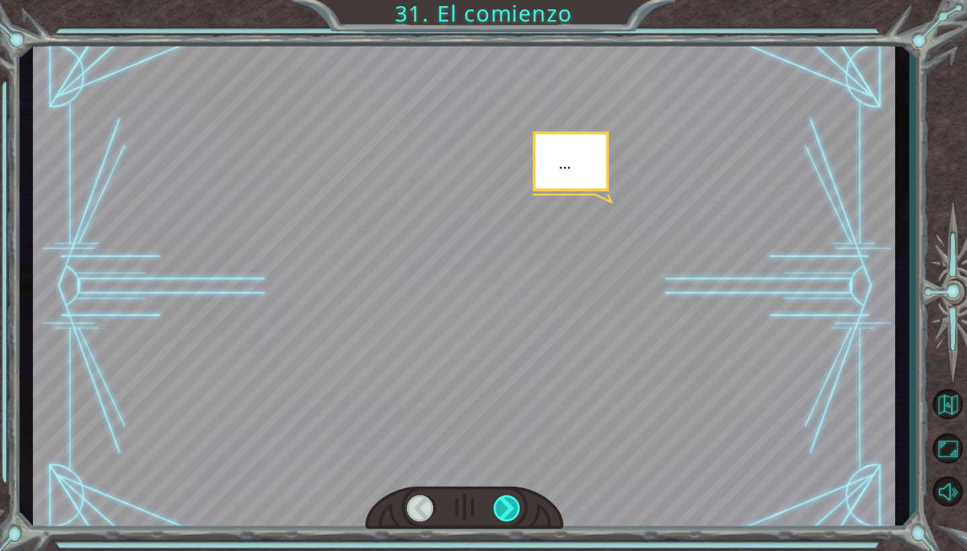
click at [507, 512] on div at bounding box center [508, 508] width 28 height 26
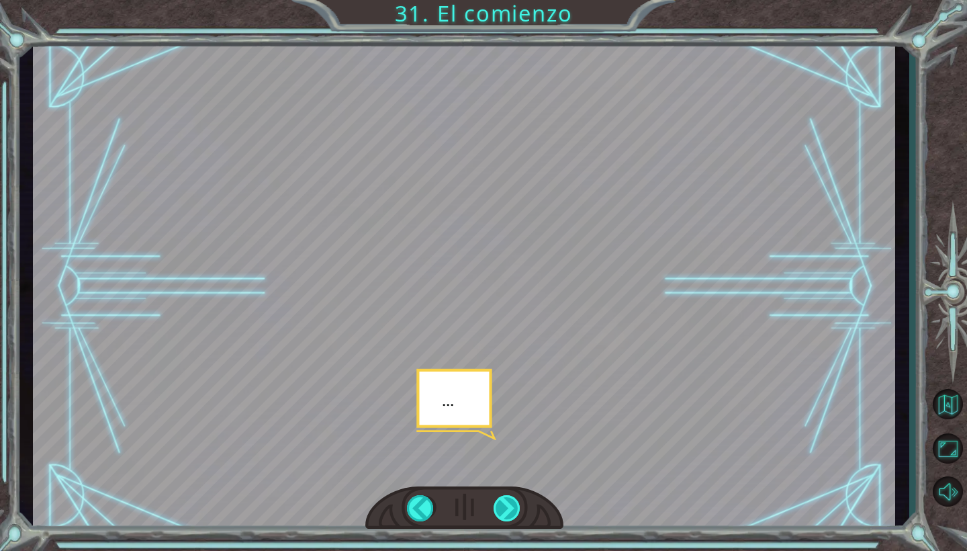
click at [507, 512] on div at bounding box center [508, 508] width 28 height 26
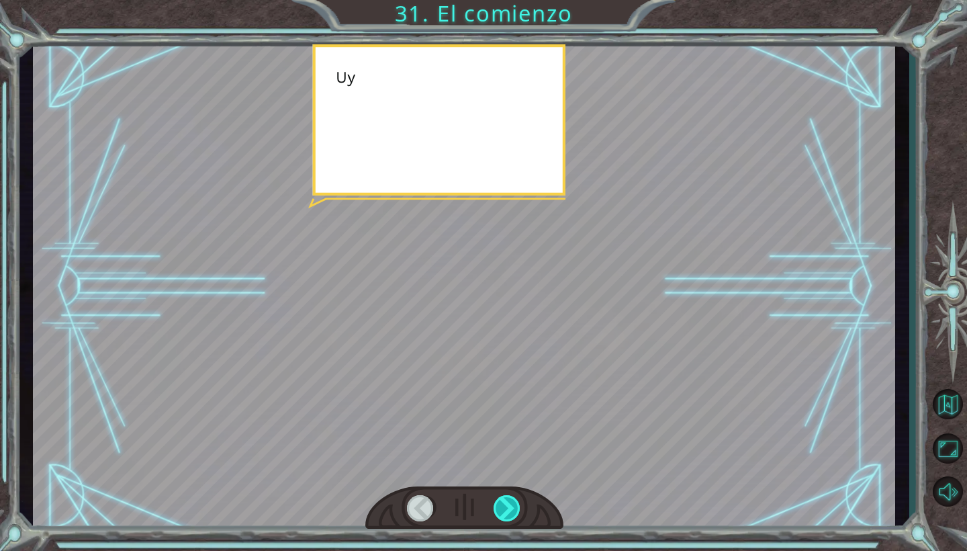
click at [507, 512] on div at bounding box center [508, 508] width 28 height 26
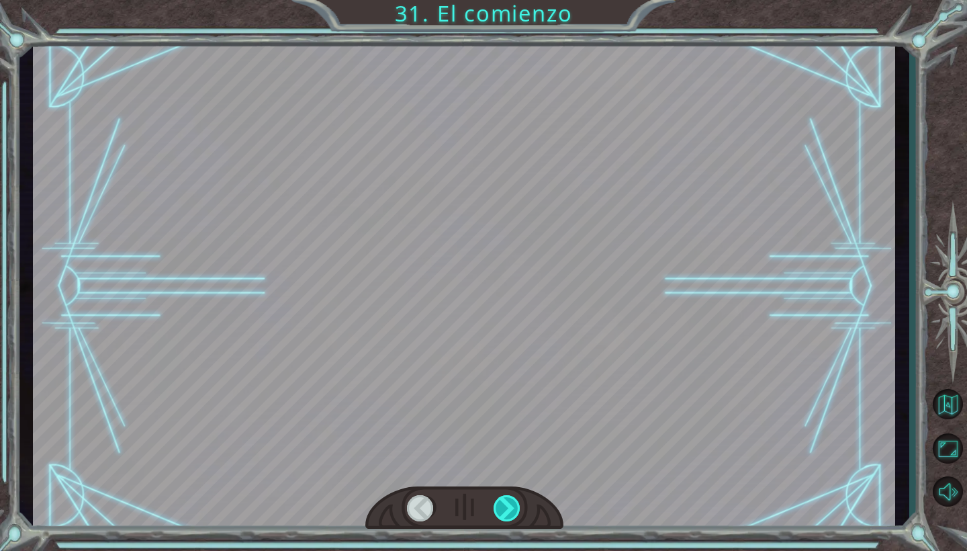
click at [507, 512] on div at bounding box center [508, 508] width 28 height 26
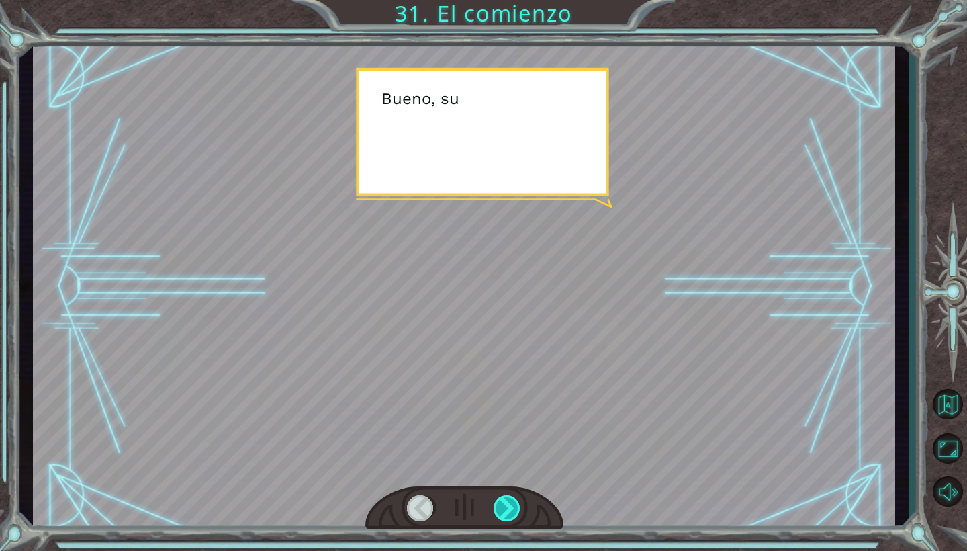
click at [507, 512] on div at bounding box center [508, 508] width 28 height 26
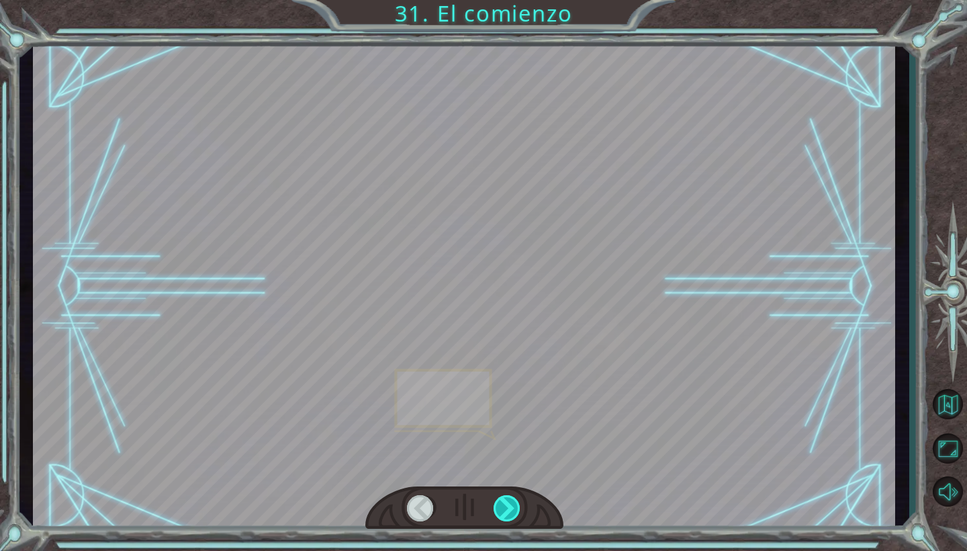
click at [507, 512] on div at bounding box center [508, 508] width 28 height 26
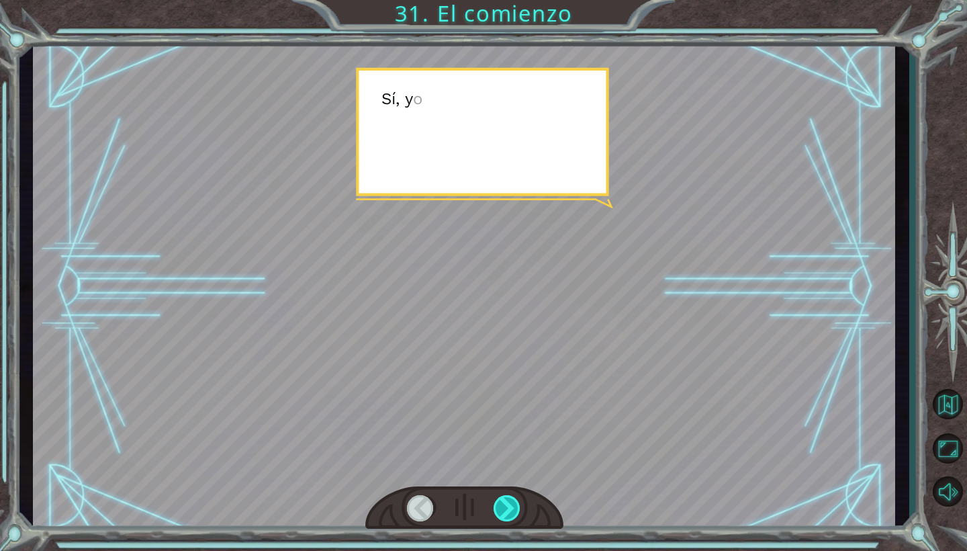
click at [507, 512] on div at bounding box center [508, 508] width 28 height 26
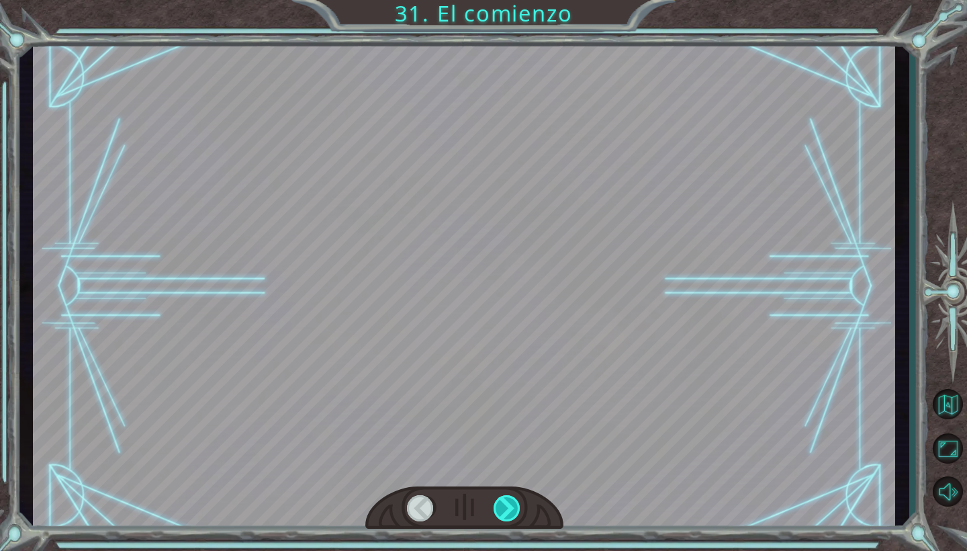
click at [507, 512] on div at bounding box center [508, 508] width 28 height 26
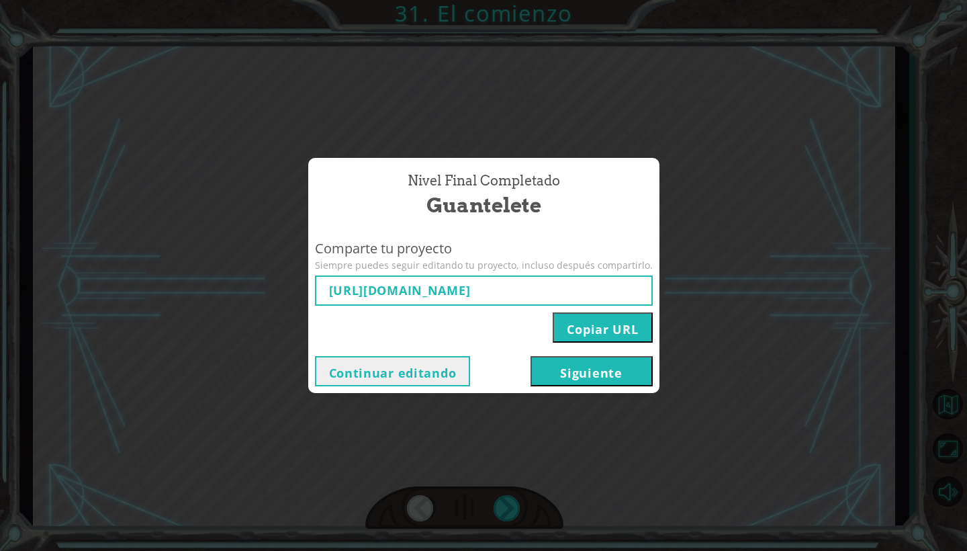
type input "[URL][DOMAIN_NAME]"
click at [555, 370] on button "Siguiente" at bounding box center [592, 371] width 122 height 30
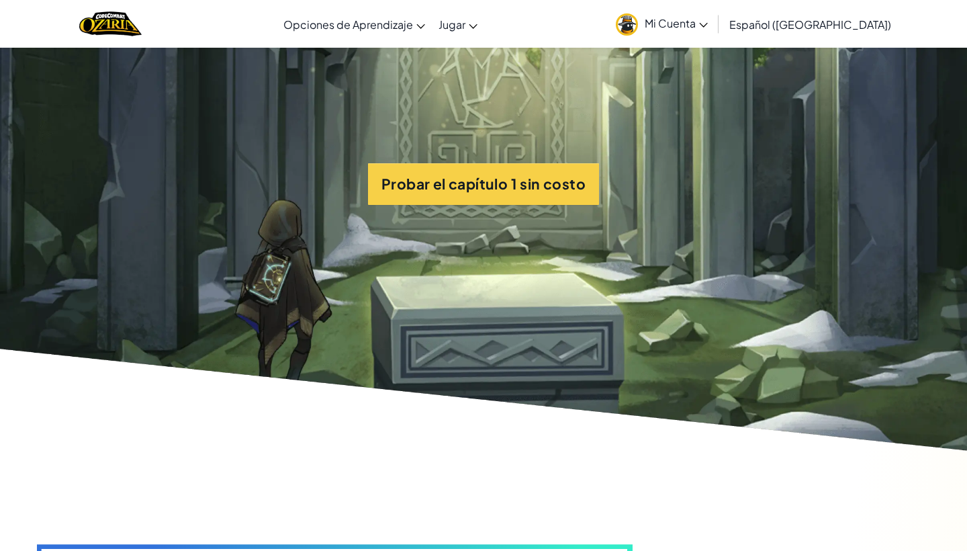
scroll to position [3028, 0]
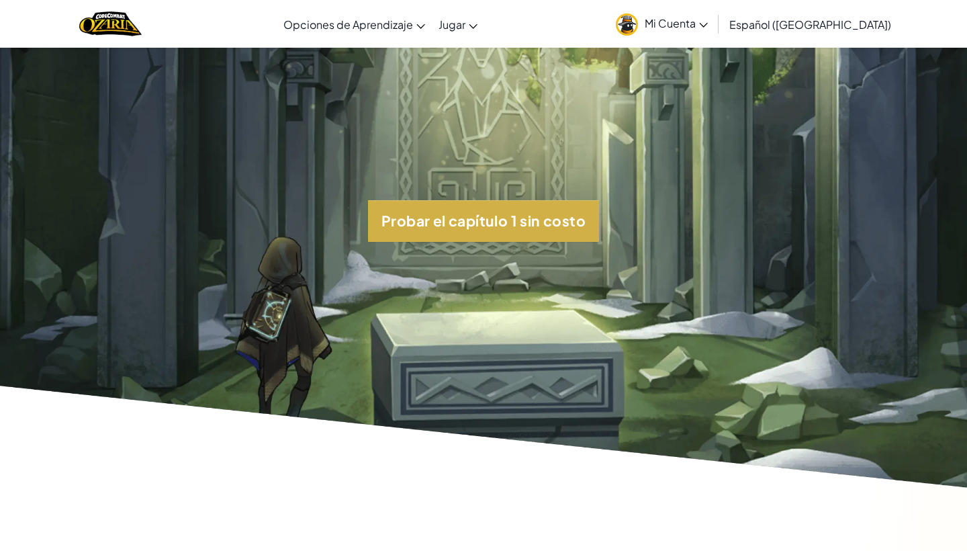
click at [489, 231] on button "Probar el capítulo 1 sin costo" at bounding box center [483, 221] width 231 height 42
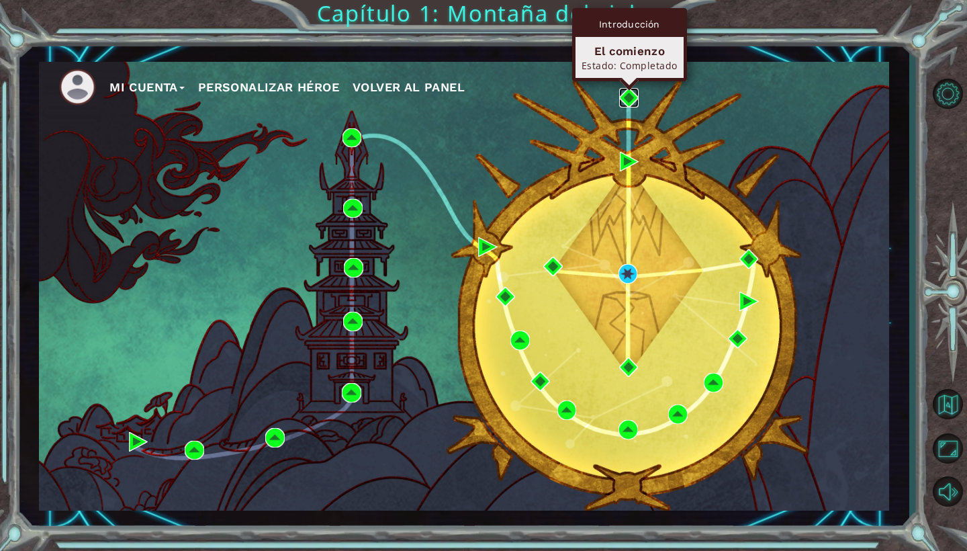
click at [629, 93] on img at bounding box center [628, 97] width 19 height 19
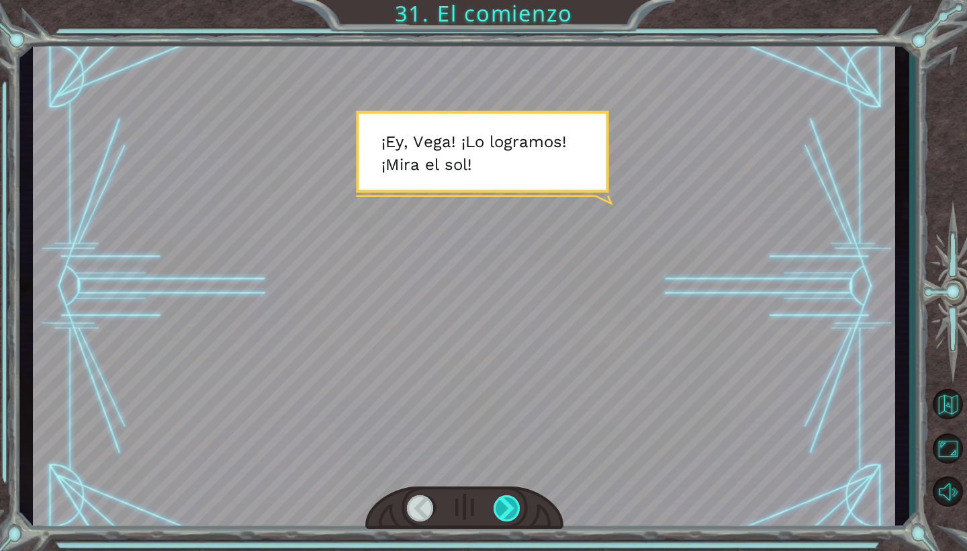
click at [502, 515] on div at bounding box center [508, 508] width 28 height 26
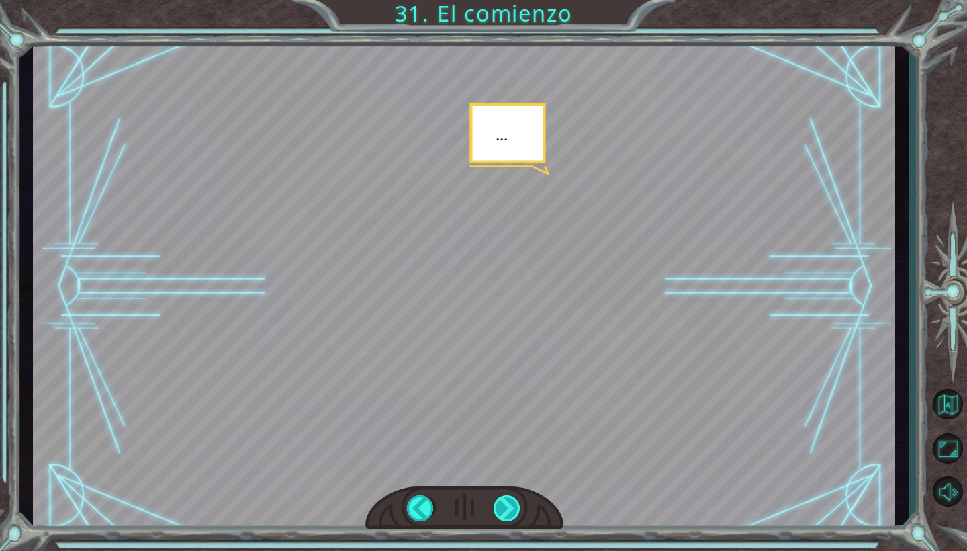
click at [502, 515] on div at bounding box center [508, 508] width 28 height 26
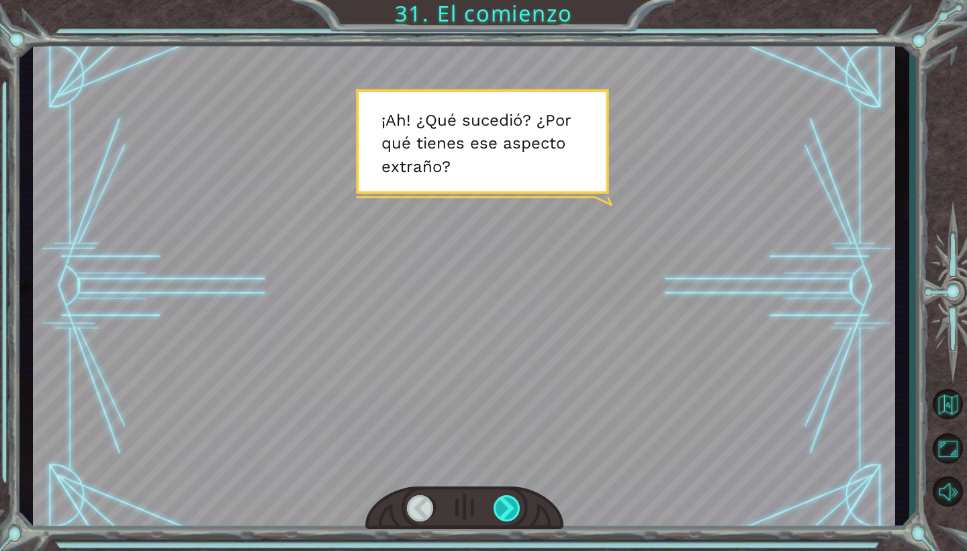
click at [502, 515] on div at bounding box center [508, 508] width 28 height 26
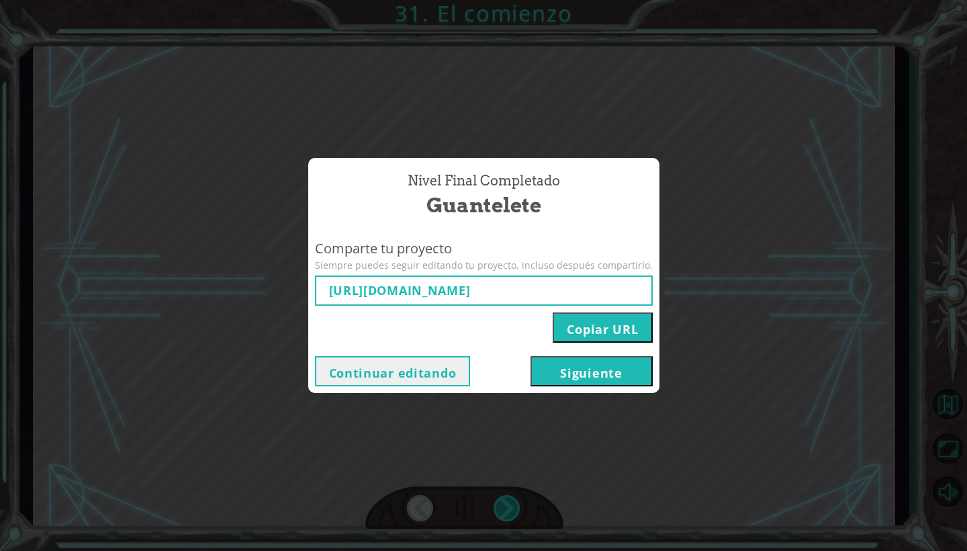
type input "[URL][DOMAIN_NAME]"
click at [450, 370] on button "Continuar editando" at bounding box center [393, 371] width 156 height 30
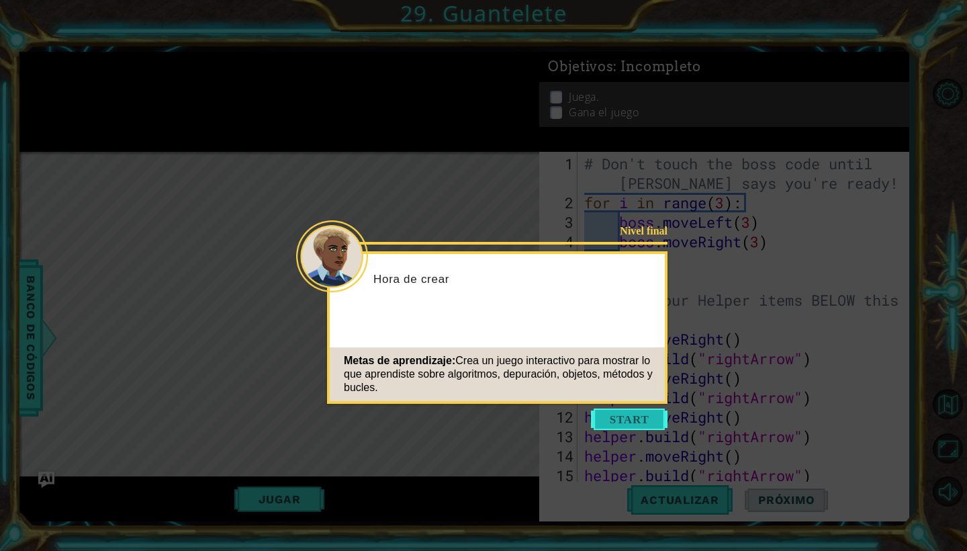
scroll to position [506, 0]
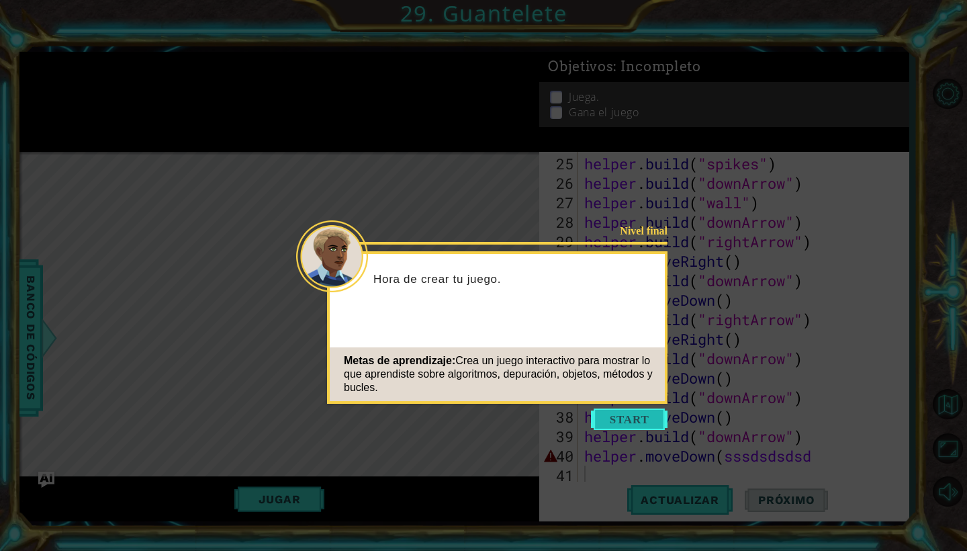
click at [627, 414] on button "Start" at bounding box center [629, 418] width 77 height 21
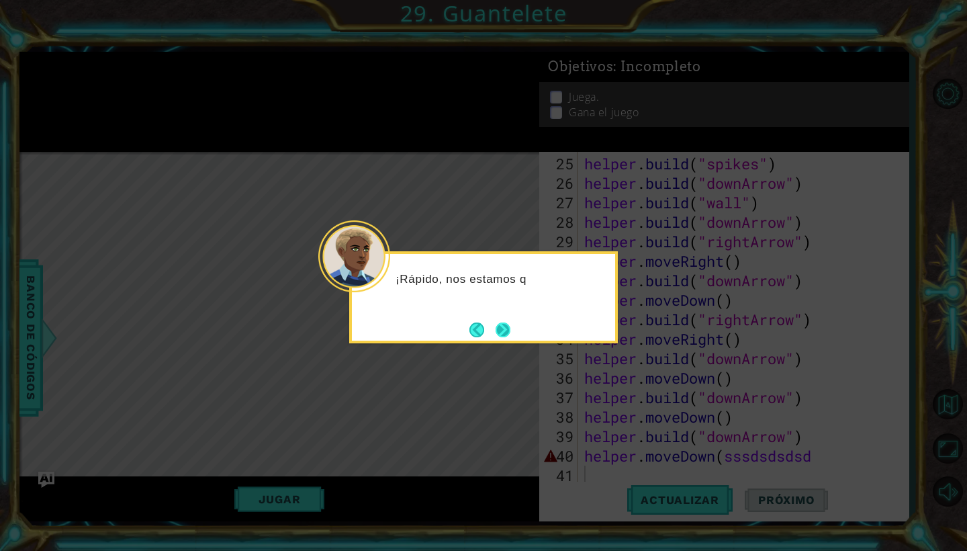
click at [508, 324] on button "Next" at bounding box center [503, 330] width 16 height 16
click at [508, 324] on button "Next" at bounding box center [503, 329] width 15 height 15
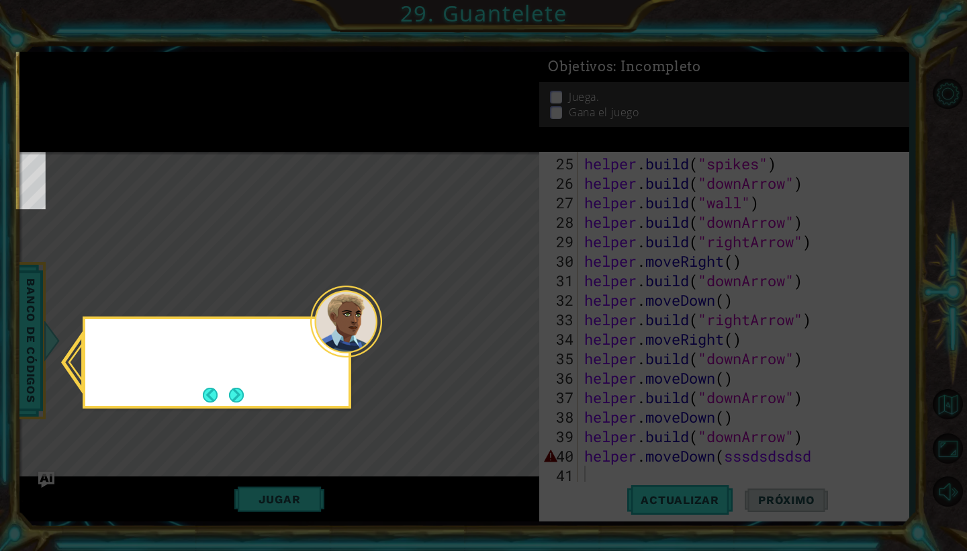
scroll to position [210, 0]
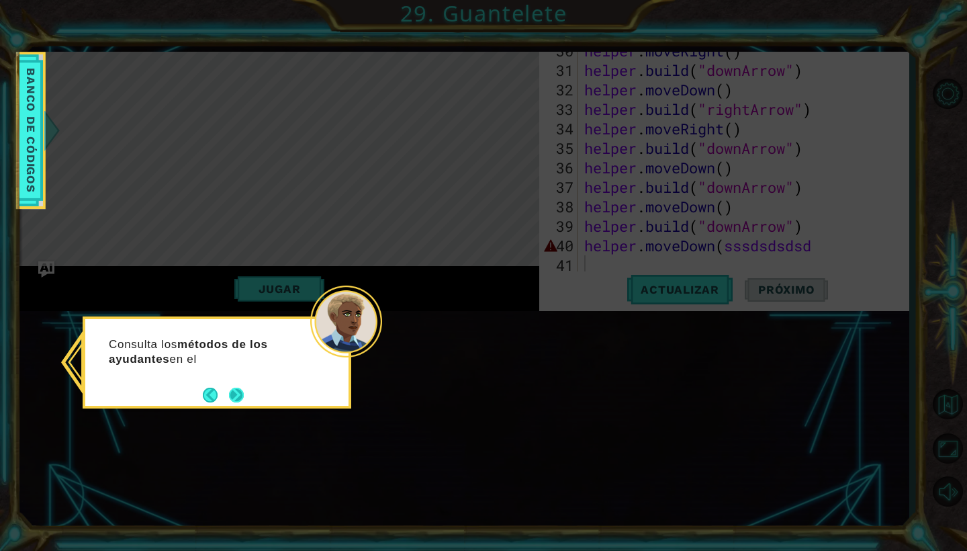
click at [232, 394] on button "Next" at bounding box center [236, 395] width 15 height 15
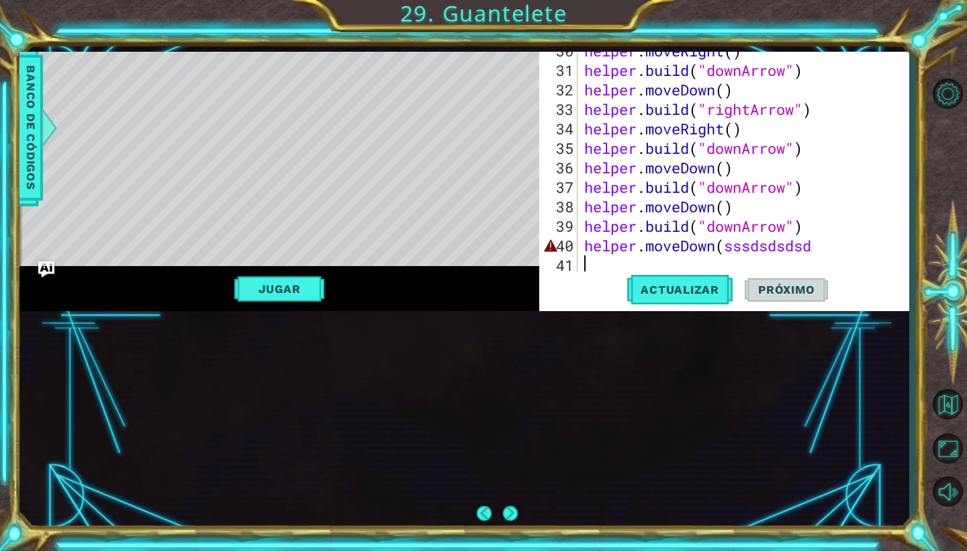
scroll to position [0, 0]
click at [817, 251] on div "helper . build ( "spikes" ) helper . build ( "downArrow" ) helper . build ( "wa…" at bounding box center [747, 129] width 330 height 370
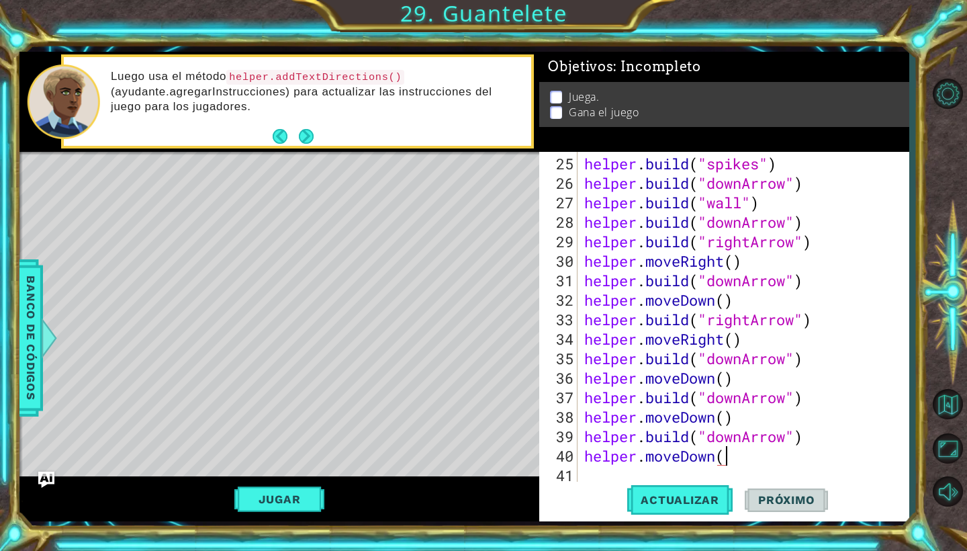
type textarea "helper.moveDown()"
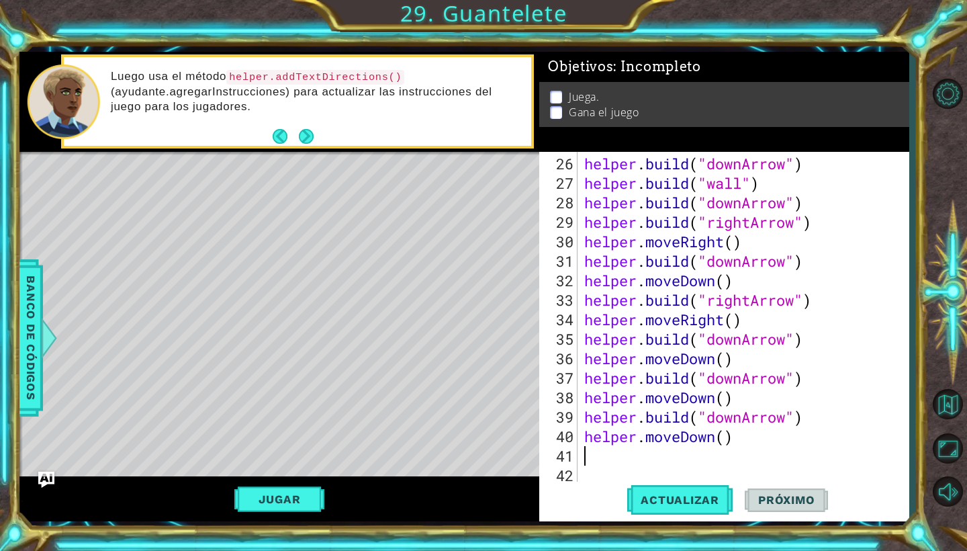
type textarea "helper.moveDown()"
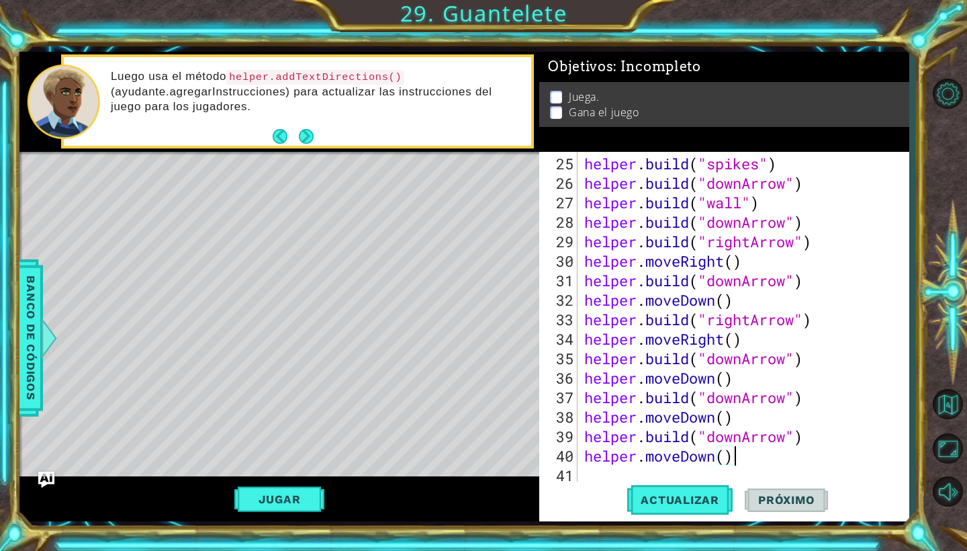
scroll to position [506, 0]
click at [583, 476] on div "helper . build ( "spikes" ) helper . build ( "downArrow" ) helper . build ( "wa…" at bounding box center [747, 339] width 330 height 370
click at [279, 506] on button "Jugar" at bounding box center [279, 499] width 91 height 26
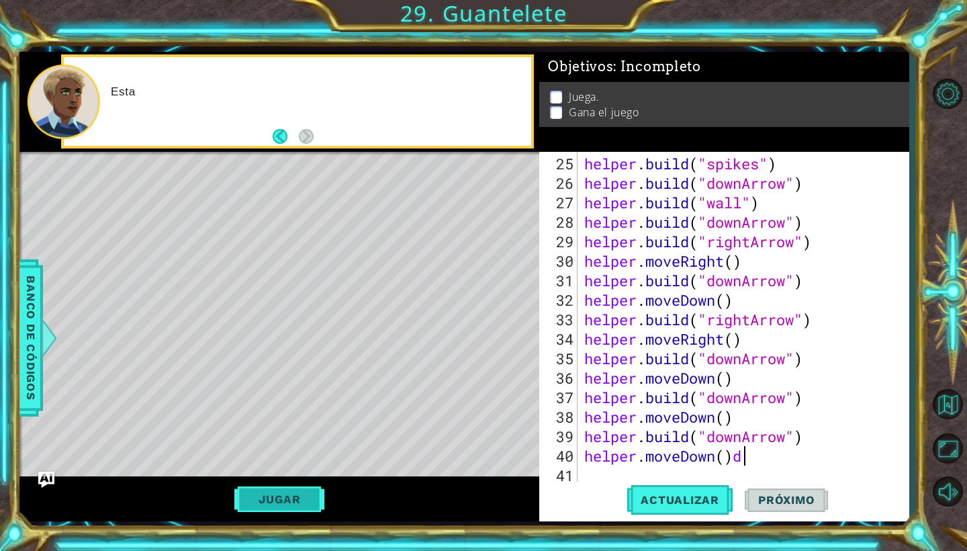
scroll to position [0, 7]
click at [275, 503] on button "Jugar" at bounding box center [279, 499] width 91 height 26
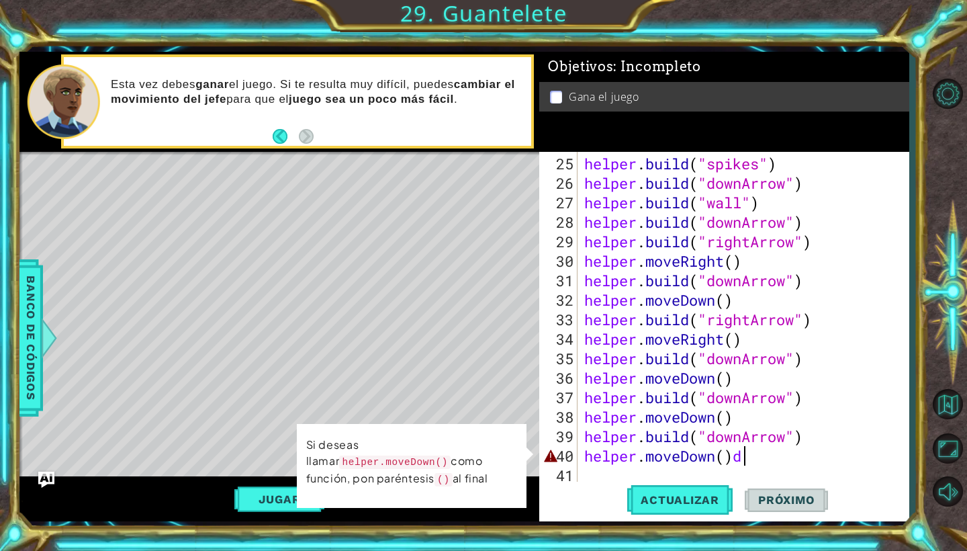
scroll to position [0, 6]
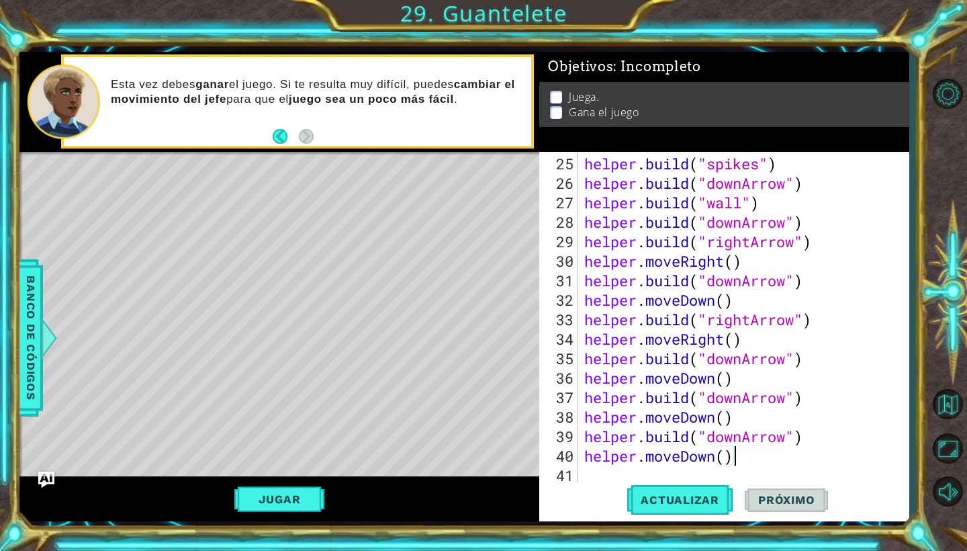
click at [289, 497] on button "Jugar" at bounding box center [279, 499] width 91 height 26
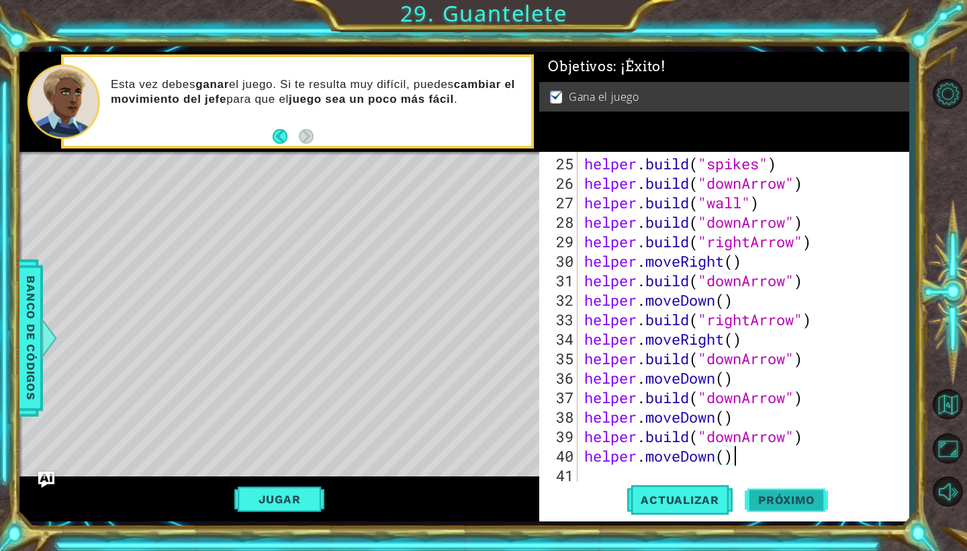
click at [778, 495] on button "Próximo" at bounding box center [786, 500] width 83 height 37
type textarea "helper.moveDown(ssddddssddddsddddsd"
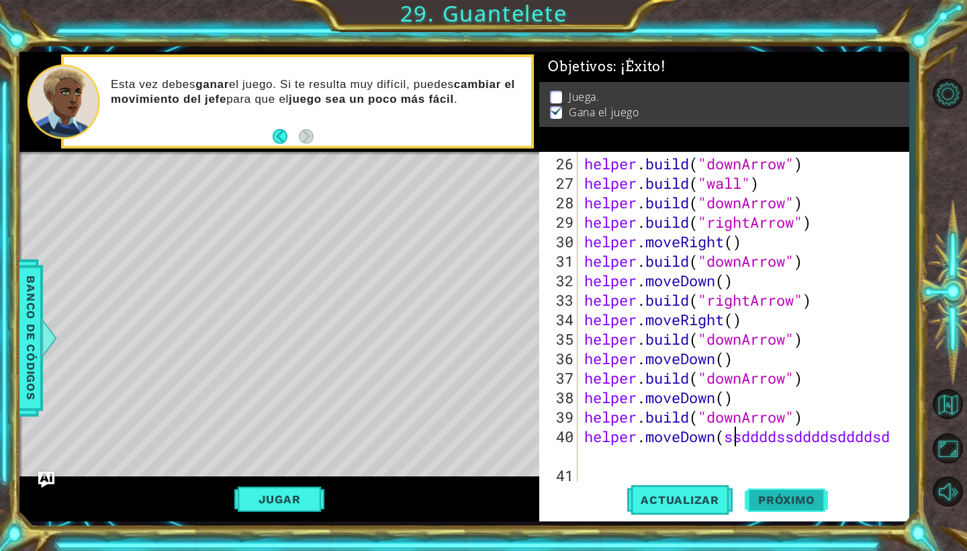
type input "[URL][DOMAIN_NAME]"
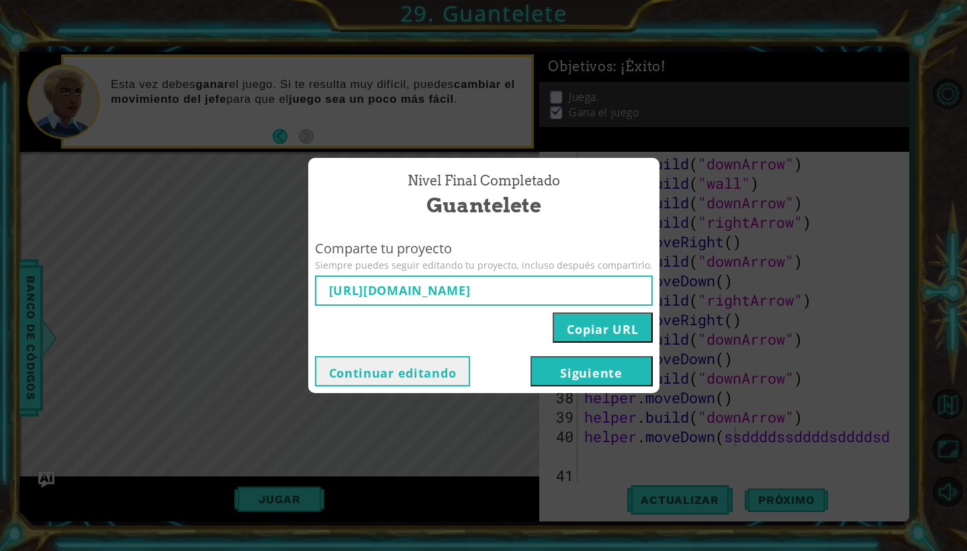
click at [605, 327] on button "Copiar URL" at bounding box center [602, 327] width 99 height 30
click at [593, 373] on button "Siguiente" at bounding box center [592, 371] width 122 height 30
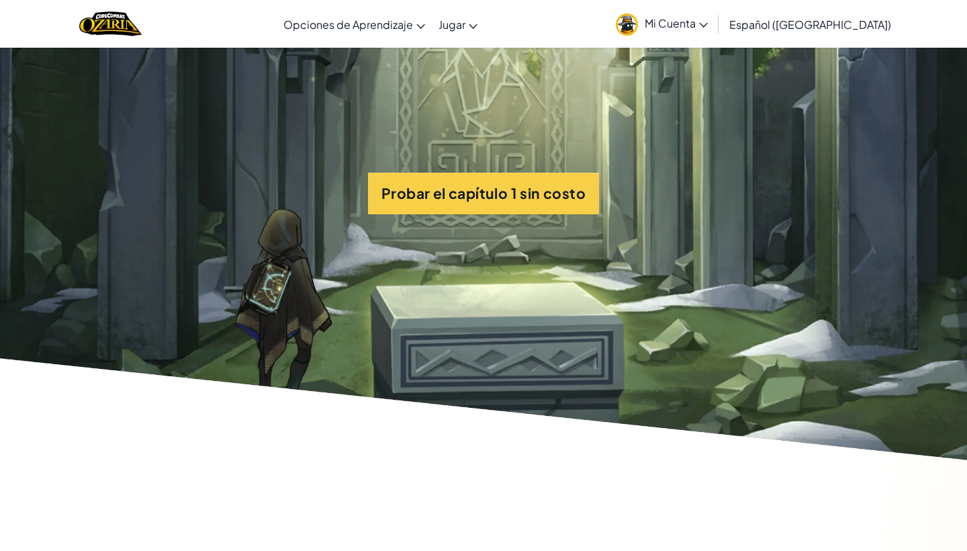
scroll to position [3043, 0]
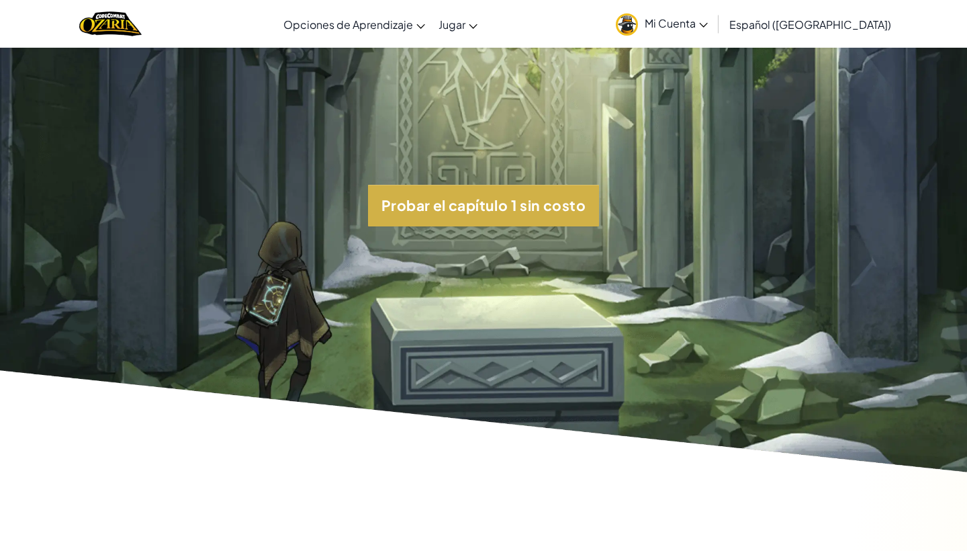
click at [460, 206] on button "Probar el capítulo 1 sin costo" at bounding box center [483, 206] width 231 height 42
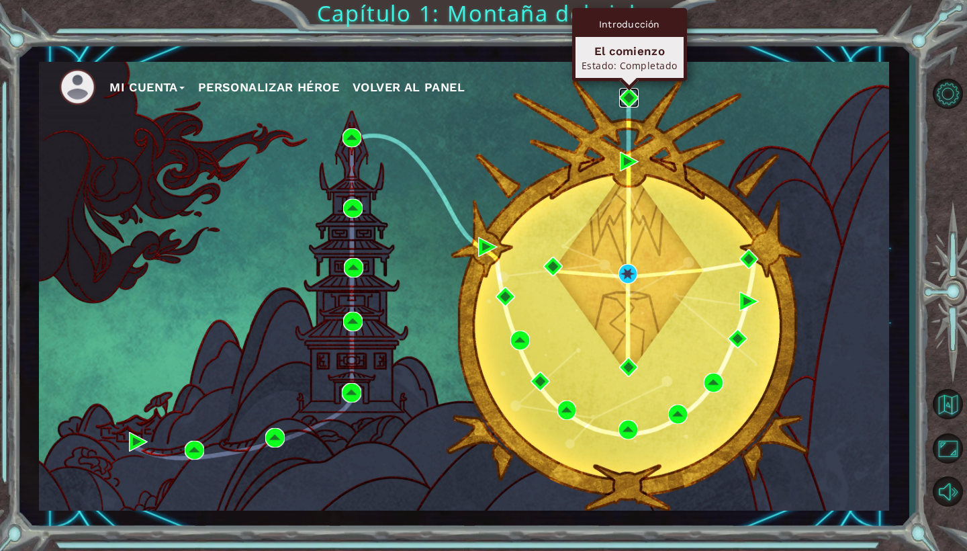
click at [629, 104] on img at bounding box center [628, 97] width 19 height 19
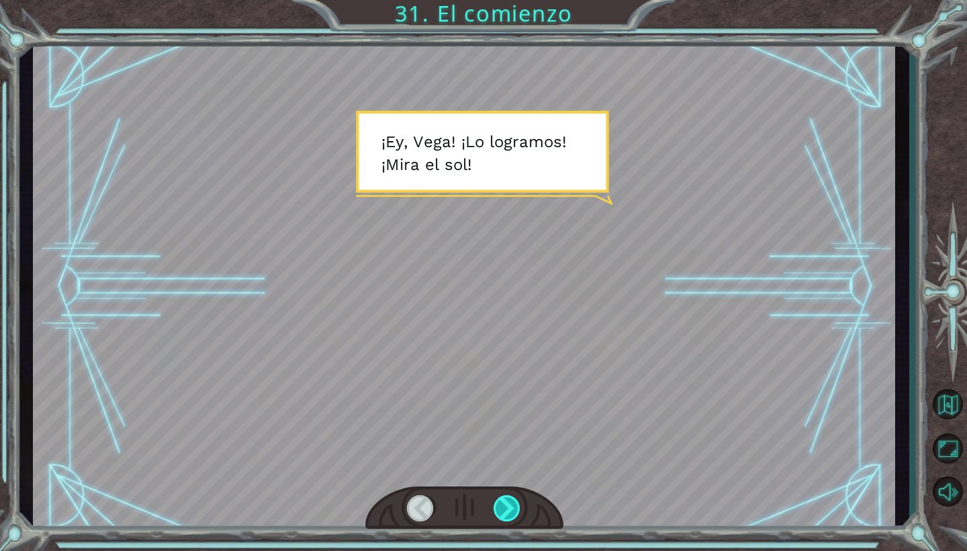
click at [514, 505] on div at bounding box center [508, 508] width 28 height 26
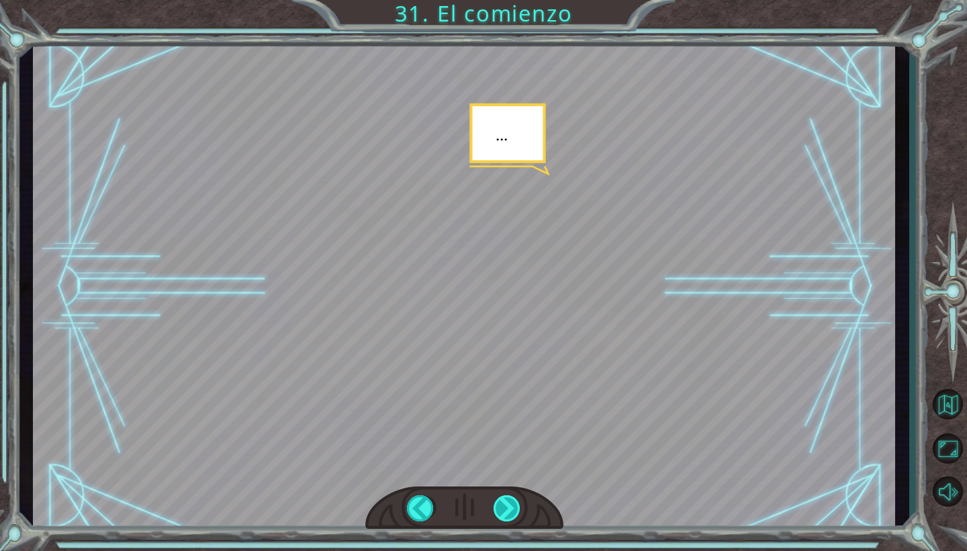
click at [511, 504] on div at bounding box center [508, 508] width 28 height 26
click at [510, 504] on div at bounding box center [508, 508] width 28 height 26
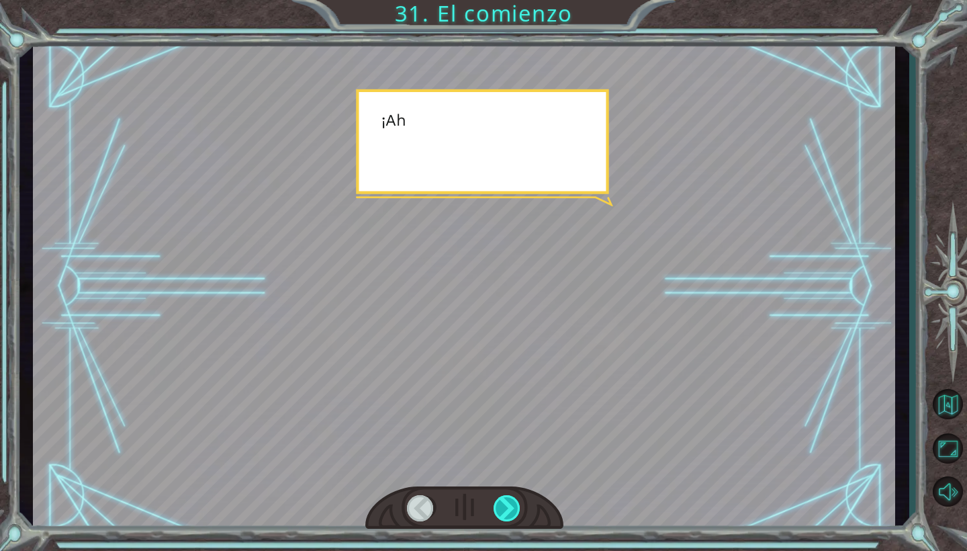
click at [510, 504] on div at bounding box center [508, 508] width 28 height 26
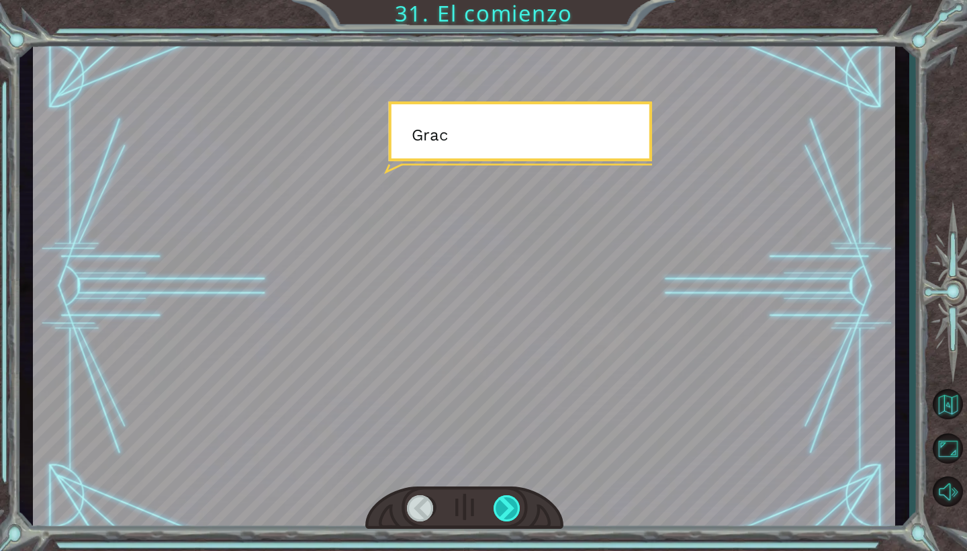
click at [510, 504] on div at bounding box center [508, 508] width 28 height 26
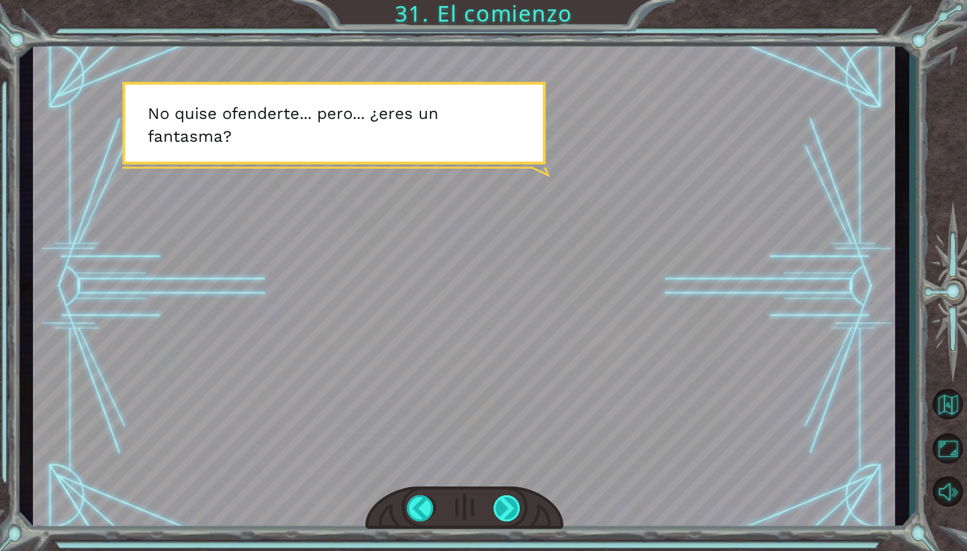
click at [510, 504] on div at bounding box center [508, 508] width 28 height 26
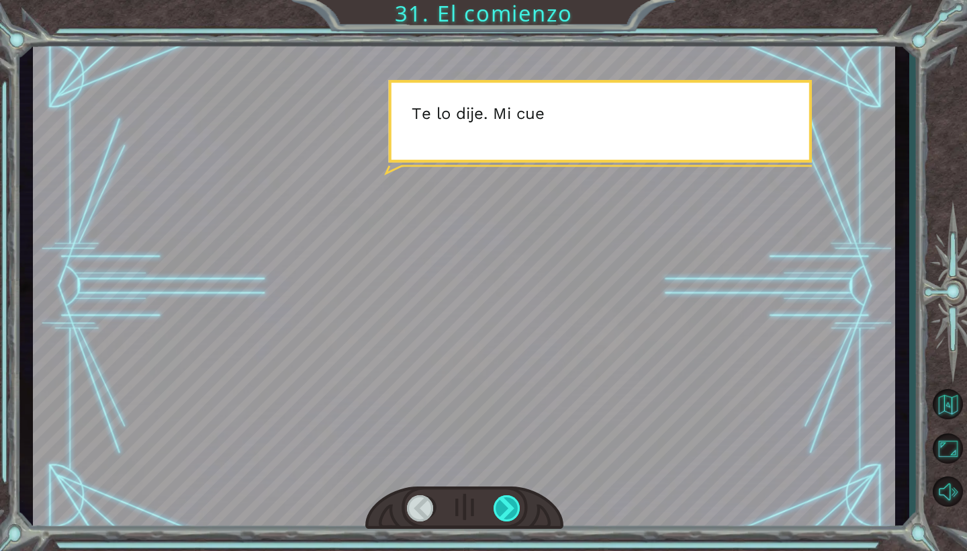
click at [510, 504] on div at bounding box center [508, 508] width 28 height 26
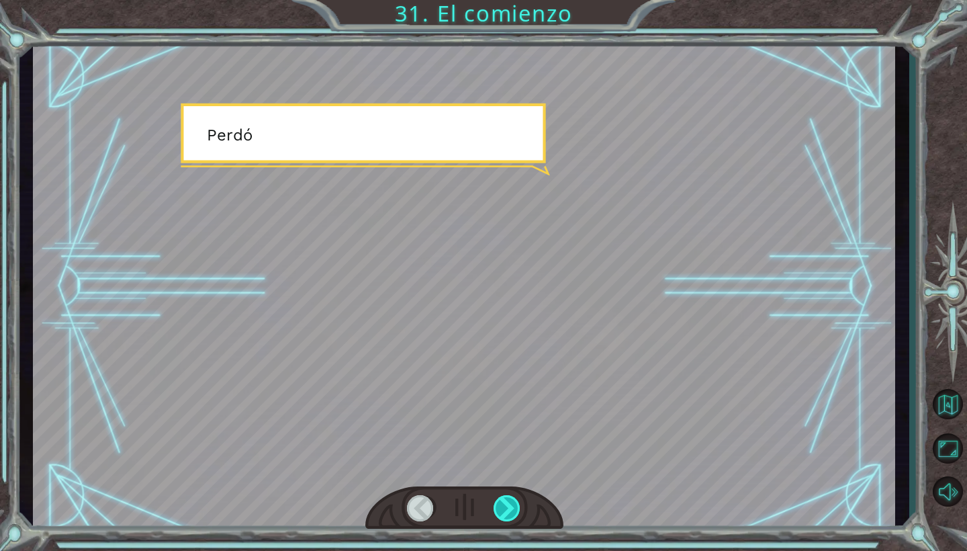
click at [510, 504] on div at bounding box center [508, 508] width 28 height 26
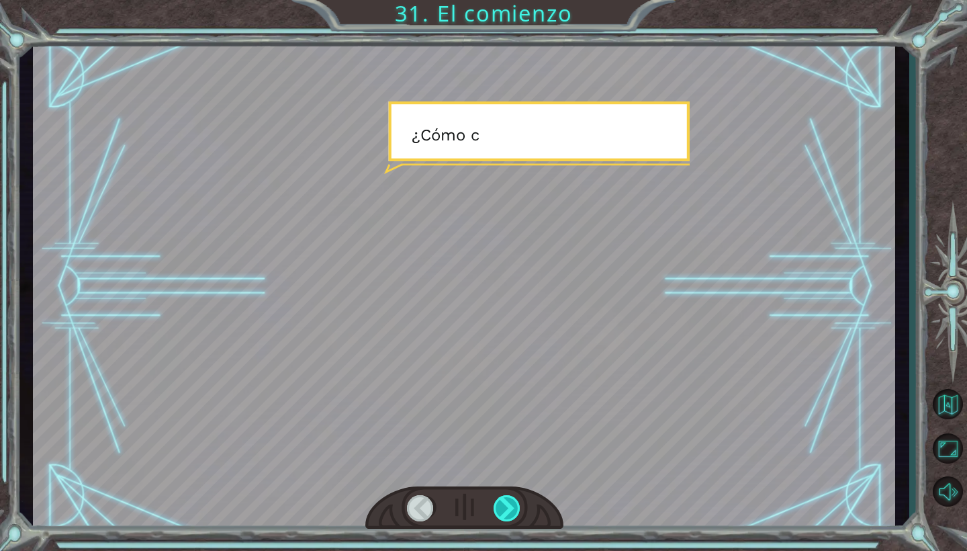
click at [510, 504] on div at bounding box center [508, 508] width 28 height 26
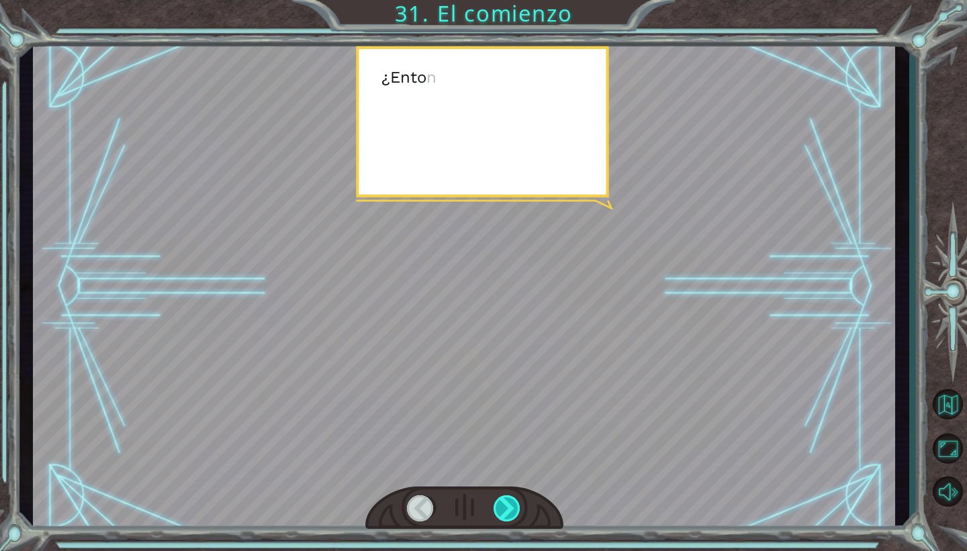
click at [510, 504] on div at bounding box center [508, 508] width 28 height 26
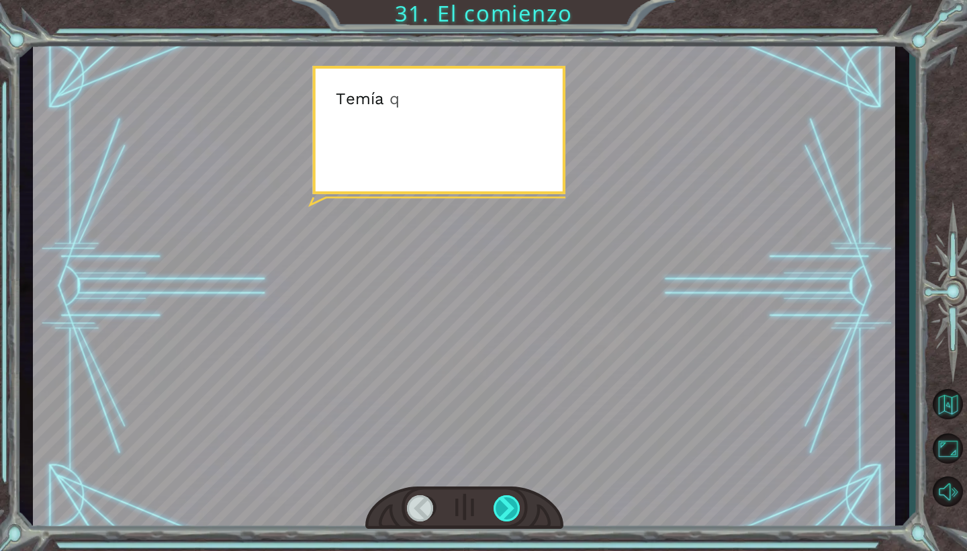
click at [510, 504] on div at bounding box center [508, 508] width 28 height 26
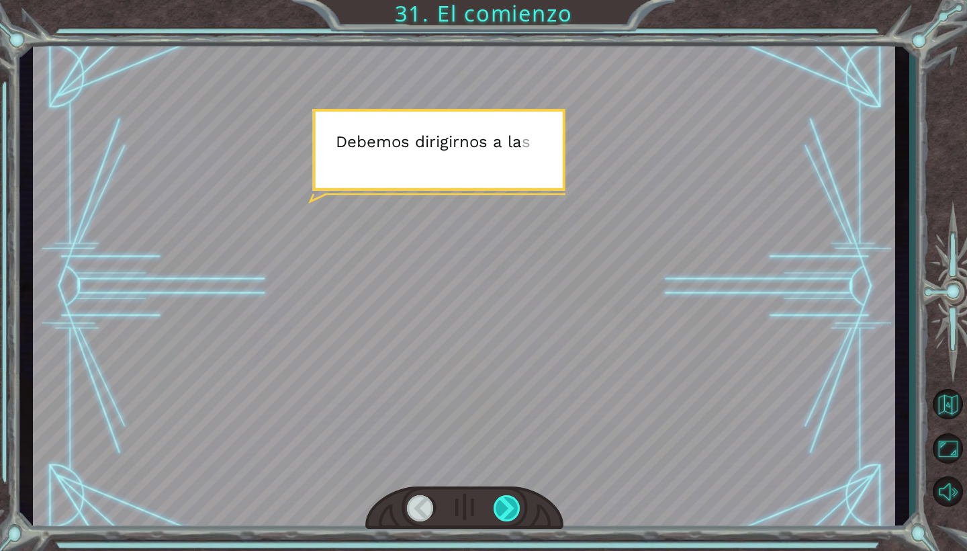
click at [510, 504] on div at bounding box center [508, 508] width 28 height 26
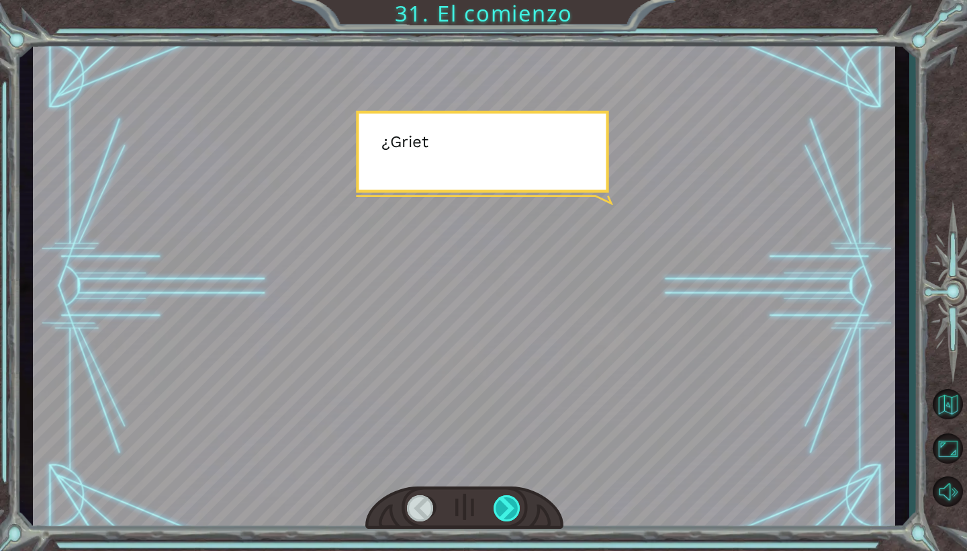
click at [510, 504] on div at bounding box center [508, 508] width 28 height 26
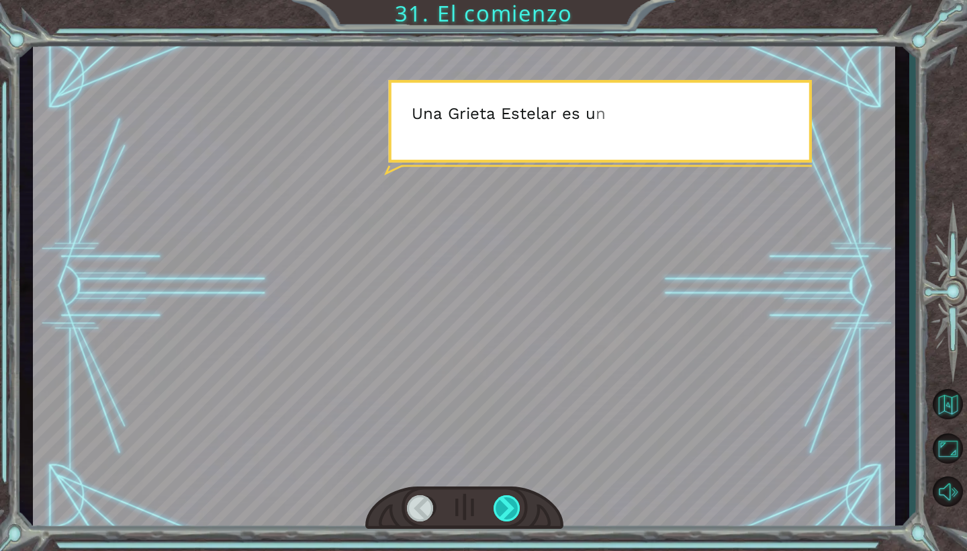
click at [510, 504] on div at bounding box center [508, 508] width 28 height 26
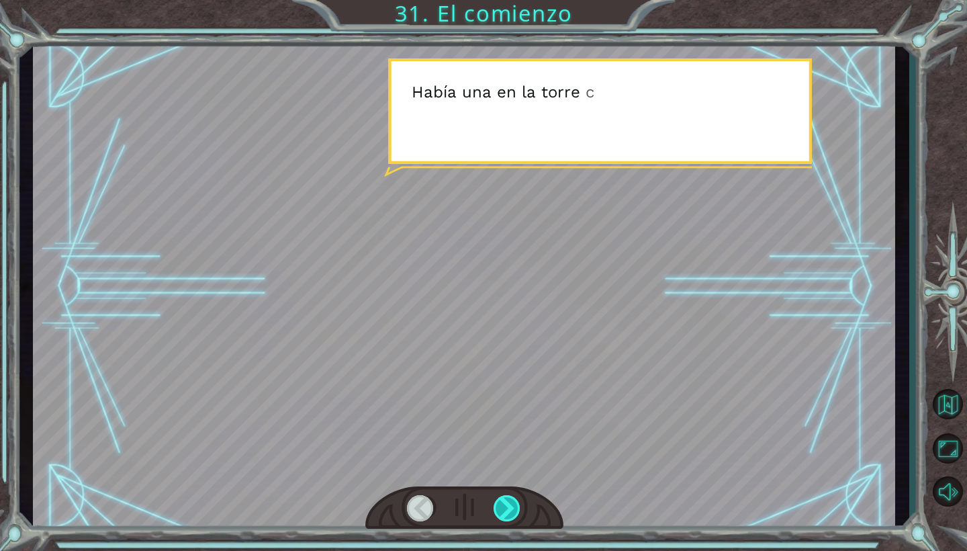
click at [510, 504] on div at bounding box center [508, 508] width 28 height 26
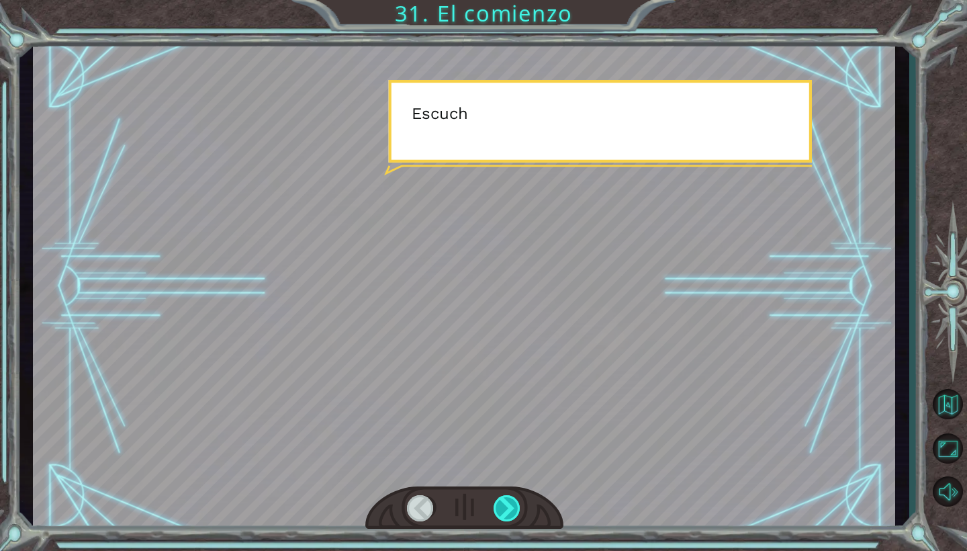
click at [510, 504] on div at bounding box center [508, 508] width 28 height 26
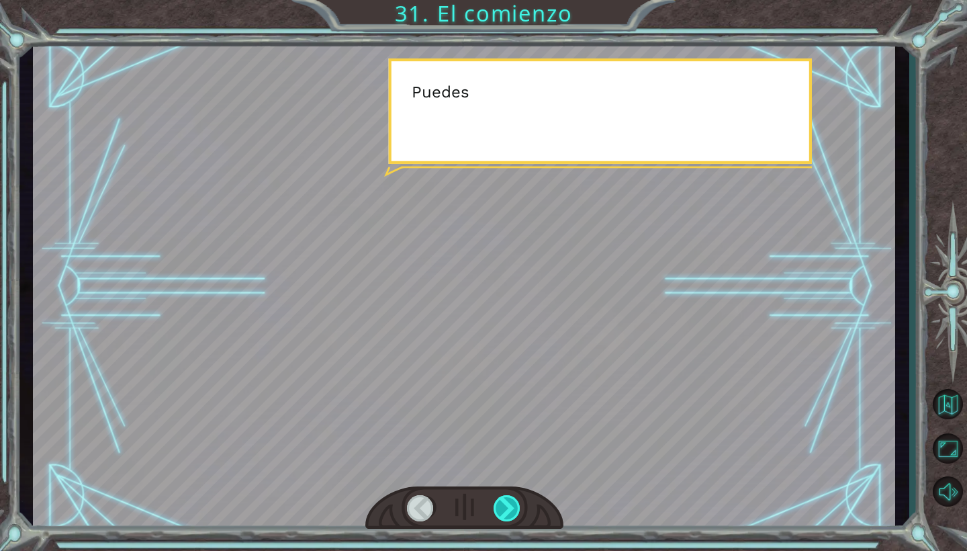
click at [510, 504] on div at bounding box center [508, 508] width 28 height 26
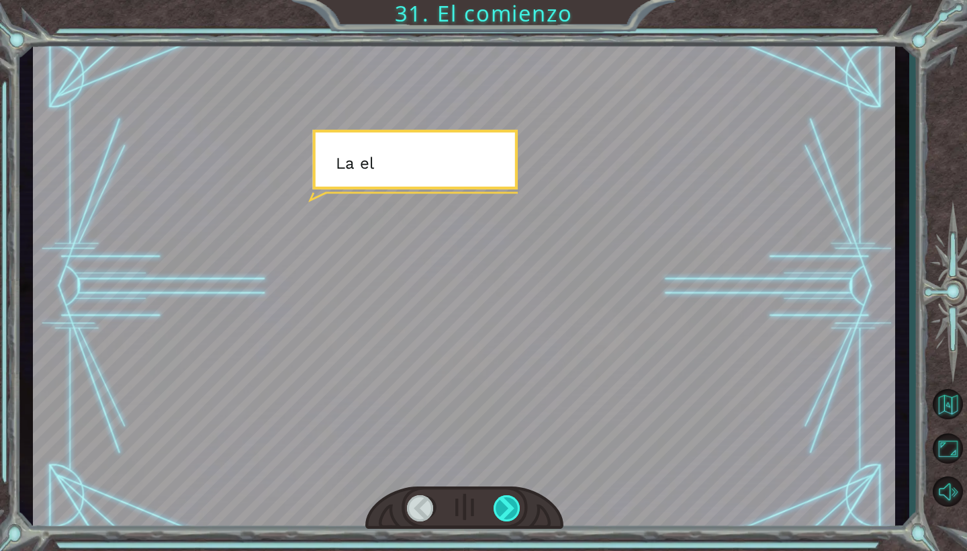
click at [510, 504] on div at bounding box center [508, 508] width 28 height 26
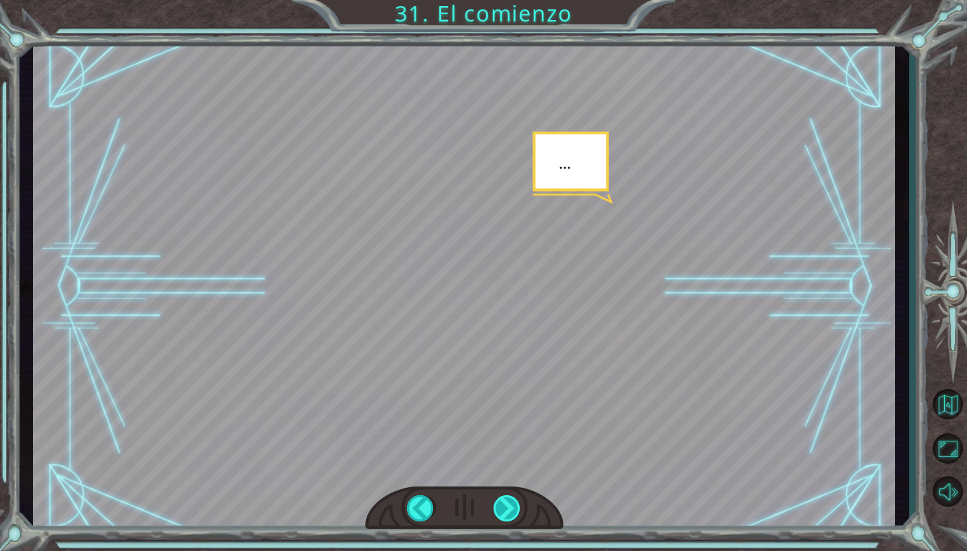
click at [510, 504] on div at bounding box center [508, 508] width 28 height 26
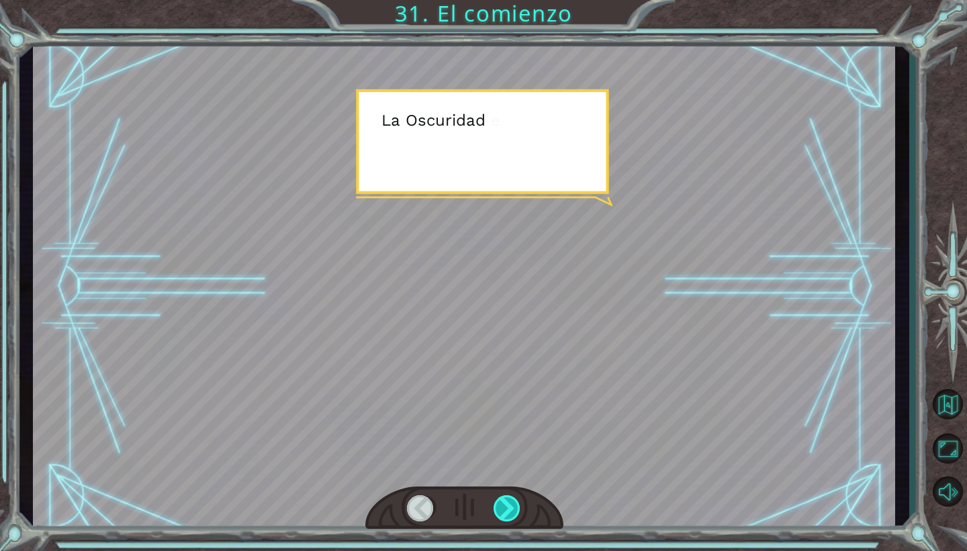
click at [510, 504] on div at bounding box center [508, 508] width 28 height 26
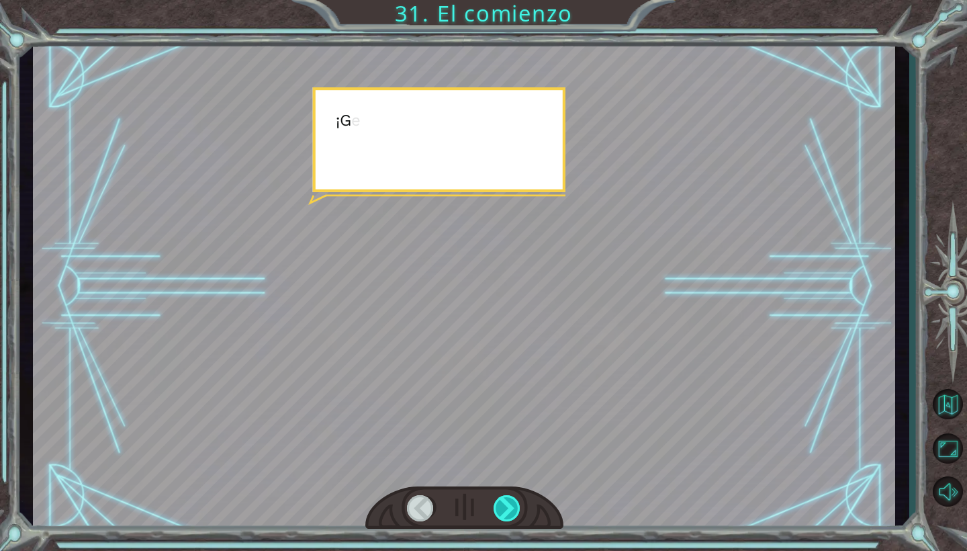
click at [510, 504] on div at bounding box center [508, 508] width 28 height 26
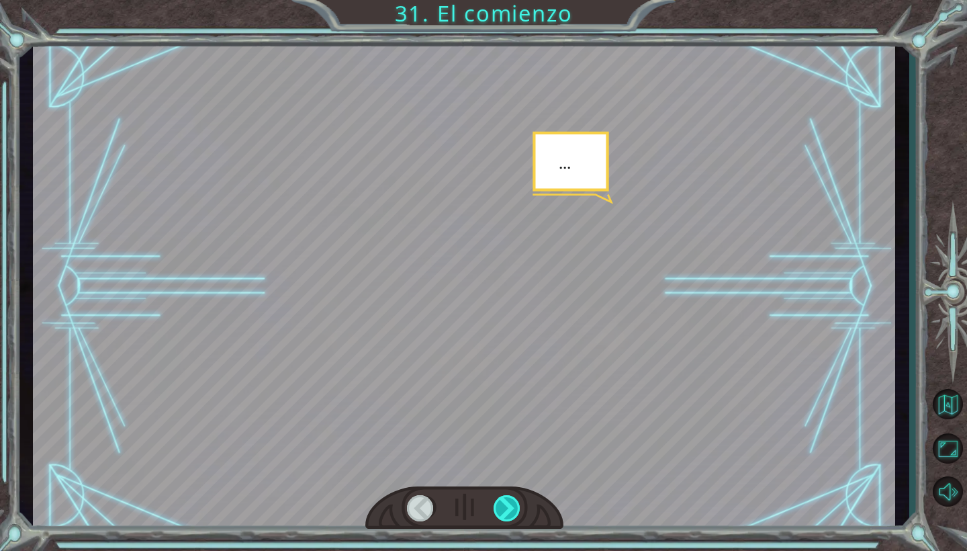
click at [510, 504] on div at bounding box center [508, 508] width 28 height 26
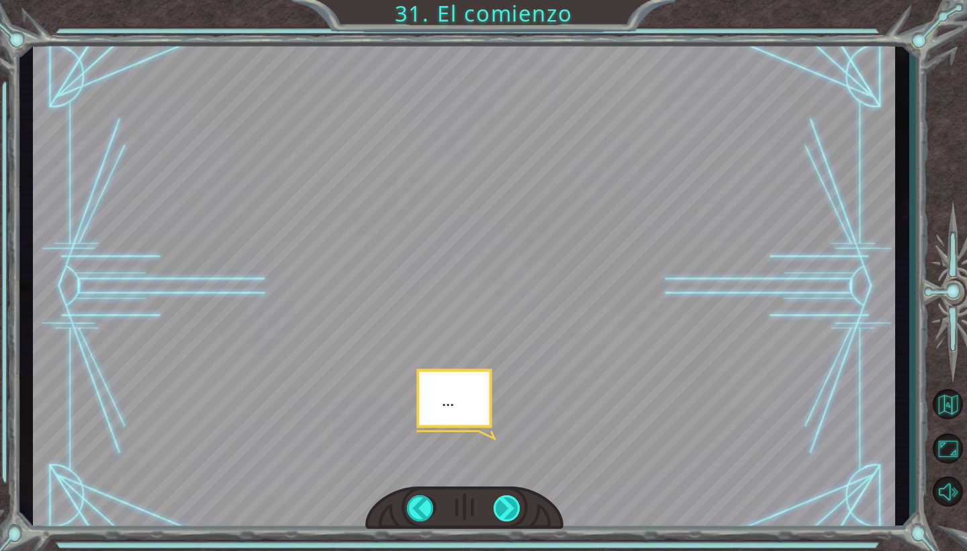
click at [510, 504] on div at bounding box center [508, 508] width 28 height 26
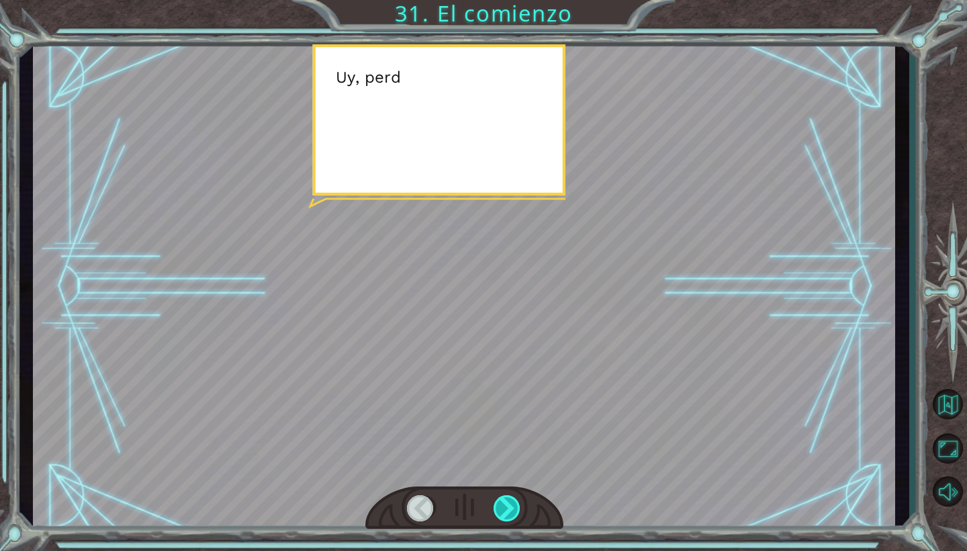
click at [510, 504] on div at bounding box center [508, 508] width 28 height 26
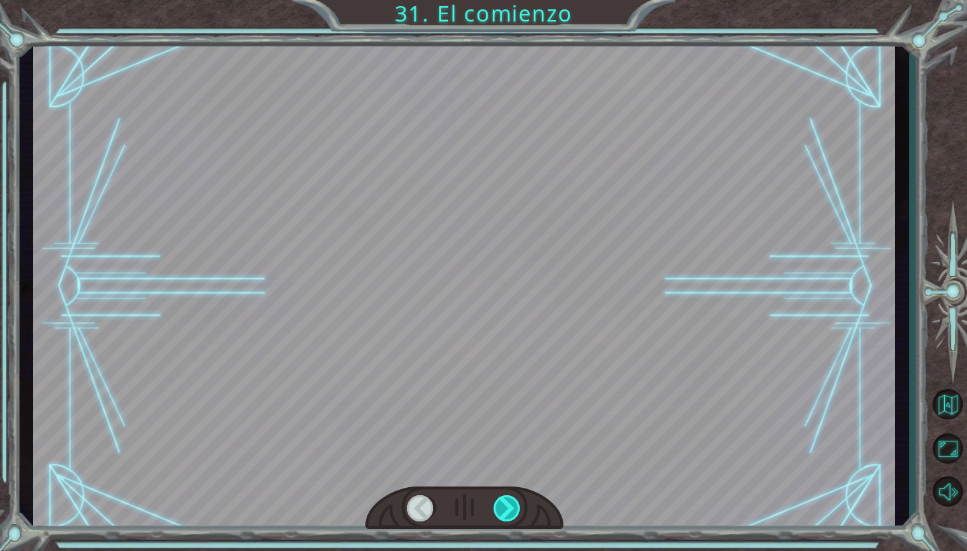
click at [510, 504] on div at bounding box center [508, 508] width 28 height 26
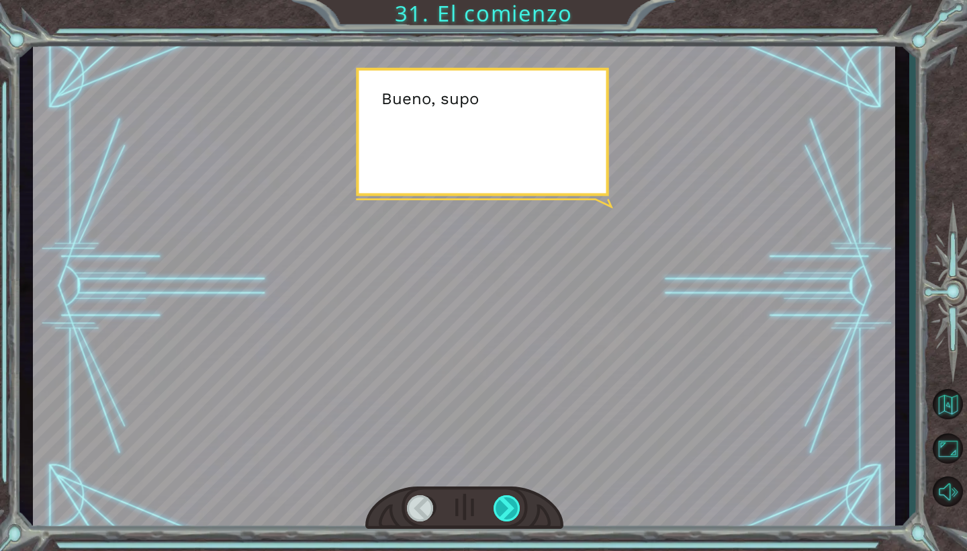
click at [510, 504] on div at bounding box center [508, 508] width 28 height 26
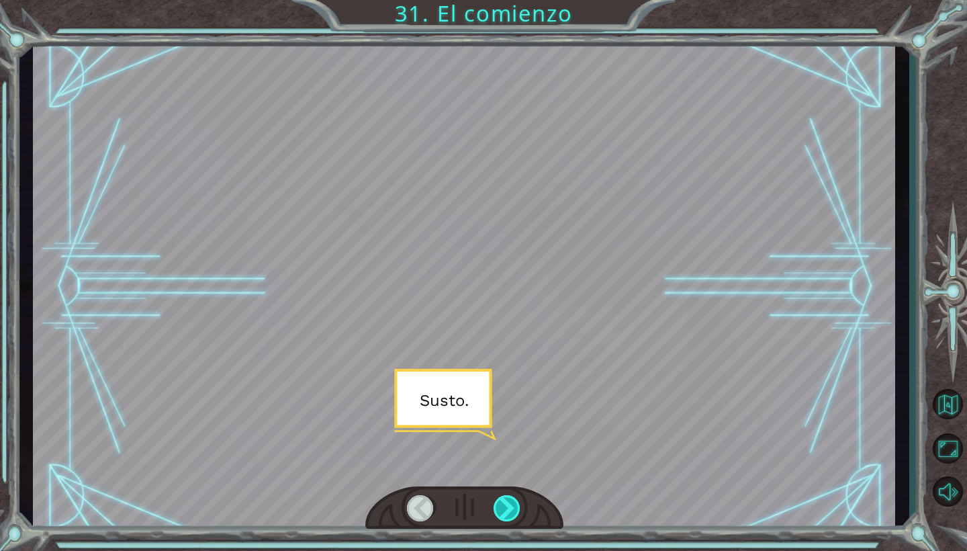
click at [510, 504] on div at bounding box center [508, 508] width 28 height 26
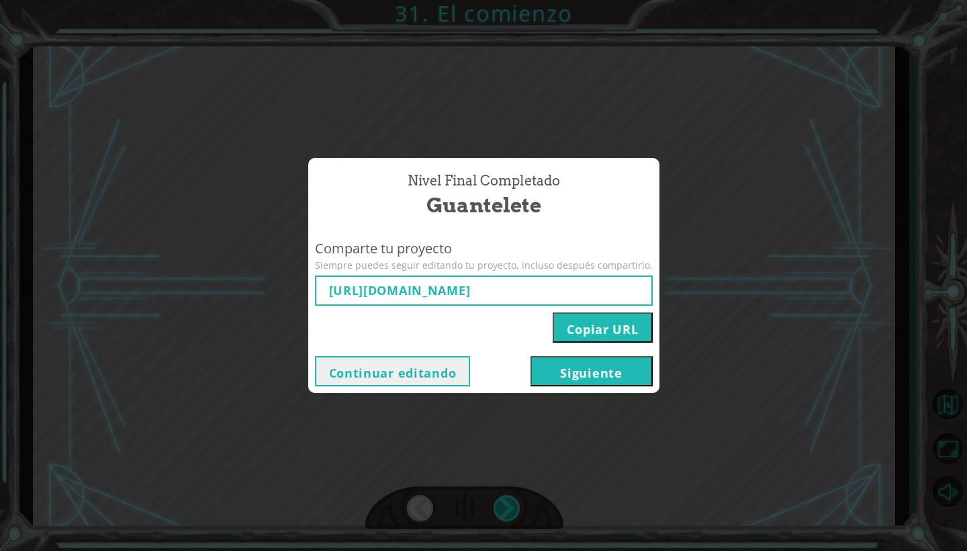
type input "[URL][DOMAIN_NAME]"
